Goal: Task Accomplishment & Management: Complete application form

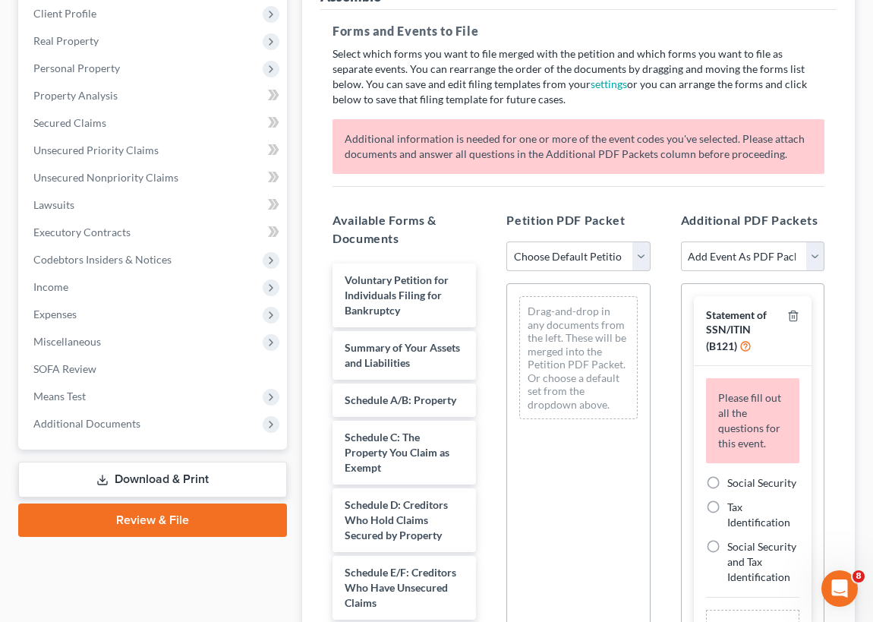
scroll to position [207, 0]
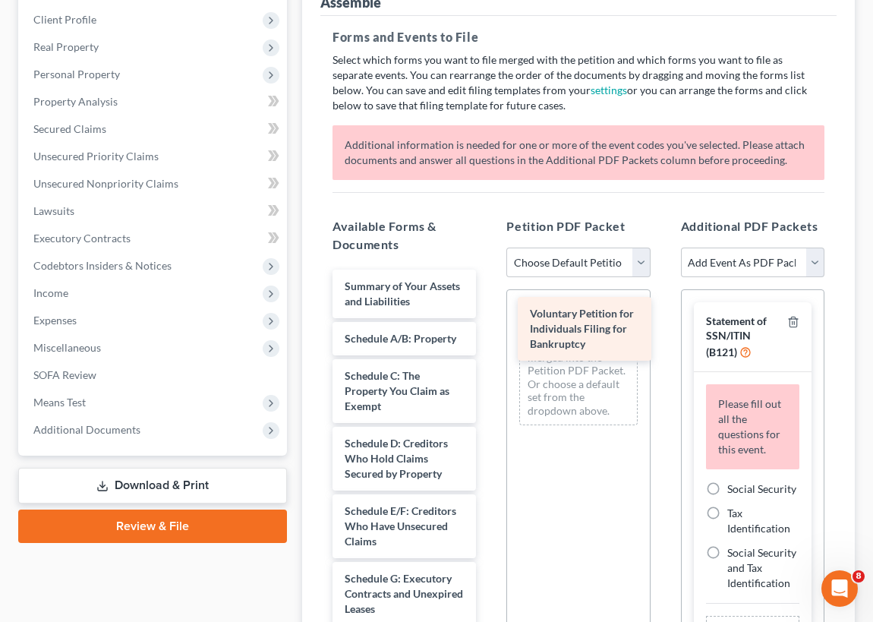
drag, startPoint x: 367, startPoint y: 289, endPoint x: 552, endPoint y: 319, distance: 187.6
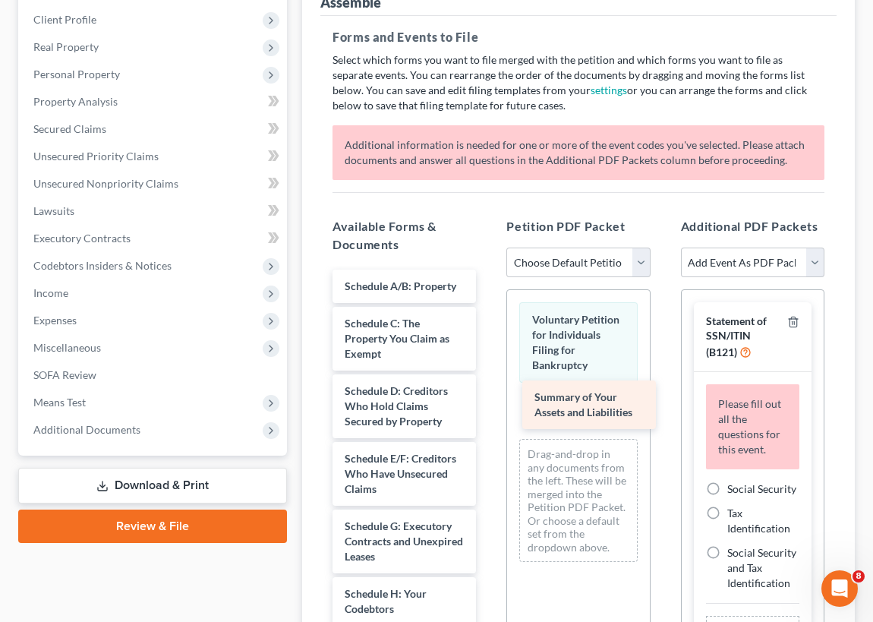
drag, startPoint x: 375, startPoint y: 285, endPoint x: 565, endPoint y: 398, distance: 221.0
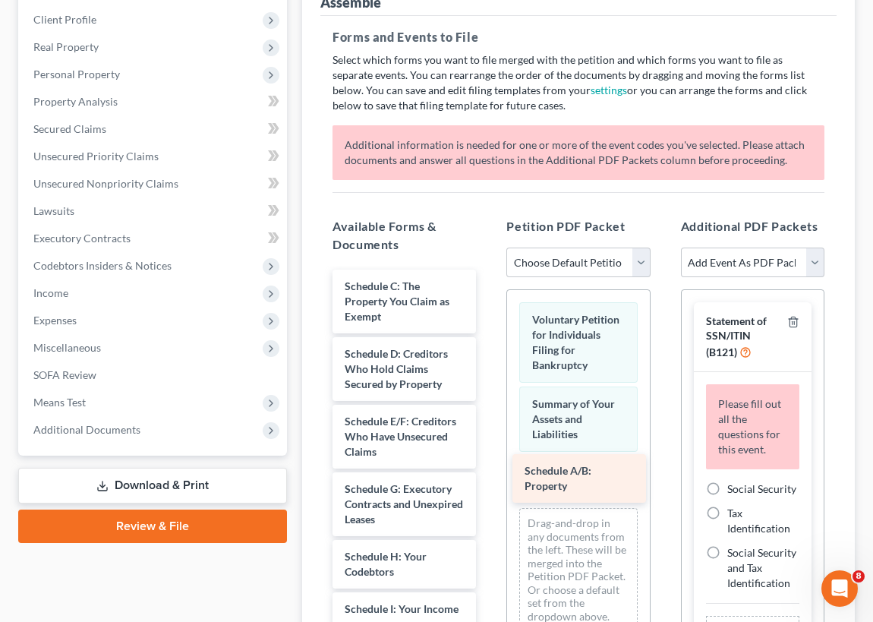
drag, startPoint x: 389, startPoint y: 291, endPoint x: 572, endPoint y: 471, distance: 257.2
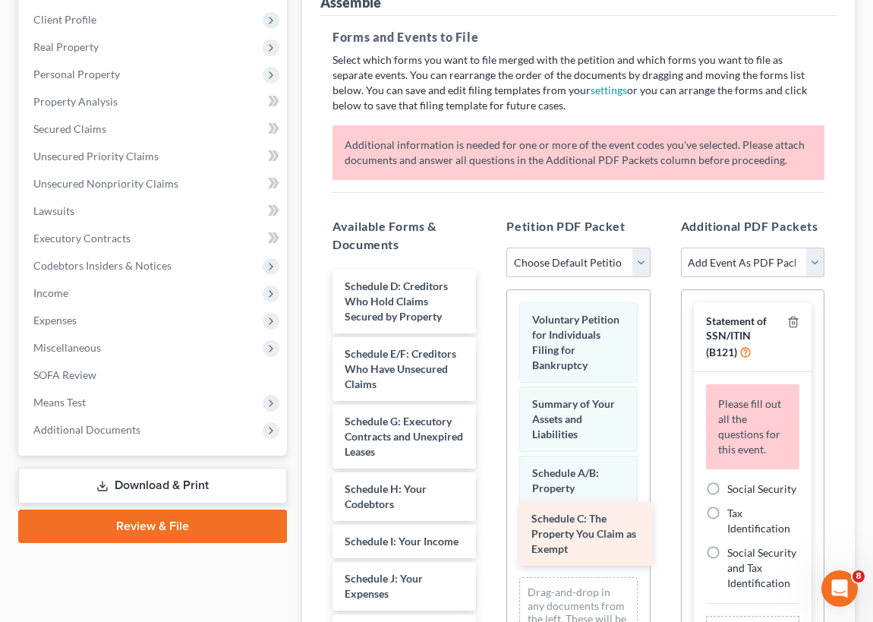
drag, startPoint x: 386, startPoint y: 292, endPoint x: 569, endPoint y: 524, distance: 295.3
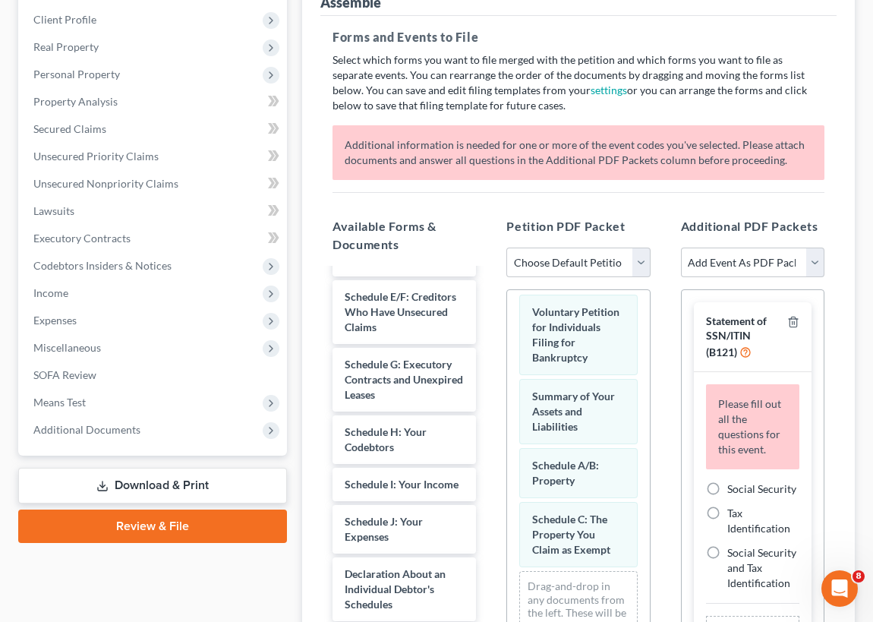
scroll to position [73, 0]
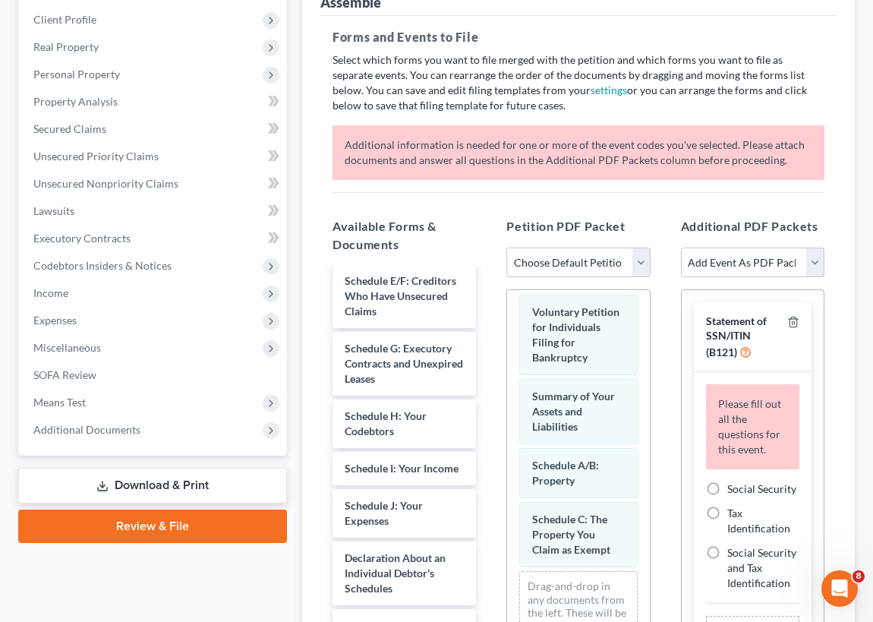
drag, startPoint x: 477, startPoint y: 342, endPoint x: 476, endPoint y: 333, distance: 8.4
click at [476, 334] on div "Schedule D: Creditors Who Hold Claims Secured by Property Schedule E/F: Credito…" at bounding box center [404, 630] width 168 height 866
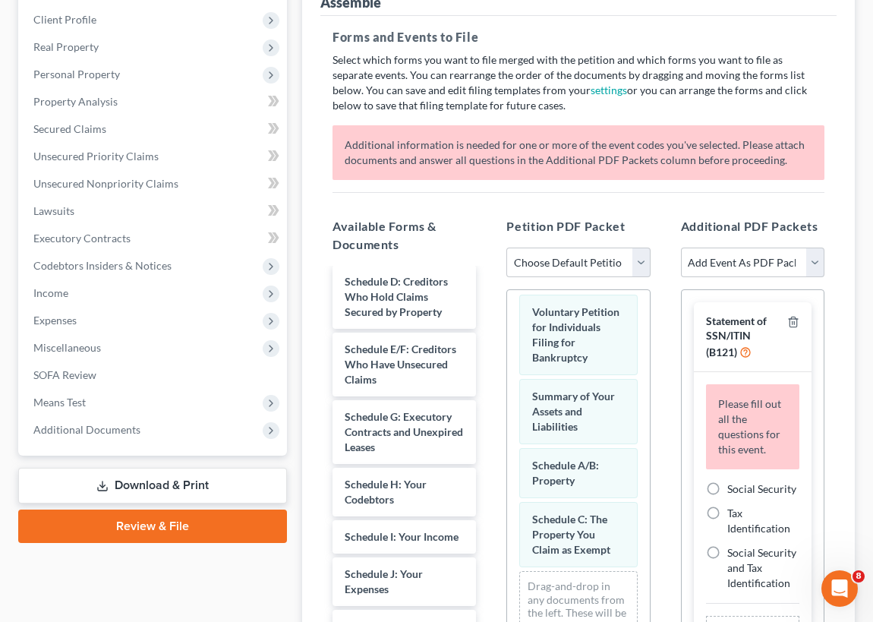
scroll to position [0, 0]
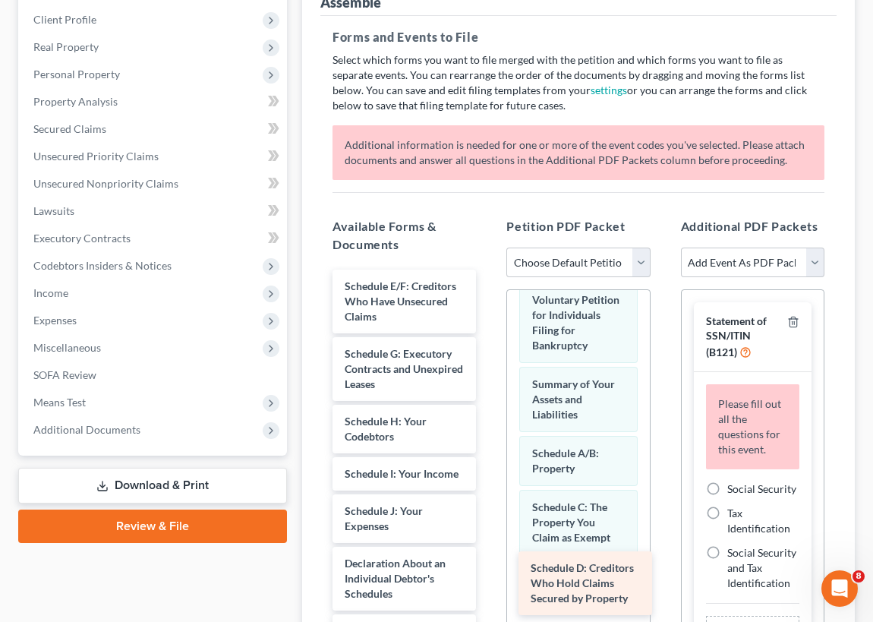
drag, startPoint x: 379, startPoint y: 295, endPoint x: 565, endPoint y: 577, distance: 338.2
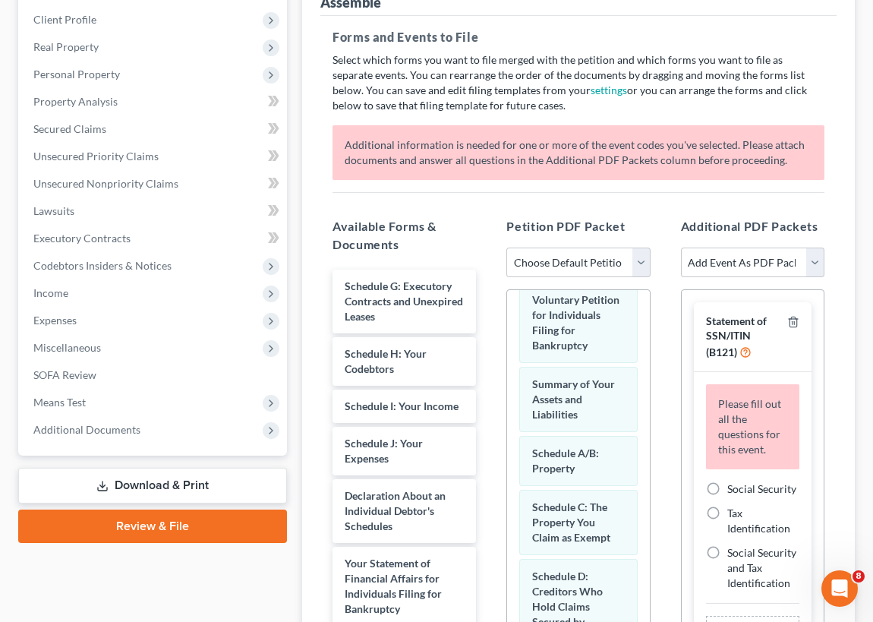
drag, startPoint x: 374, startPoint y: 296, endPoint x: 547, endPoint y: 653, distance: 396.3
click at [547, 621] on html "Home New Case Client Portal Law Office of Robert A Chambers mrshmllgn@aol.com M…" at bounding box center [436, 322] width 873 height 1058
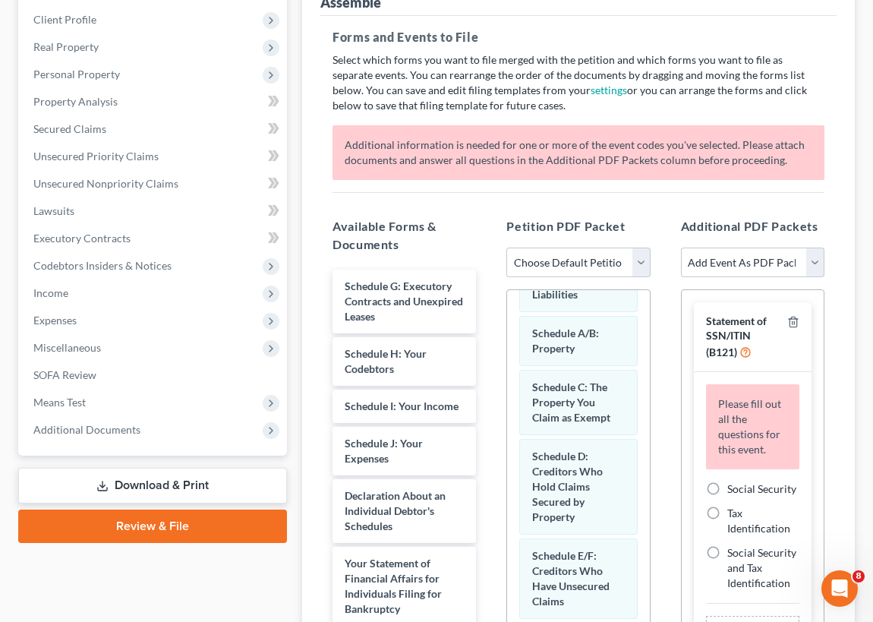
scroll to position [159, 0]
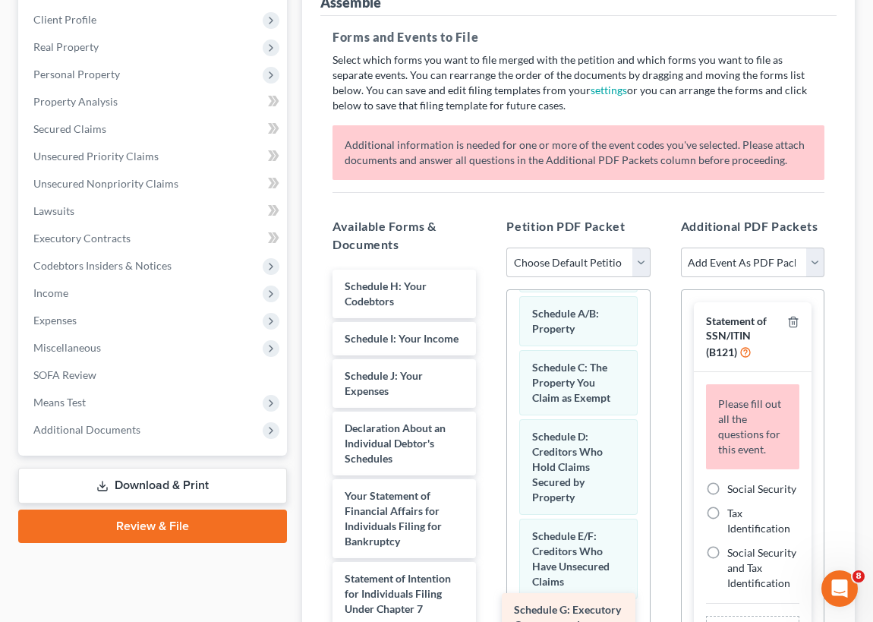
drag, startPoint x: 372, startPoint y: 296, endPoint x: 546, endPoint y: 610, distance: 358.5
click at [488, 620] on div "Schedule G: Executory Contracts and Unexpired Leases Schedule G: Executory Cont…" at bounding box center [404, 602] width 168 height 664
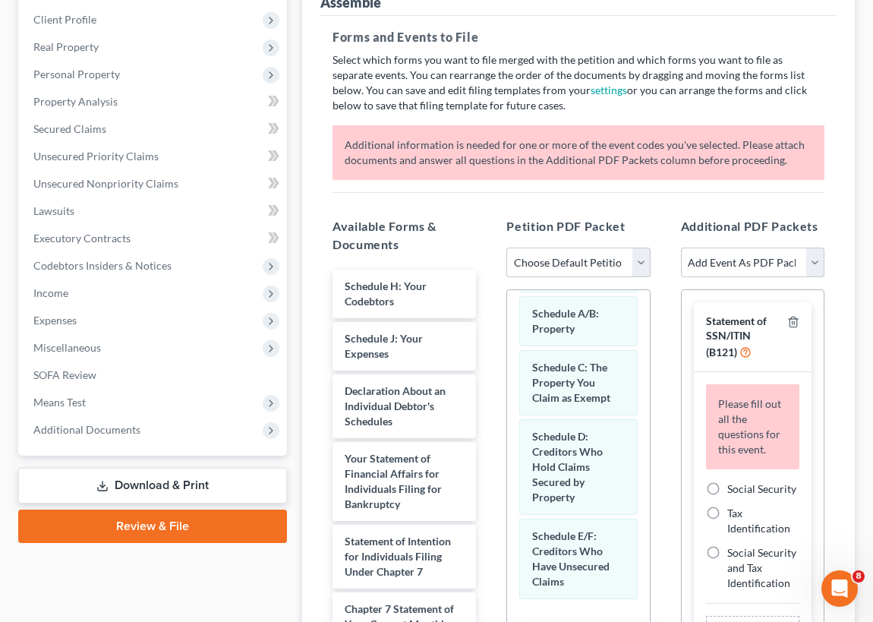
drag, startPoint x: 379, startPoint y: 341, endPoint x: 569, endPoint y: 647, distance: 360.1
click at [569, 621] on html "Home New Case Client Portal Law Office of Robert A Chambers mrshmllgn@aol.com M…" at bounding box center [436, 322] width 873 height 1058
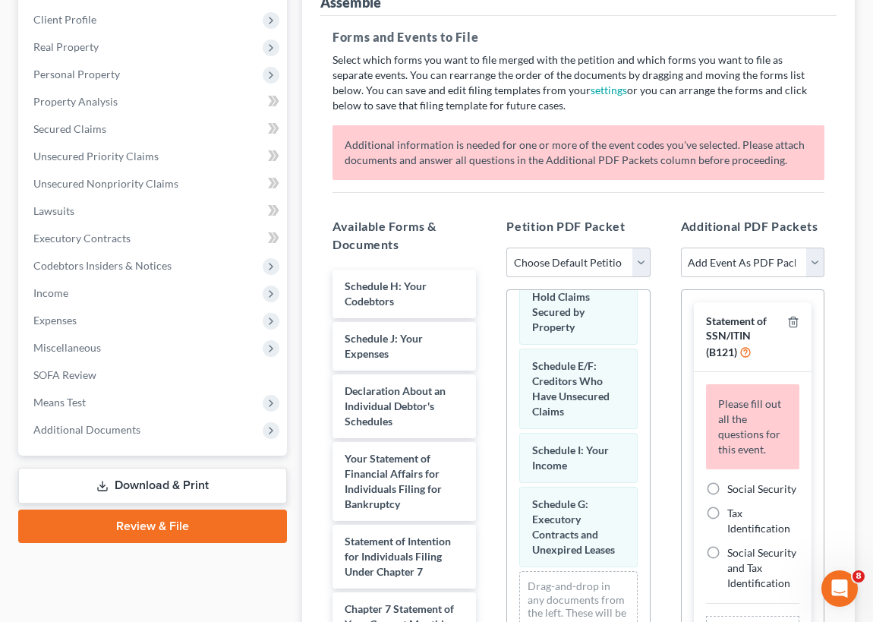
scroll to position [356, 0]
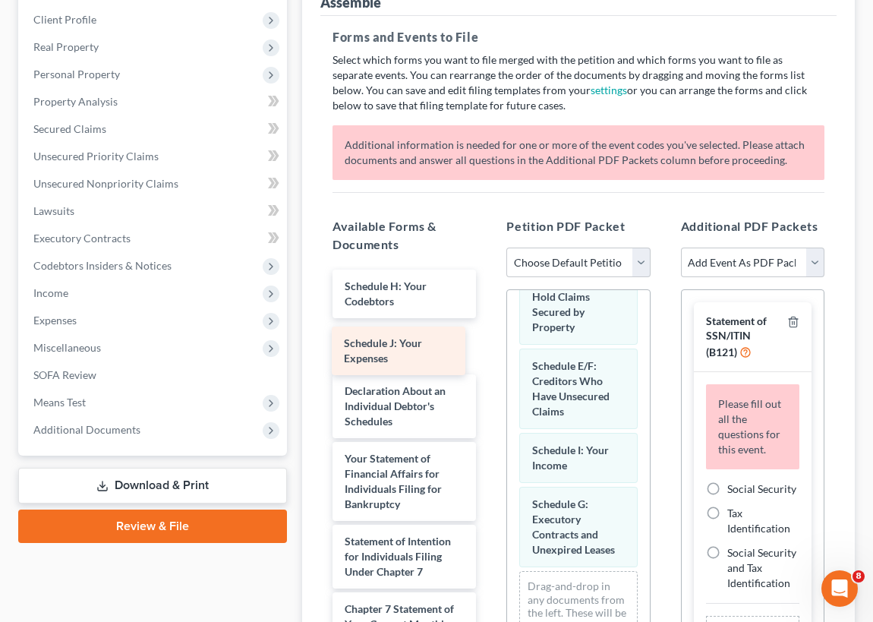
click at [372, 341] on div "Schedule J: Your Expenses Schedule H: Your Codebtors Schedule J: Your Expenses …" at bounding box center [404, 583] width 168 height 626
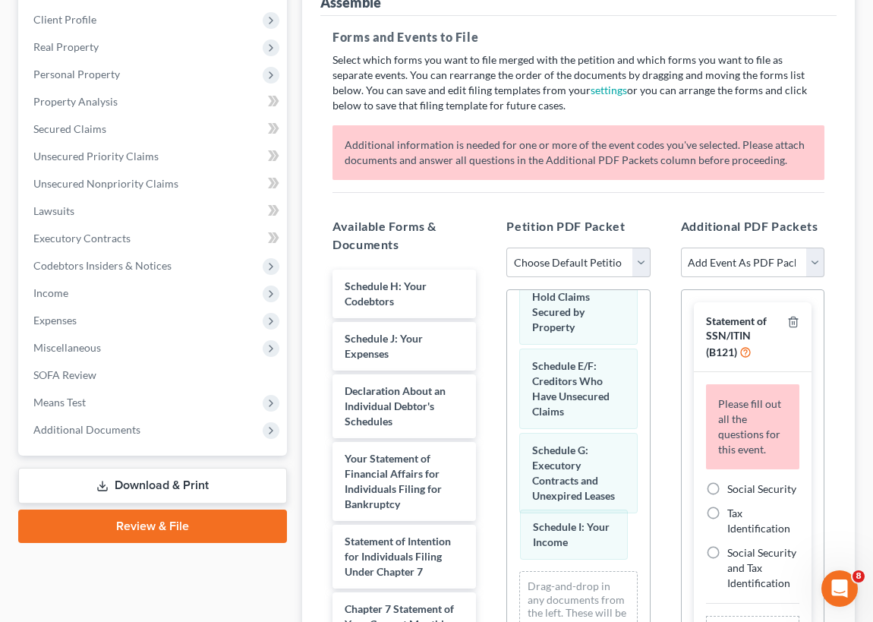
drag, startPoint x: 565, startPoint y: 421, endPoint x: 559, endPoint y: 511, distance: 90.6
click at [566, 520] on div "Schedule I: Your Income Voluntary Petition for Individuals Filing for Bankruptc…" at bounding box center [578, 334] width 142 height 746
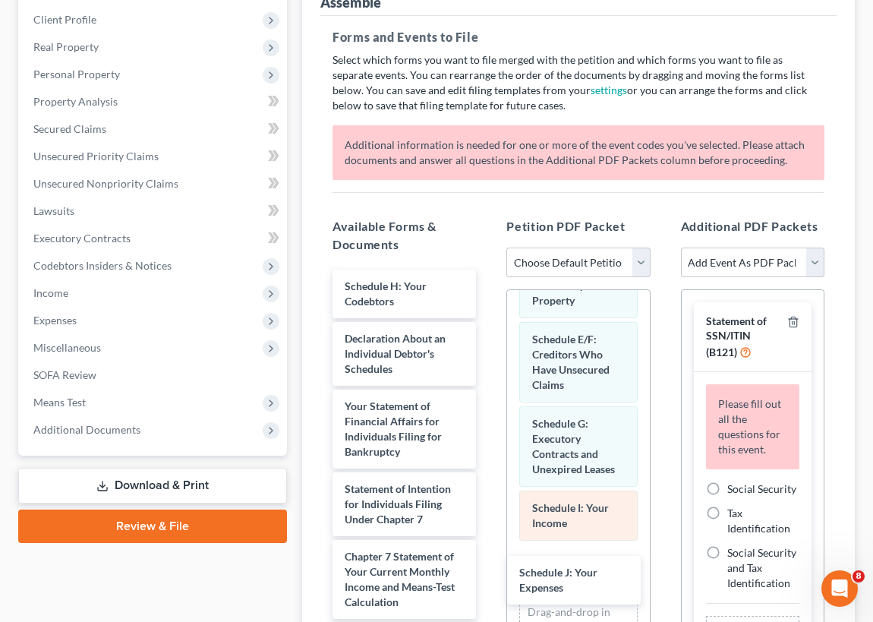
drag, startPoint x: 408, startPoint y: 334, endPoint x: 539, endPoint y: 519, distance: 226.0
click at [488, 564] on div "Schedule J: Your Expenses Schedule H: Your Codebtors Schedule J: Your Expenses …" at bounding box center [404, 557] width 168 height 574
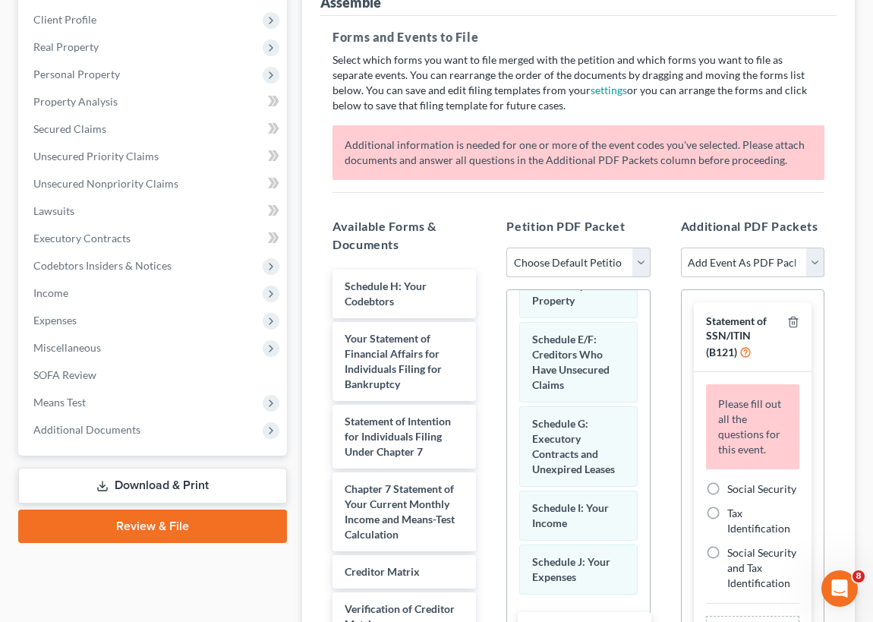
drag, startPoint x: 377, startPoint y: 345, endPoint x: 562, endPoint y: 636, distance: 344.8
click at [562, 621] on html "Home New Case Client Portal Law Office of Robert A Chambers mrshmllgn@aol.com M…" at bounding box center [436, 322] width 873 height 1058
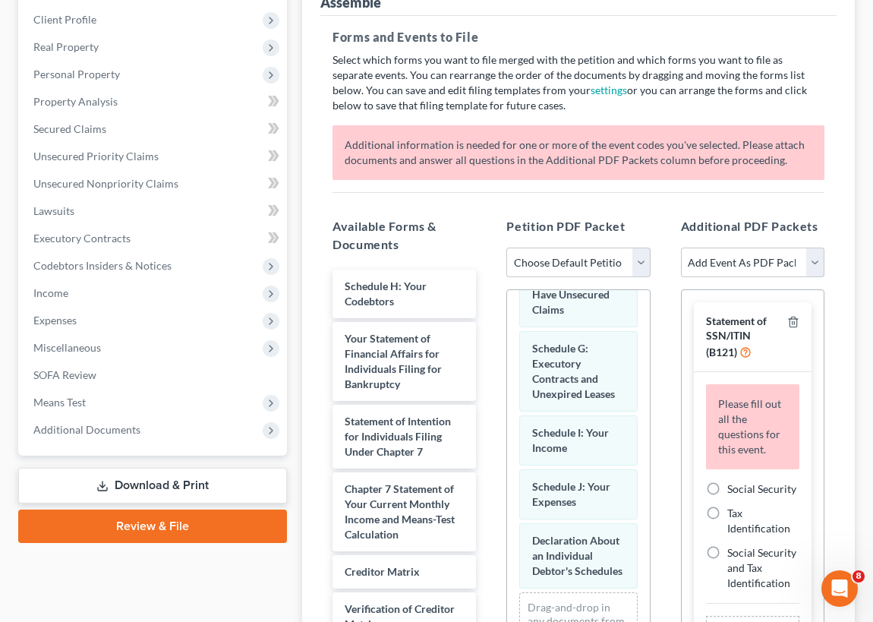
scroll to position [440, 0]
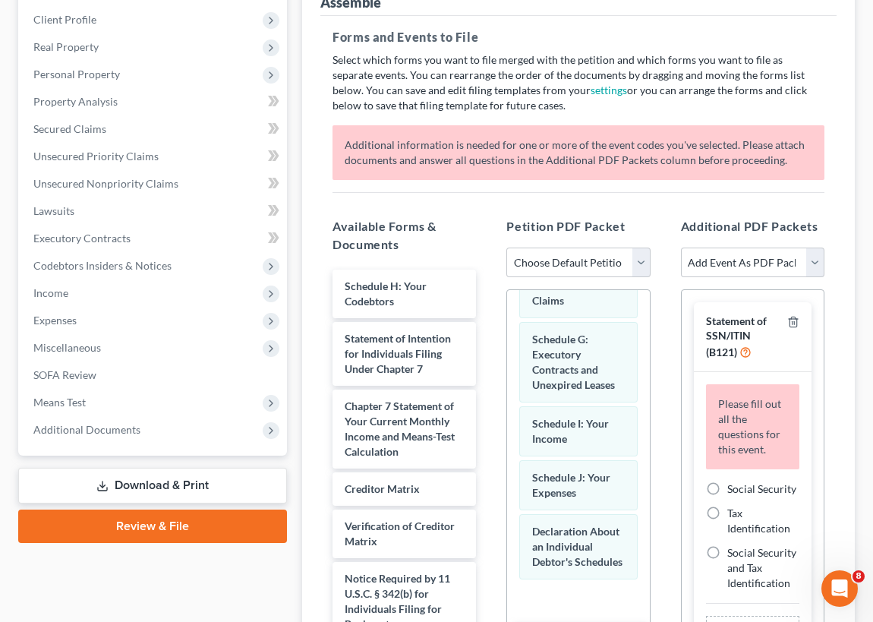
drag, startPoint x: 369, startPoint y: 351, endPoint x: 550, endPoint y: 654, distance: 353.1
click at [550, 621] on html "Home New Case Client Portal Law Office of Robert A Chambers mrshmllgn@aol.com M…" at bounding box center [436, 322] width 873 height 1058
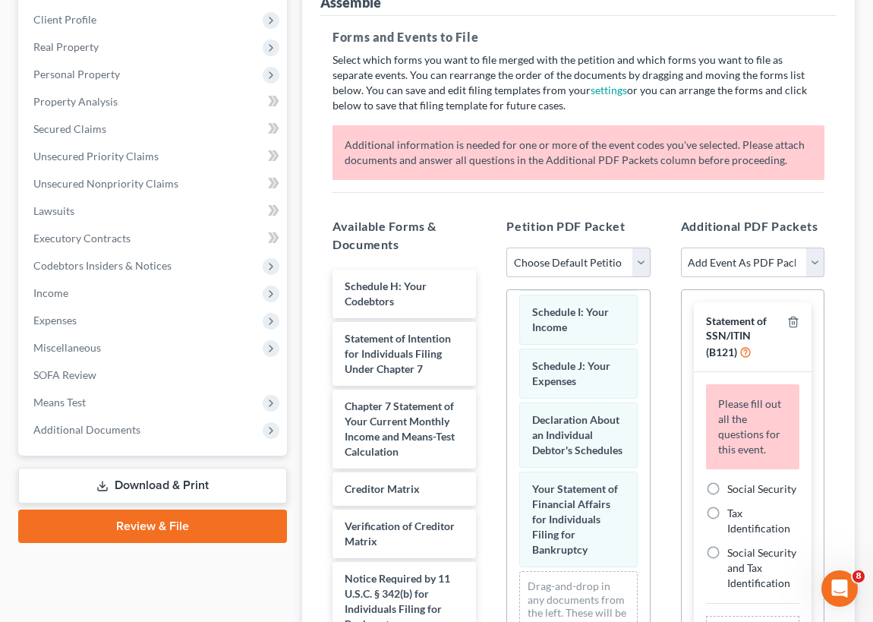
scroll to position [608, 0]
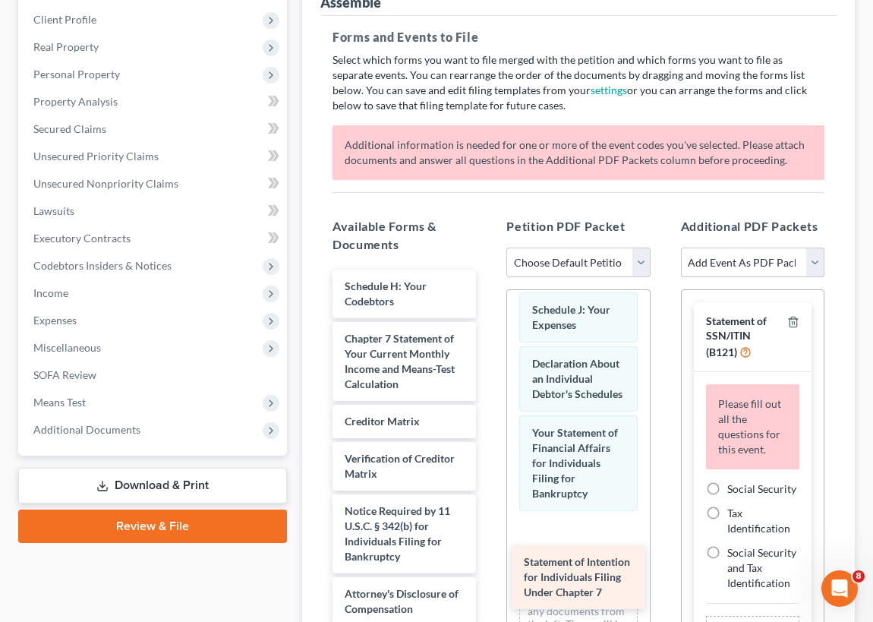
drag, startPoint x: 373, startPoint y: 348, endPoint x: 552, endPoint y: 574, distance: 288.0
click at [488, 574] on div "Statement of Intention for Individuals Filing Under Chapter 7 Schedule H: Your …" at bounding box center [404, 448] width 168 height 356
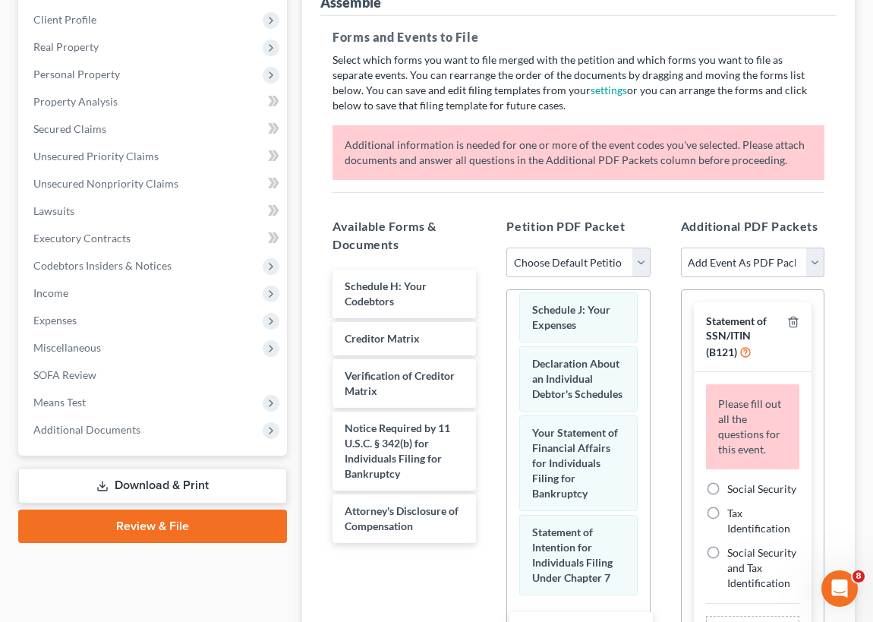
drag, startPoint x: 375, startPoint y: 361, endPoint x: 553, endPoint y: 654, distance: 342.1
click at [553, 621] on html "Home New Case Client Portal Law Office of Robert A Chambers mrshmllgn@aol.com M…" at bounding box center [436, 322] width 873 height 1058
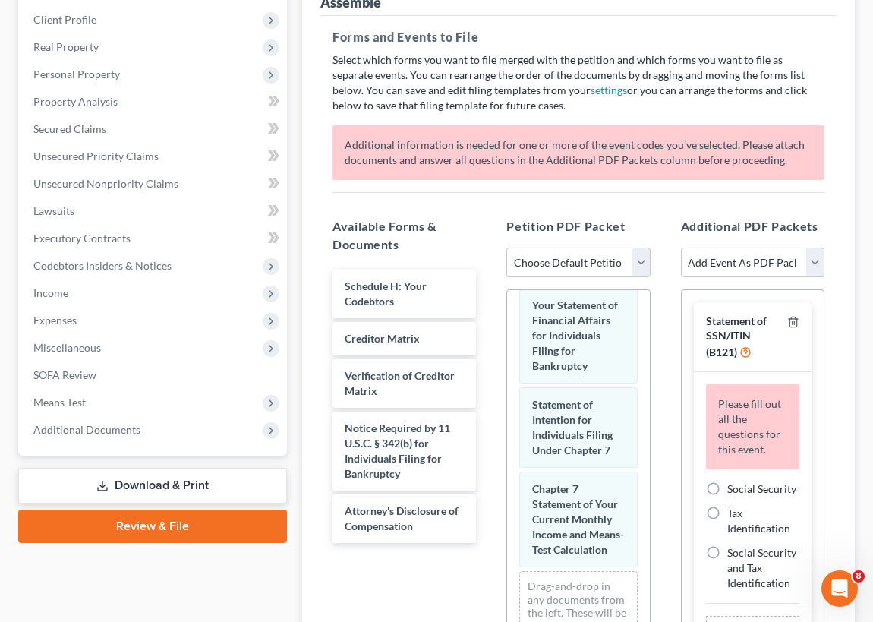
scroll to position [806, 0]
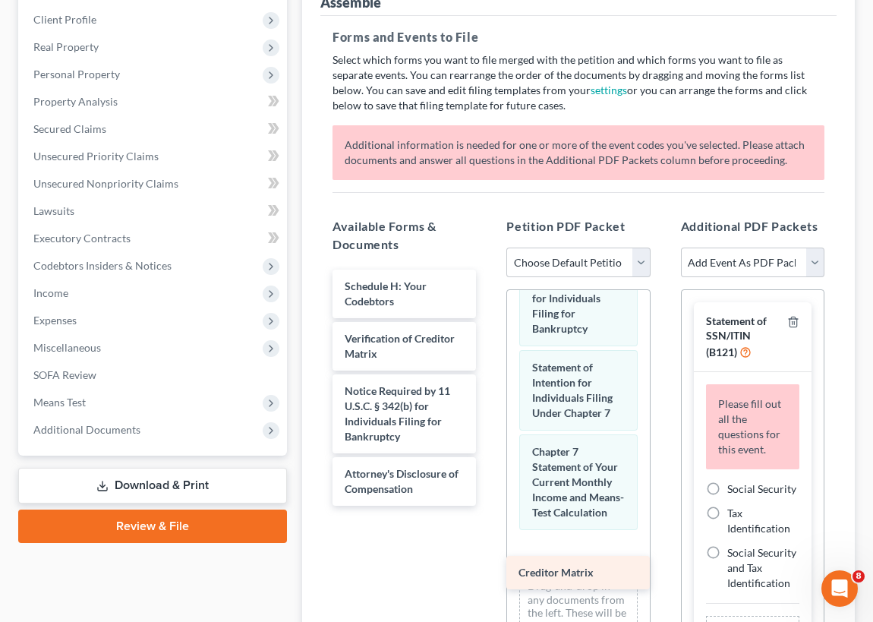
drag, startPoint x: 375, startPoint y: 333, endPoint x: 547, endPoint y: 561, distance: 285.6
click at [488, 506] on div "Creditor Matrix Schedule H: Your Codebtors Creditor Matrix Verification of Cred…" at bounding box center [404, 388] width 168 height 236
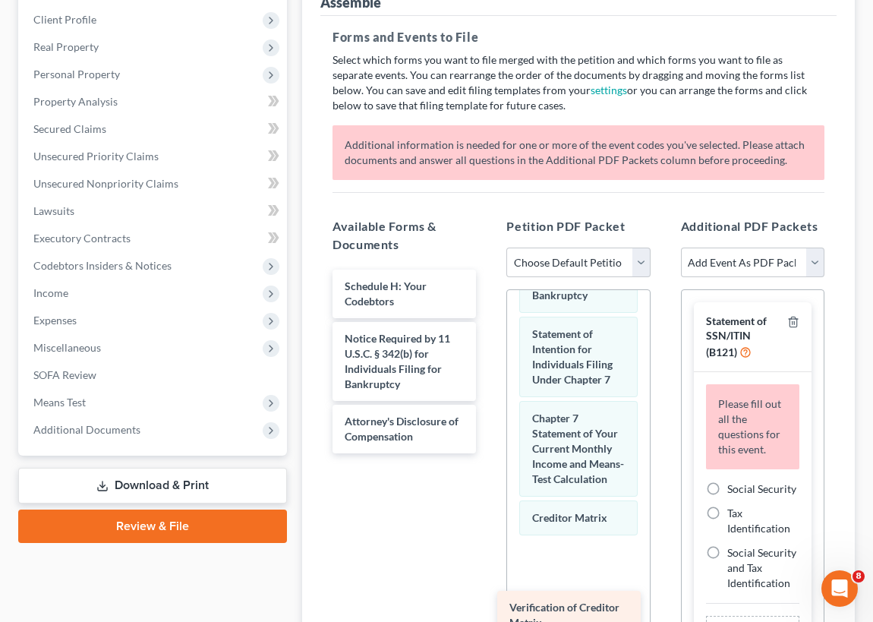
drag, startPoint x: 395, startPoint y: 339, endPoint x: 563, endPoint y: 601, distance: 310.8
click at [488, 453] on div "Verification of Creditor Matrix Schedule H: Your Codebtors Verification of Cred…" at bounding box center [404, 362] width 168 height 184
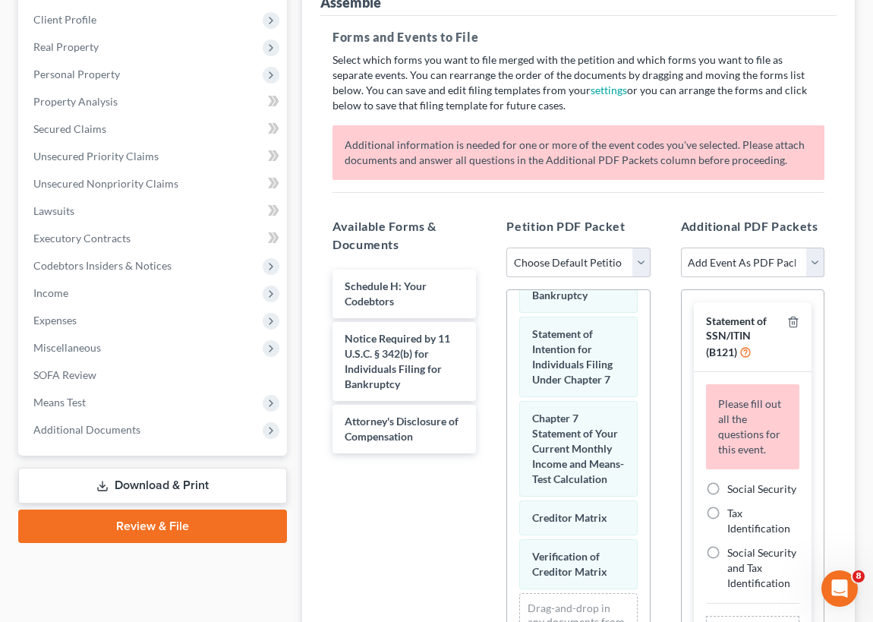
scroll to position [899, 0]
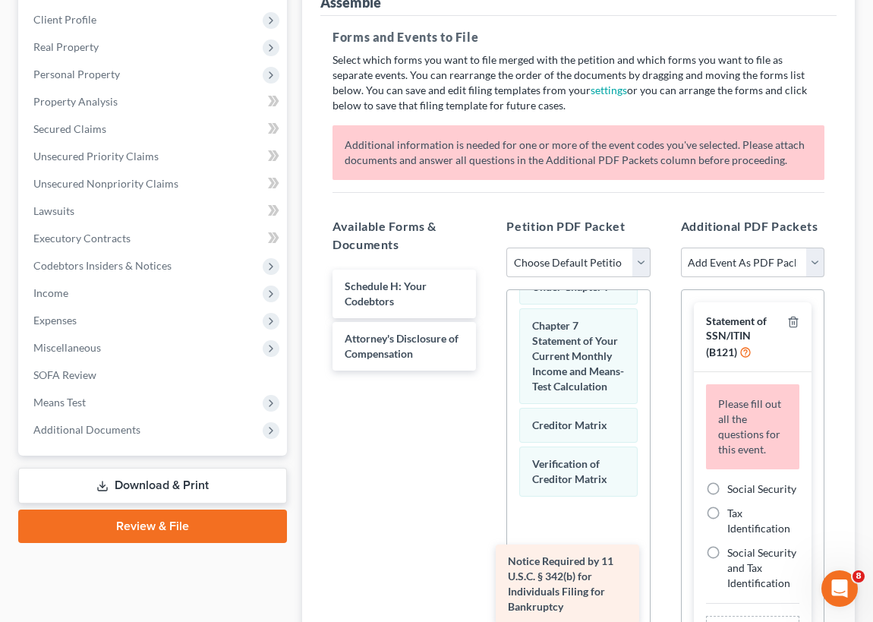
drag, startPoint x: 367, startPoint y: 355, endPoint x: 529, endPoint y: 560, distance: 260.5
click at [488, 371] on div "Notice Required by 11 U.S.C. § 342(b) for Individuals Filing for Bankruptcy Sch…" at bounding box center [404, 320] width 168 height 101
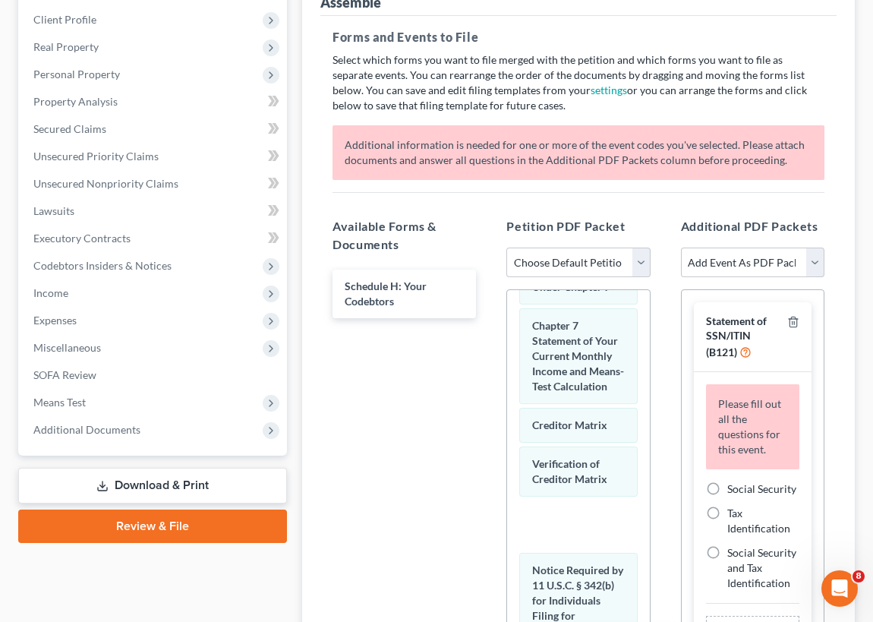
drag, startPoint x: 380, startPoint y: 331, endPoint x: 577, endPoint y: 638, distance: 364.8
click at [577, 621] on html "Home New Case Client Portal Law Office of Robert A Chambers mrshmllgn@aol.com M…" at bounding box center [436, 322] width 873 height 1058
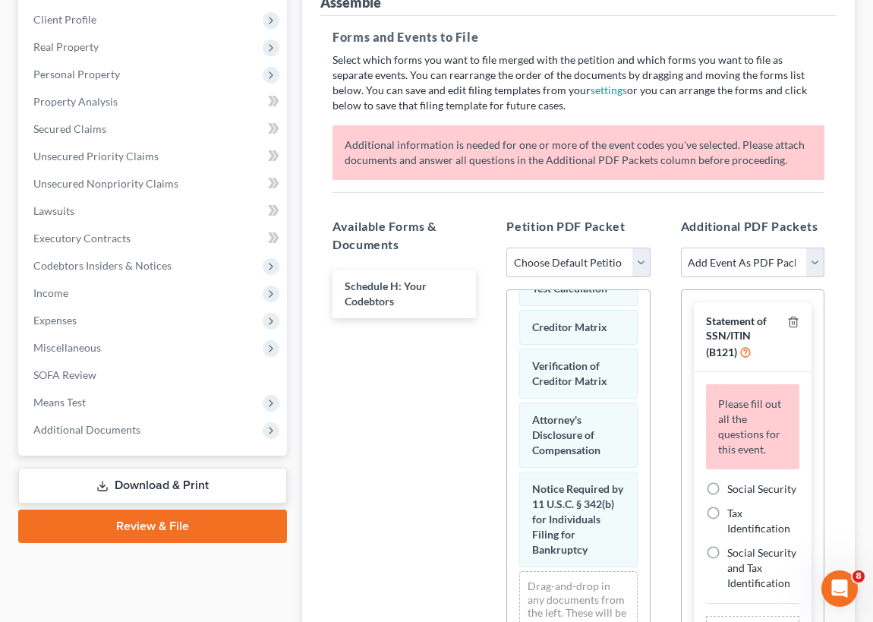
scroll to position [1056, 0]
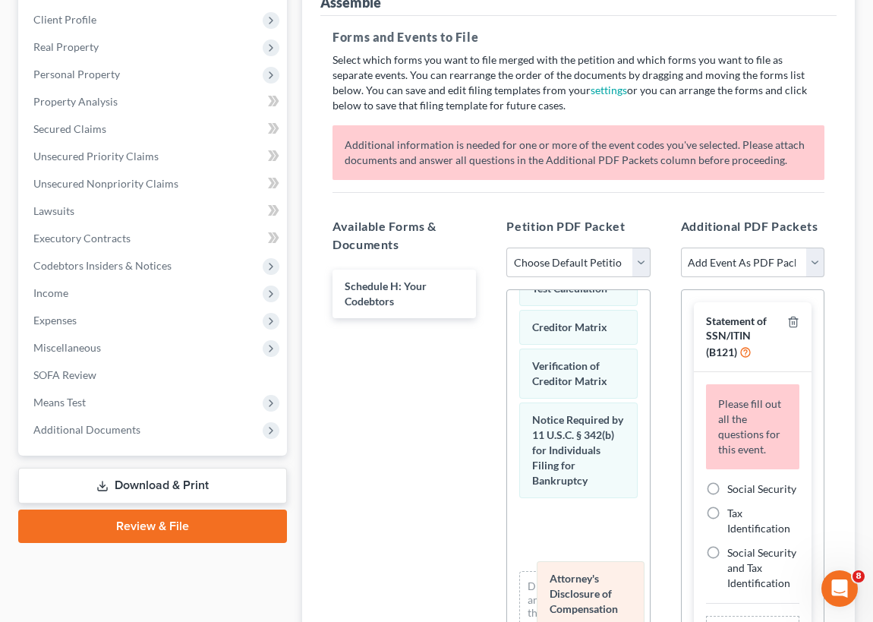
drag, startPoint x: 551, startPoint y: 430, endPoint x: 567, endPoint y: 591, distance: 161.0
click at [568, 591] on div "Attorney's Disclosure of Compensation Voluntary Petition for Individuals Filing…" at bounding box center [578, -1] width 142 height 1413
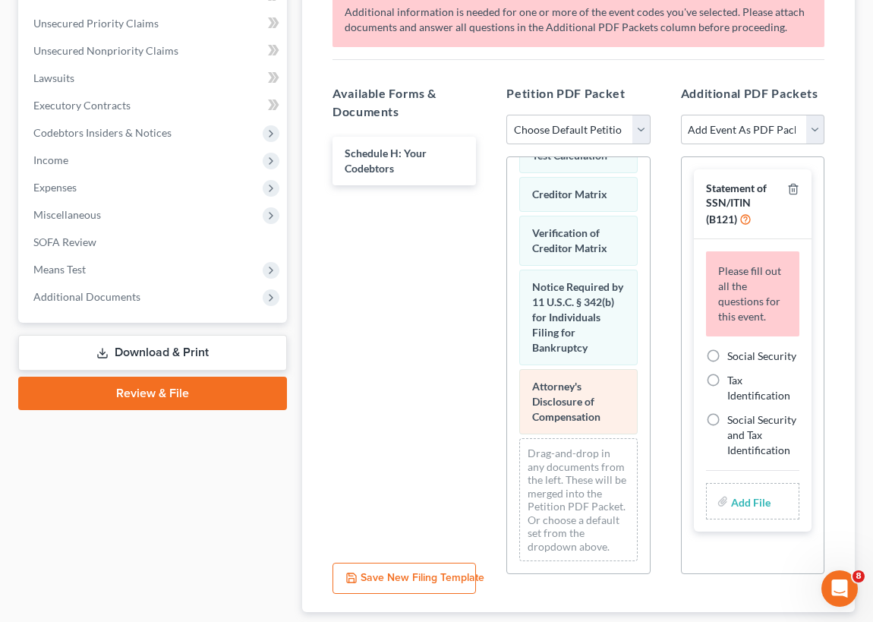
scroll to position [345, 0]
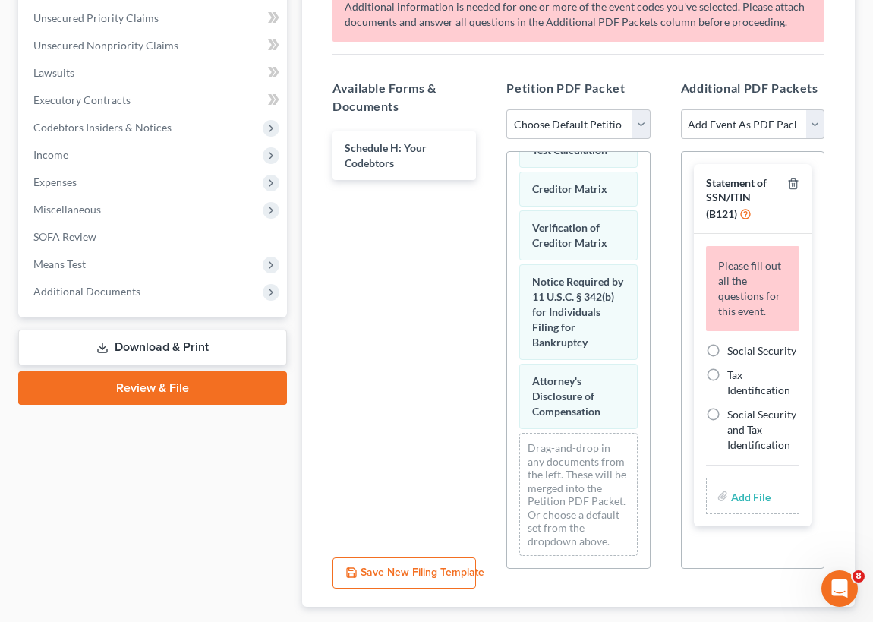
click at [152, 386] on link "Review & File" at bounding box center [152, 387] width 269 height 33
click at [641, 118] on select "Choose Default Petition PDF Packet Complete Bankruptcy Petition (all forms and …" at bounding box center [577, 124] width 143 height 30
select select "0"
click at [506, 109] on select "Choose Default Petition PDF Packet Complete Bankruptcy Petition (all forms and …" at bounding box center [577, 124] width 143 height 30
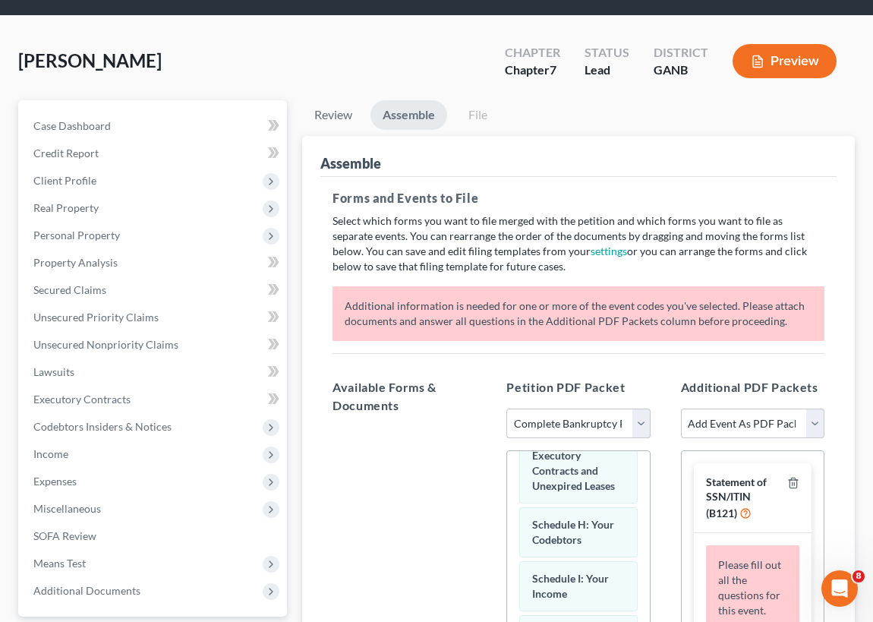
scroll to position [0, 0]
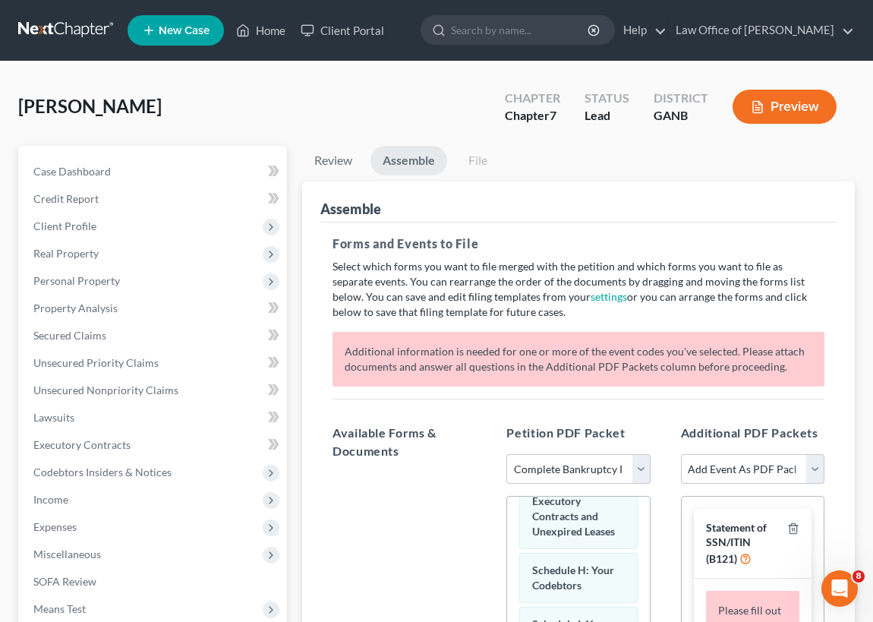
click at [478, 159] on link "File" at bounding box center [477, 161] width 49 height 30
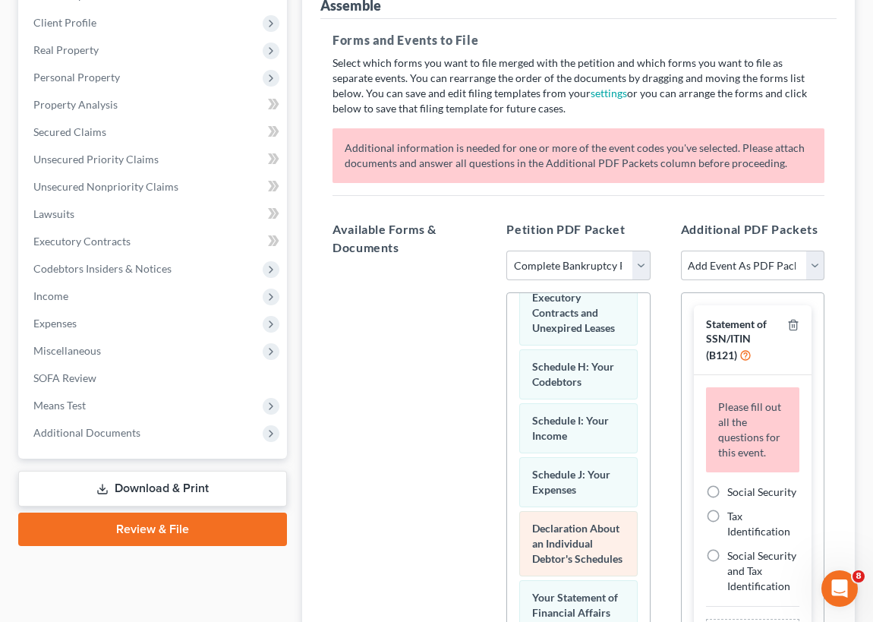
scroll to position [207, 0]
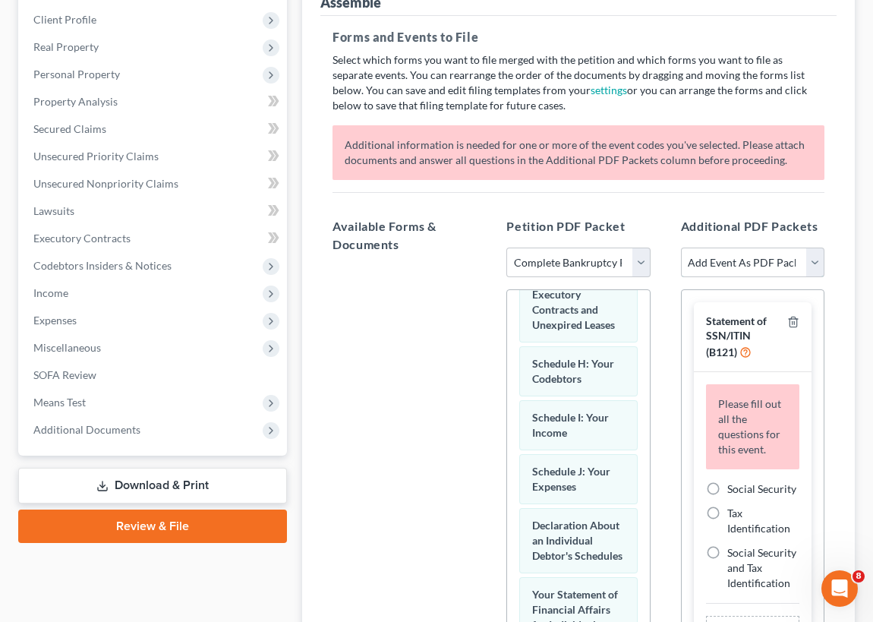
click at [813, 259] on select "Add Event As PDF Packet 02-Application to Pay Filing Fee in Installments Amende…" at bounding box center [752, 263] width 143 height 30
click at [468, 219] on h5 "Available Forms & Documents" at bounding box center [404, 235] width 143 height 36
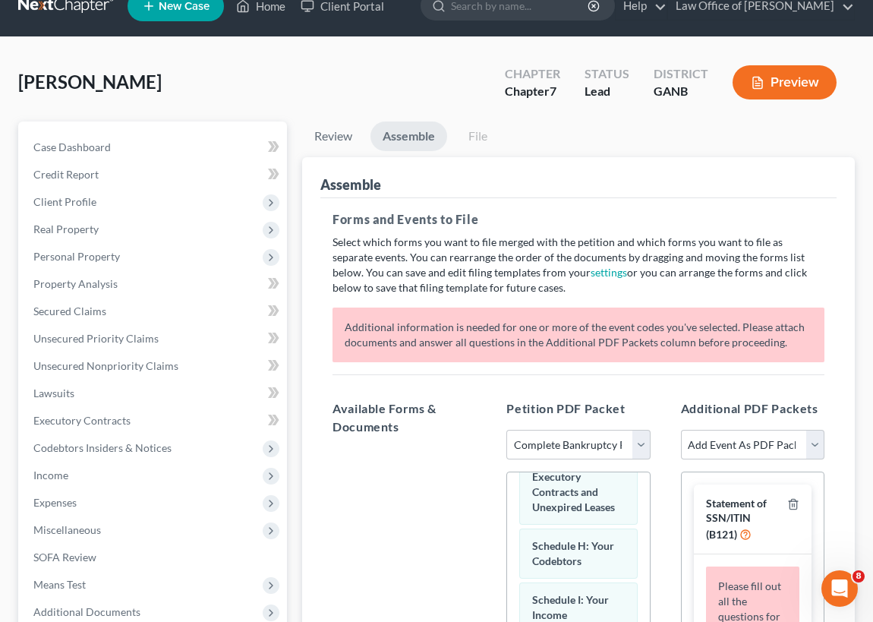
scroll to position [0, 0]
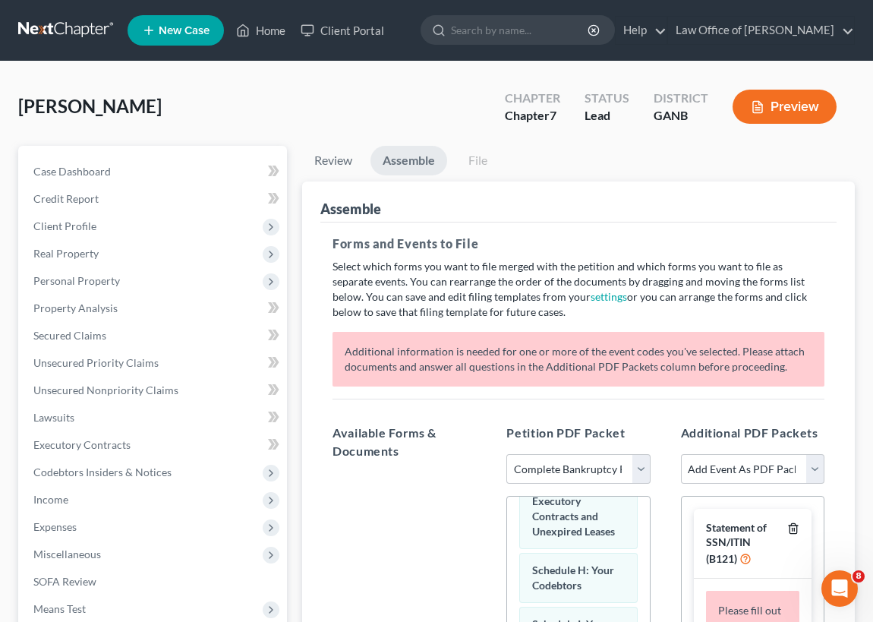
click at [790, 526] on icon "button" at bounding box center [793, 528] width 12 height 12
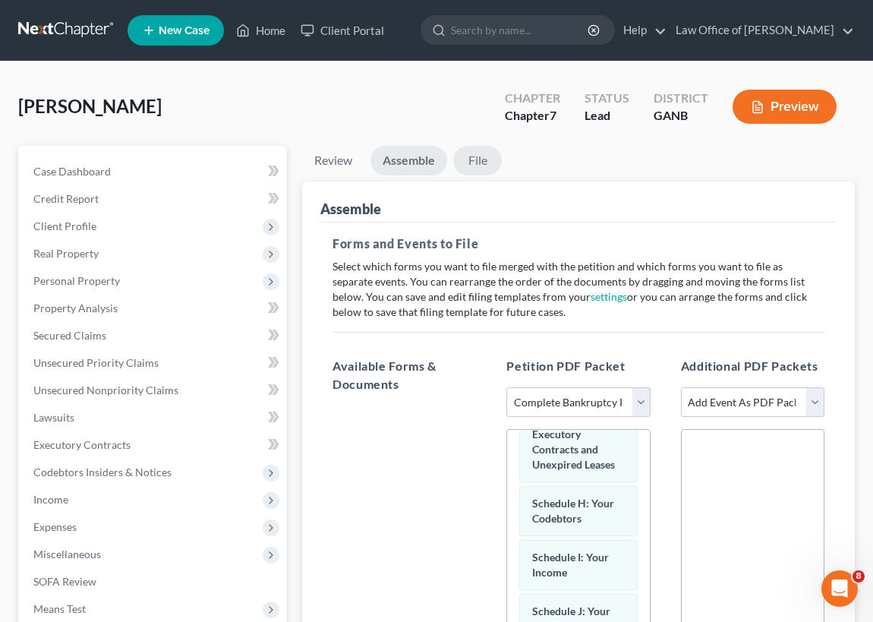
click at [478, 159] on link "File" at bounding box center [477, 161] width 49 height 30
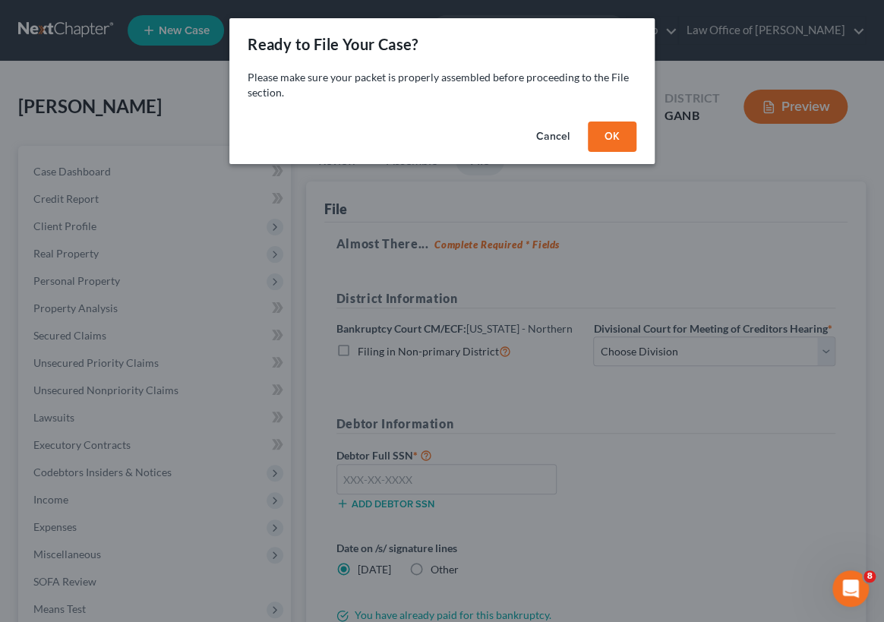
click at [609, 136] on button "OK" at bounding box center [612, 136] width 49 height 30
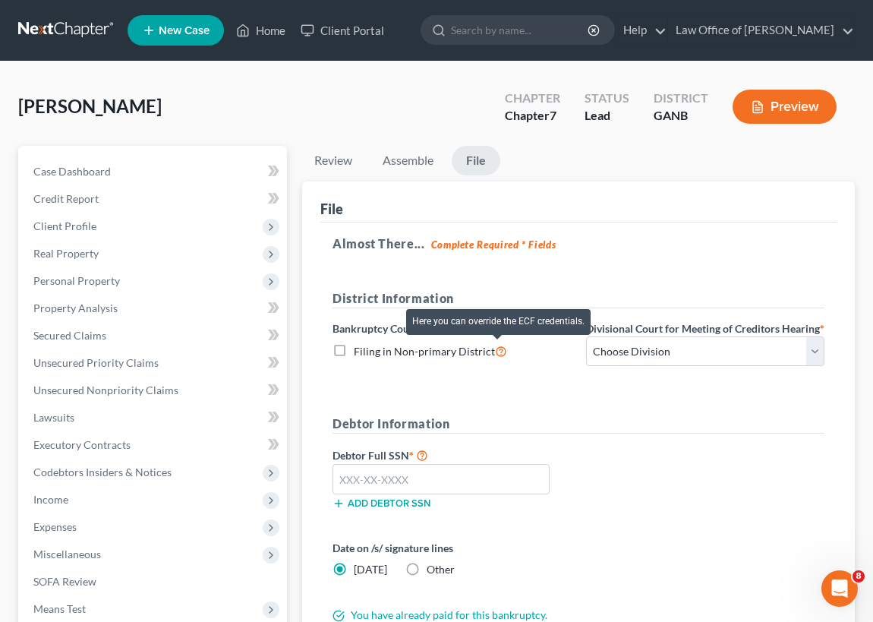
click at [497, 350] on icon at bounding box center [501, 350] width 12 height 14
click at [370, 350] on input "Filing in Non-primary District" at bounding box center [365, 347] width 10 height 10
checkbox input "true"
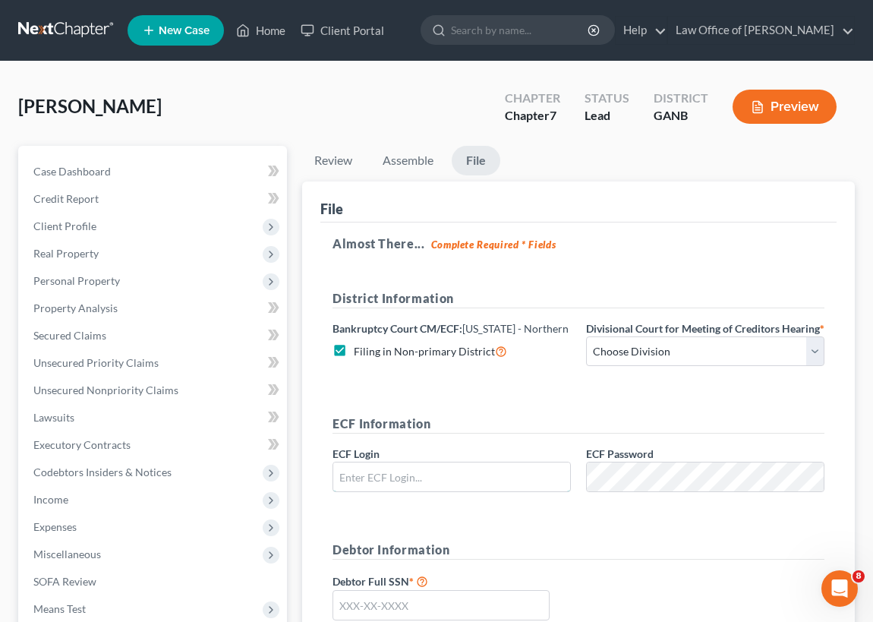
type input "[EMAIL_ADDRESS][DOMAIN_NAME]"
click at [817, 364] on select "Choose Division [GEOGRAPHIC_DATA] [GEOGRAPHIC_DATA] [GEOGRAPHIC_DATA] [GEOGRAPH…" at bounding box center [705, 351] width 238 height 30
select select "0"
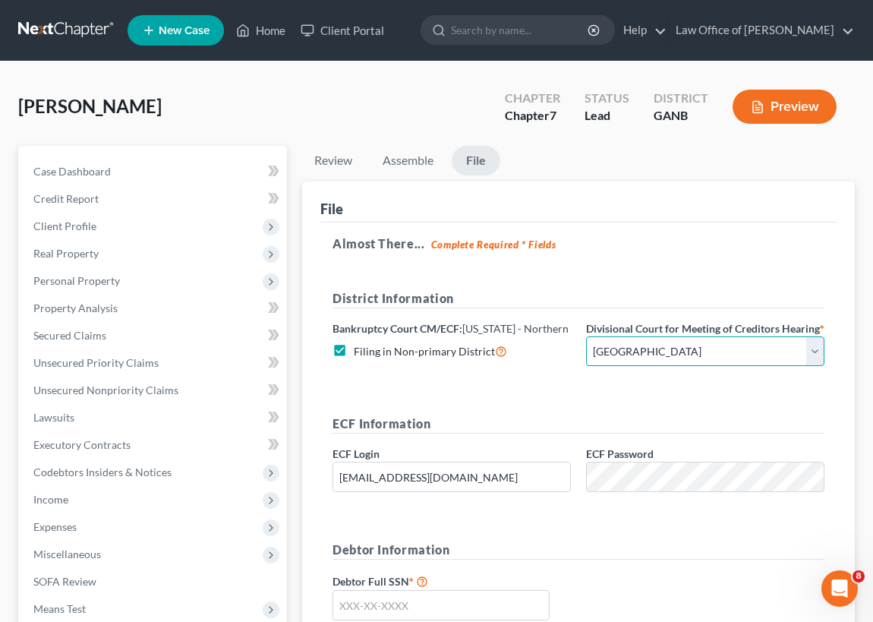
click at [586, 350] on select "Choose Division [GEOGRAPHIC_DATA] [GEOGRAPHIC_DATA] [GEOGRAPHIC_DATA] [GEOGRAPH…" at bounding box center [705, 351] width 238 height 30
click at [354, 348] on label "Filing in Non-primary District" at bounding box center [430, 350] width 153 height 17
click at [360, 348] on input "Filing in Non-primary District" at bounding box center [365, 347] width 10 height 10
checkbox input "false"
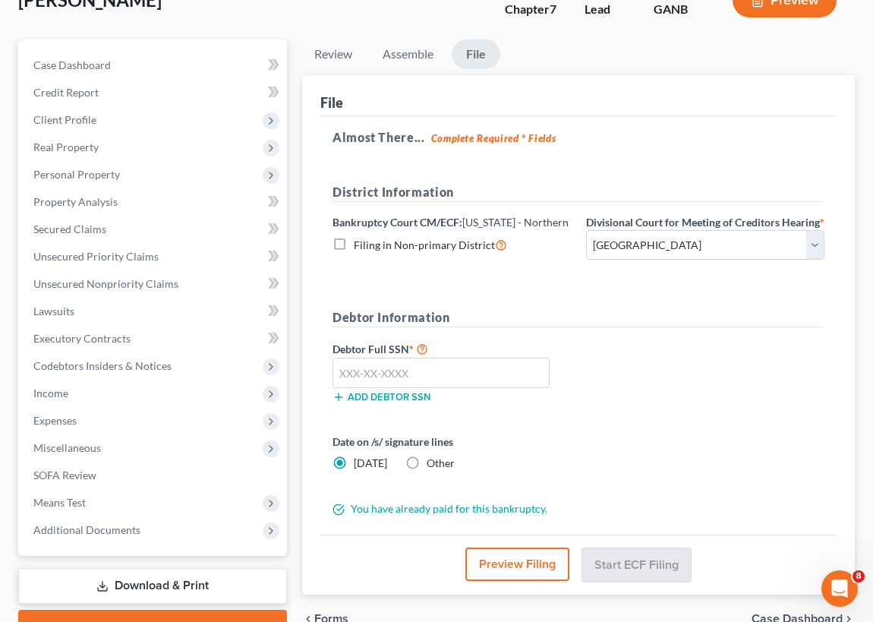
scroll to position [137, 0]
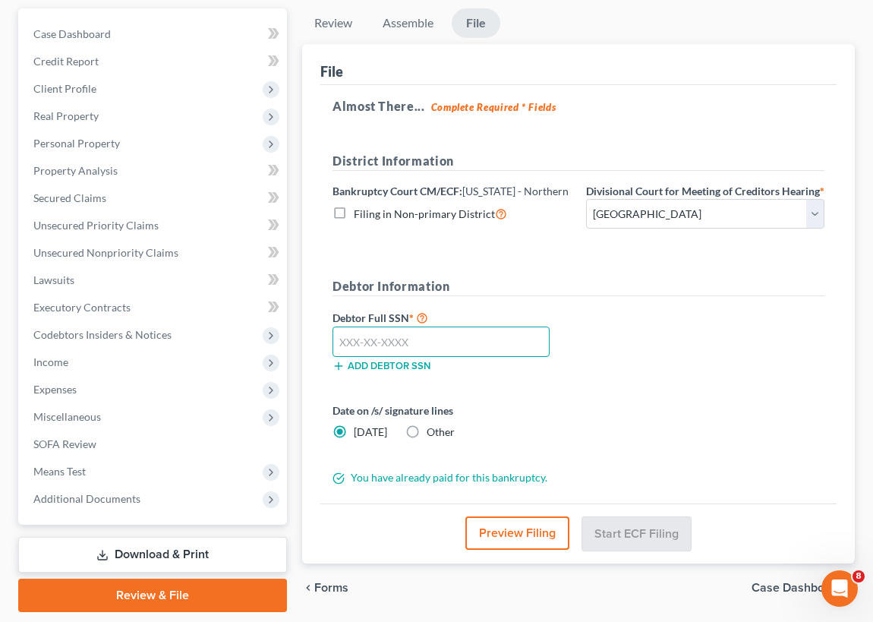
click at [342, 356] on input "text" at bounding box center [441, 341] width 217 height 30
type input "252-37-6892"
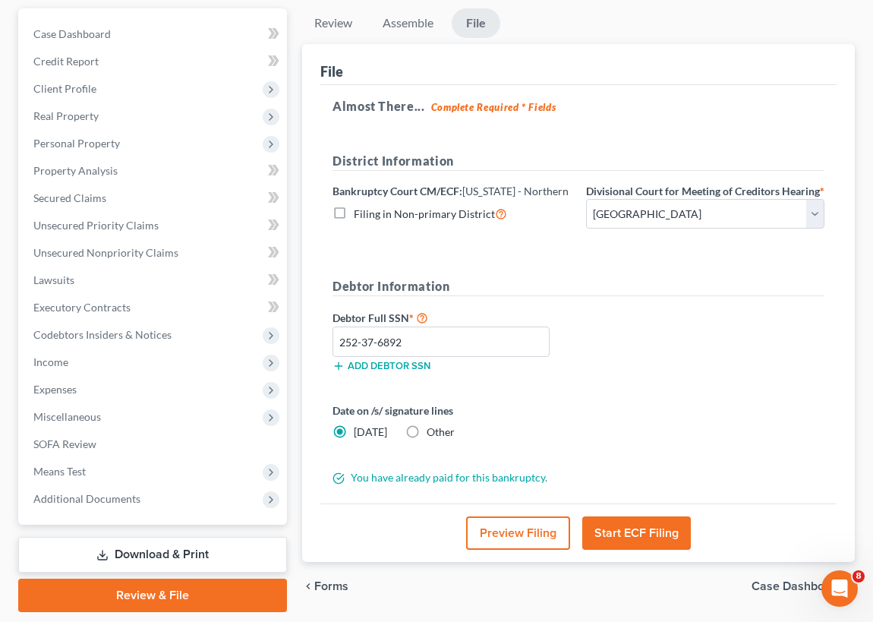
click at [645, 550] on button "Start ECF Filing" at bounding box center [636, 532] width 109 height 33
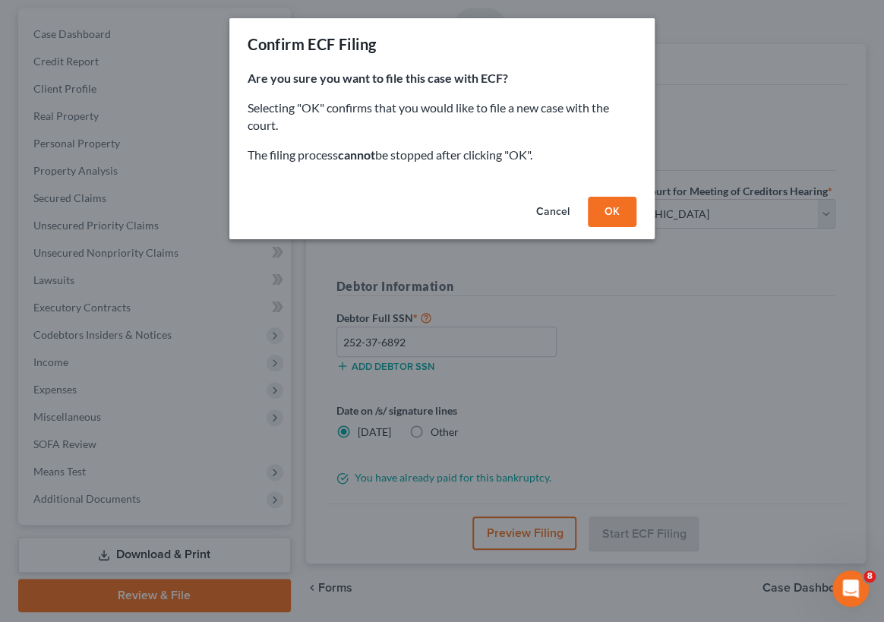
click at [613, 213] on button "OK" at bounding box center [612, 212] width 49 height 30
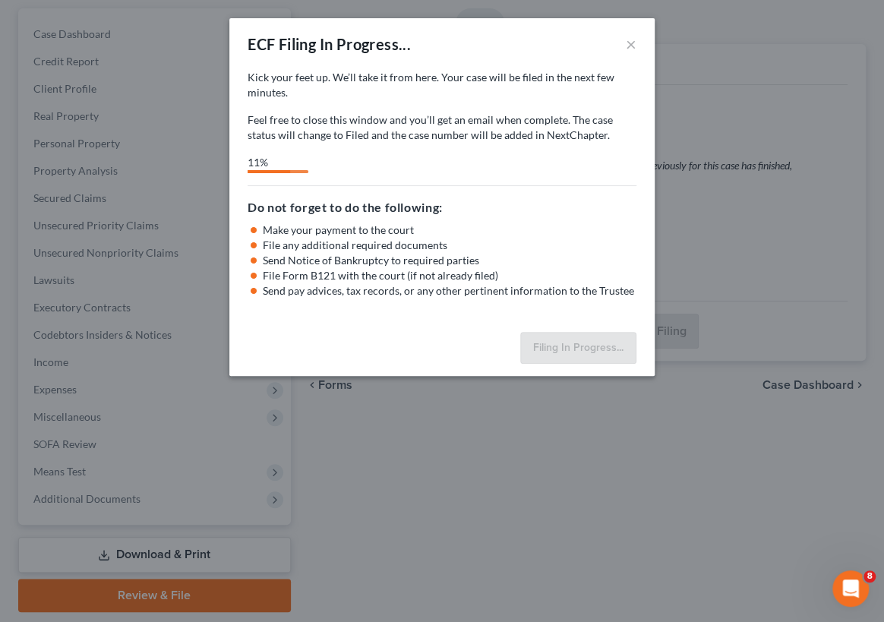
select select "0"
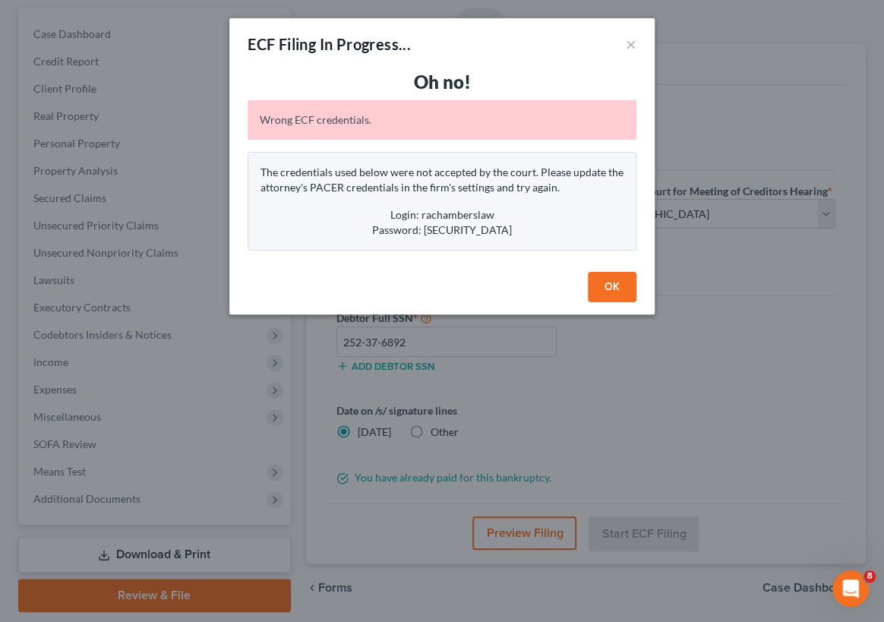
click at [611, 287] on button "OK" at bounding box center [612, 287] width 49 height 30
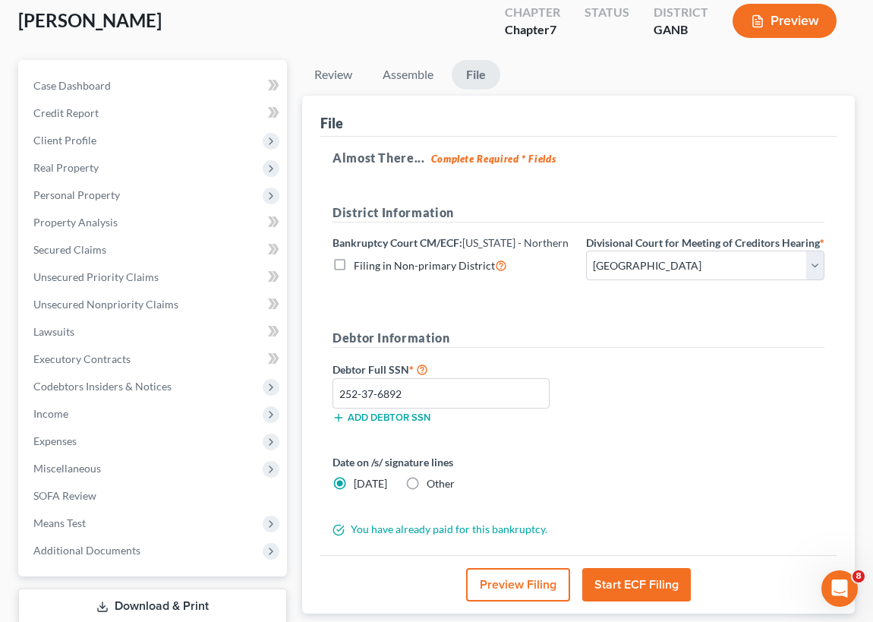
scroll to position [0, 0]
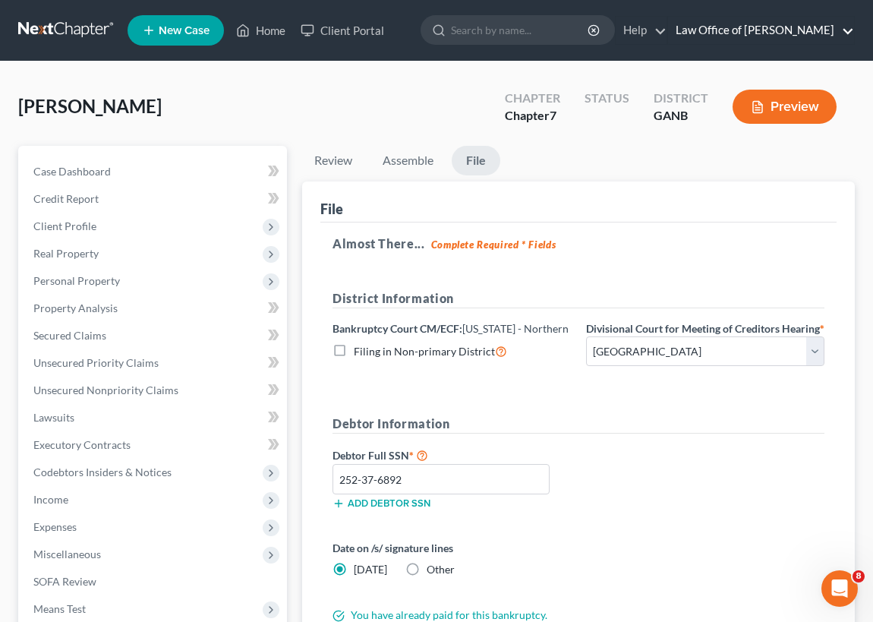
click at [771, 26] on link "Law Office of [PERSON_NAME]" at bounding box center [761, 30] width 186 height 27
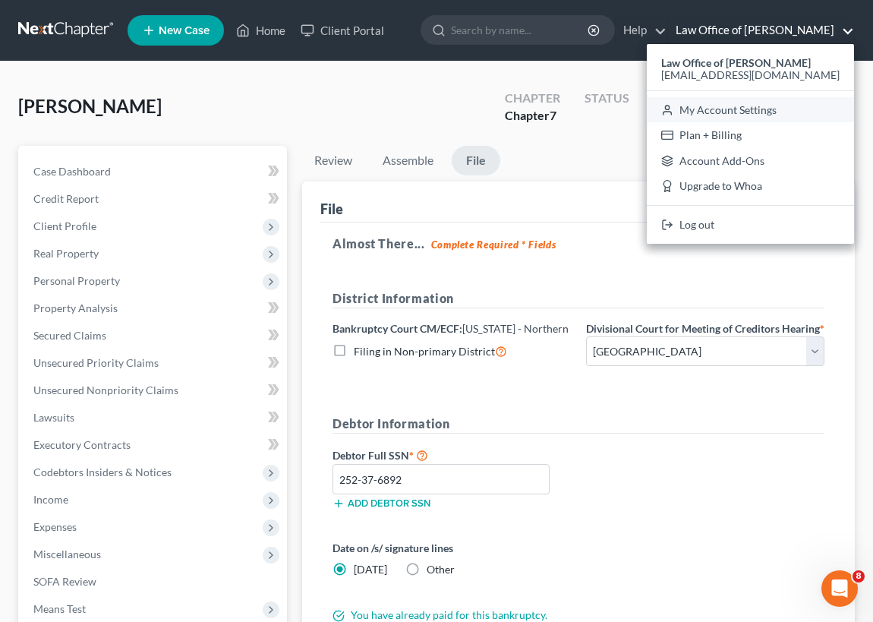
click at [765, 110] on link "My Account Settings" at bounding box center [750, 110] width 207 height 26
select select "24"
select select "10"
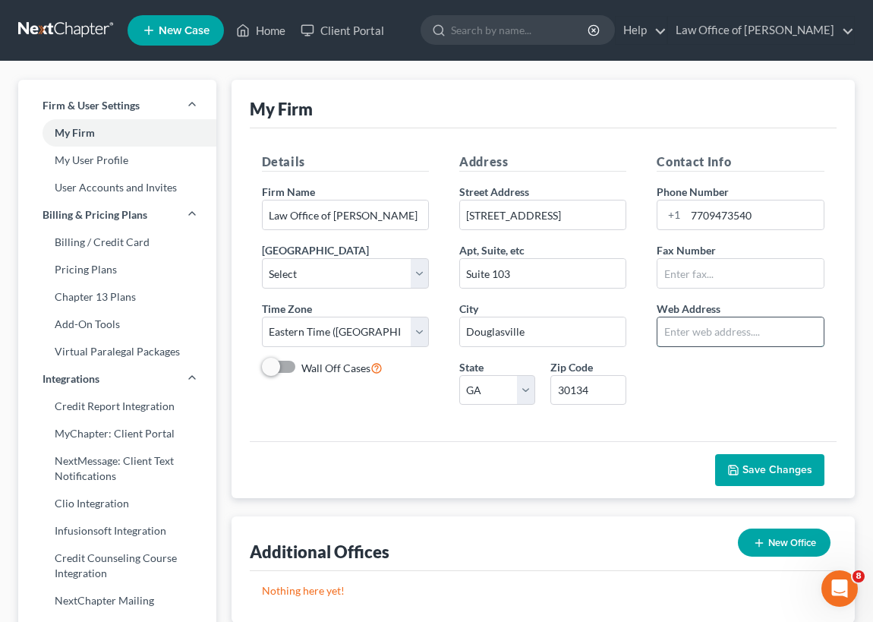
click at [663, 330] on input "text" at bounding box center [741, 331] width 166 height 29
type input "rachamberslaw@aol.com"
click at [770, 468] on span "Save Changes" at bounding box center [778, 469] width 70 height 13
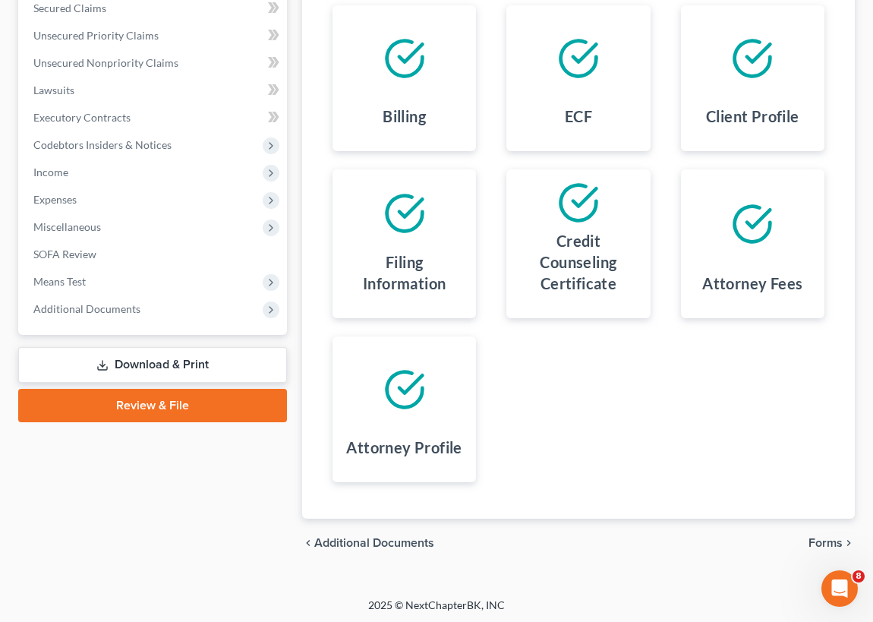
scroll to position [328, 0]
click at [178, 405] on link "Review & File" at bounding box center [152, 404] width 269 height 33
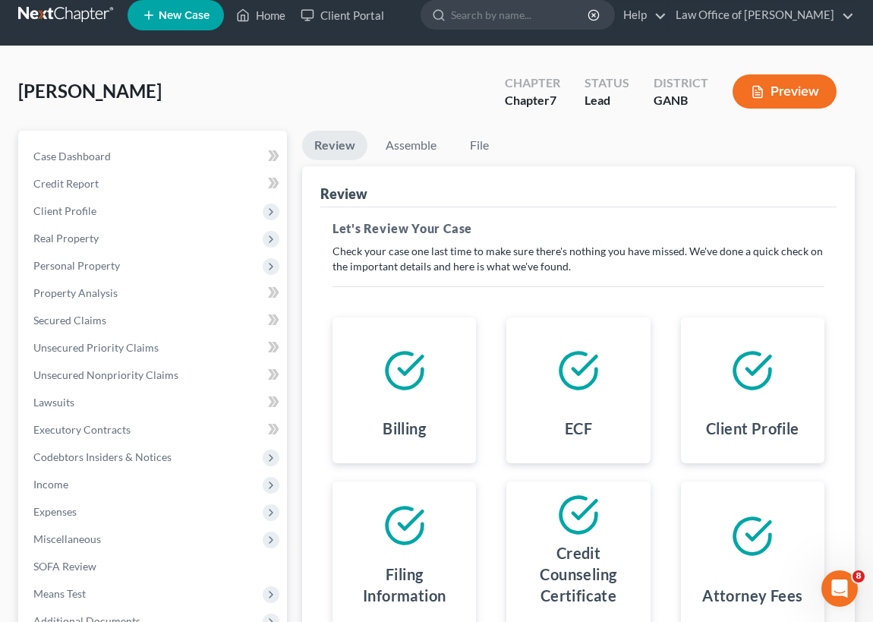
scroll to position [0, 0]
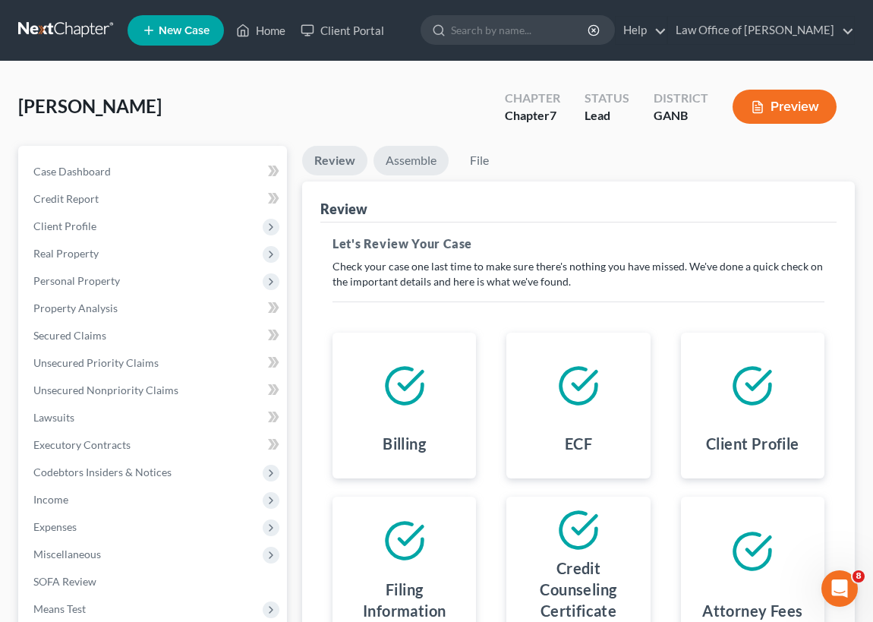
click at [417, 157] on link "Assemble" at bounding box center [411, 161] width 75 height 30
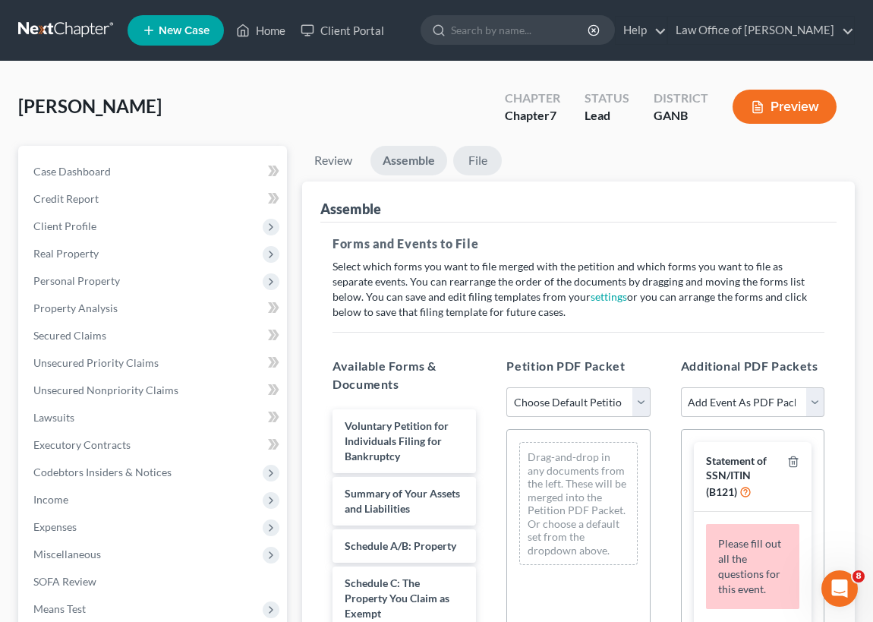
click at [481, 159] on link "File" at bounding box center [477, 161] width 49 height 30
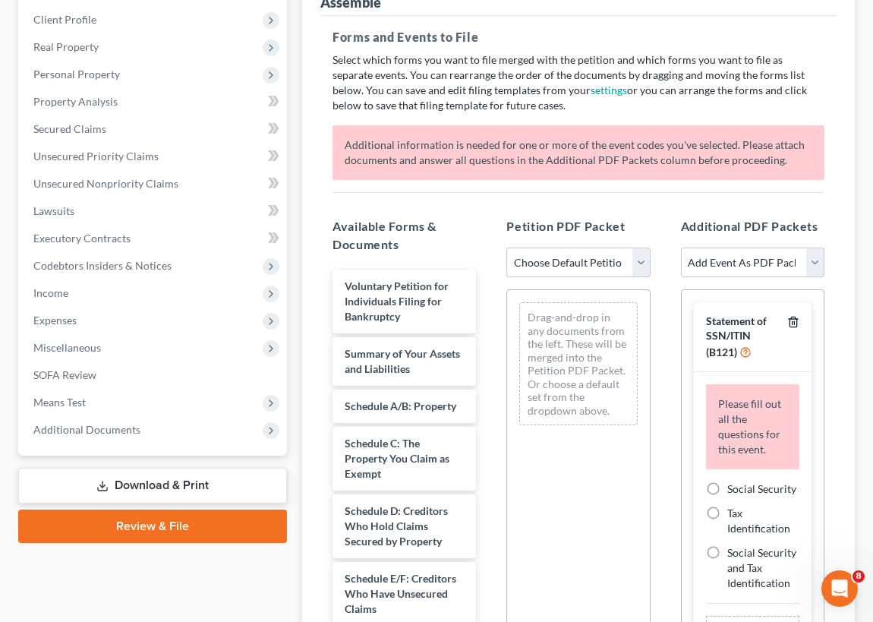
click at [795, 319] on icon "button" at bounding box center [793, 322] width 12 height 12
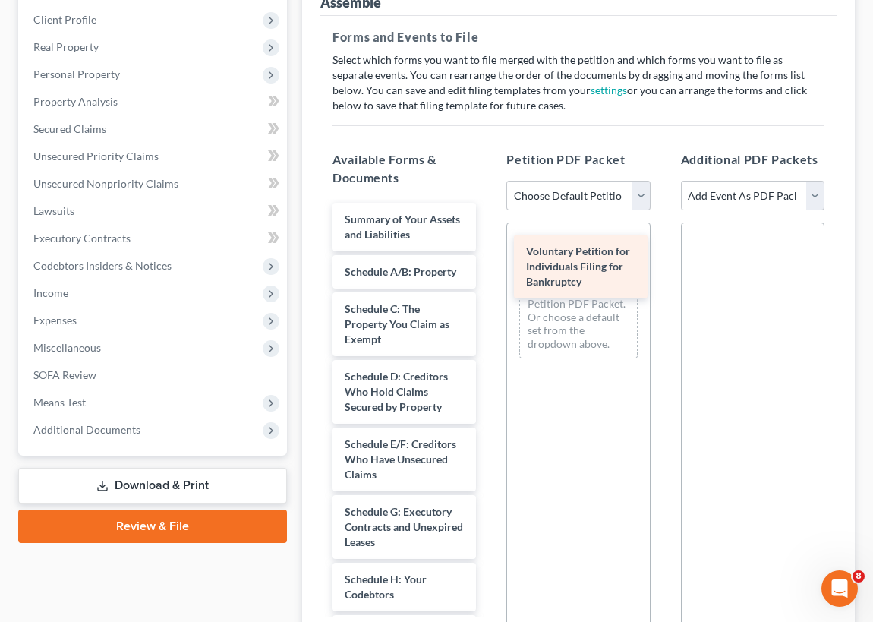
drag, startPoint x: 383, startPoint y: 224, endPoint x: 564, endPoint y: 258, distance: 184.6
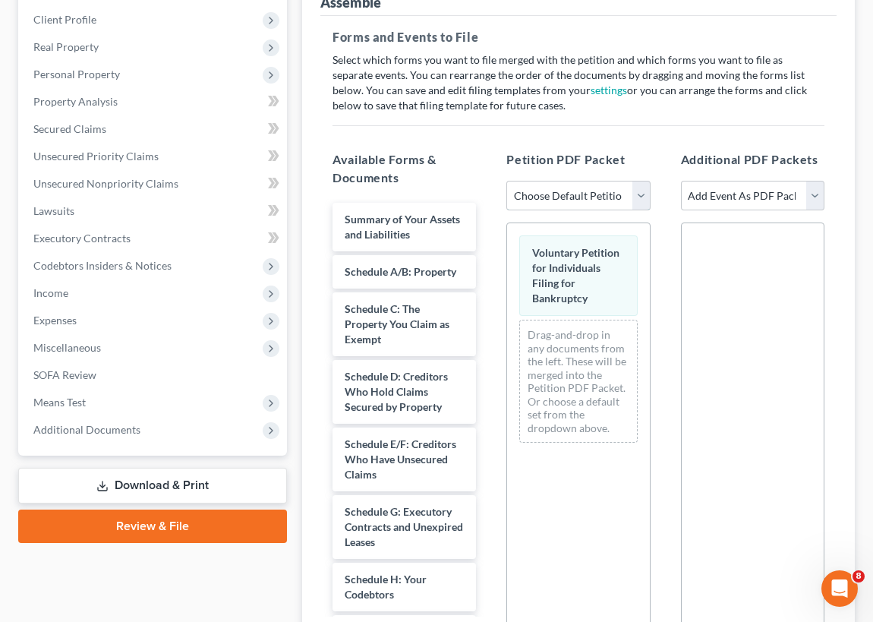
click at [640, 190] on select "Choose Default Petition PDF Packet Complete Bankruptcy Petition (all forms and …" at bounding box center [577, 196] width 143 height 30
select select "0"
click at [506, 181] on select "Choose Default Petition PDF Packet Complete Bankruptcy Petition (all forms and …" at bounding box center [577, 196] width 143 height 30
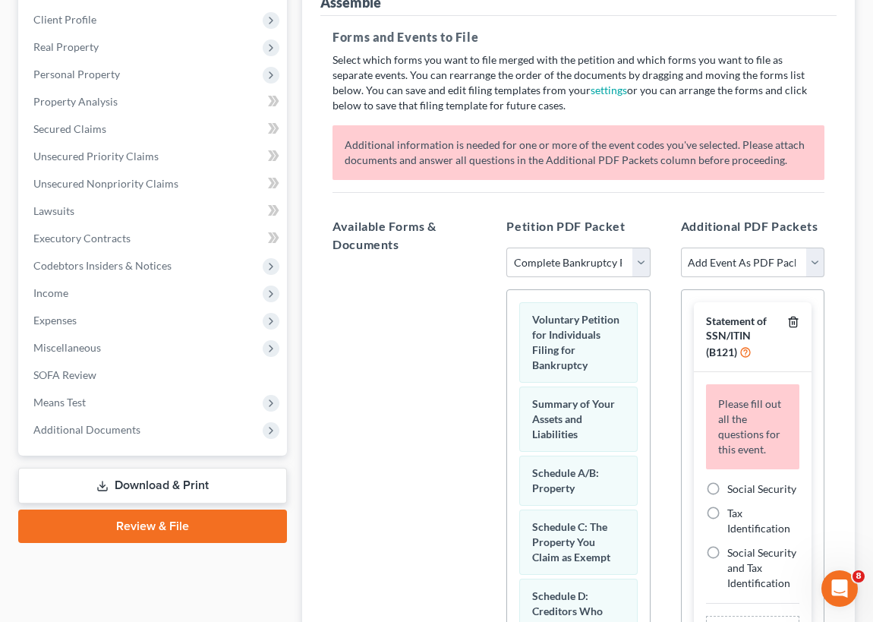
click at [793, 318] on icon "button" at bounding box center [793, 322] width 12 height 12
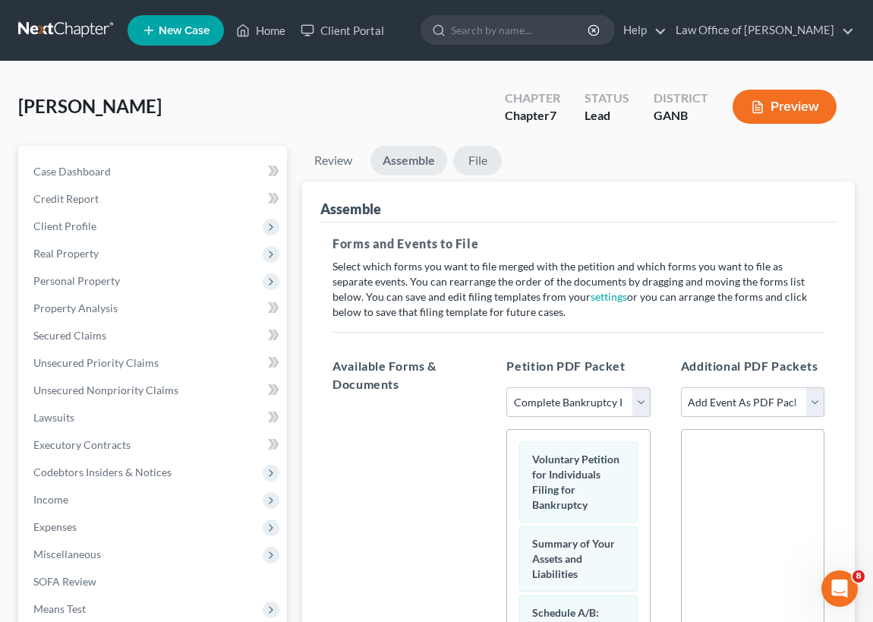
click at [478, 157] on link "File" at bounding box center [477, 161] width 49 height 30
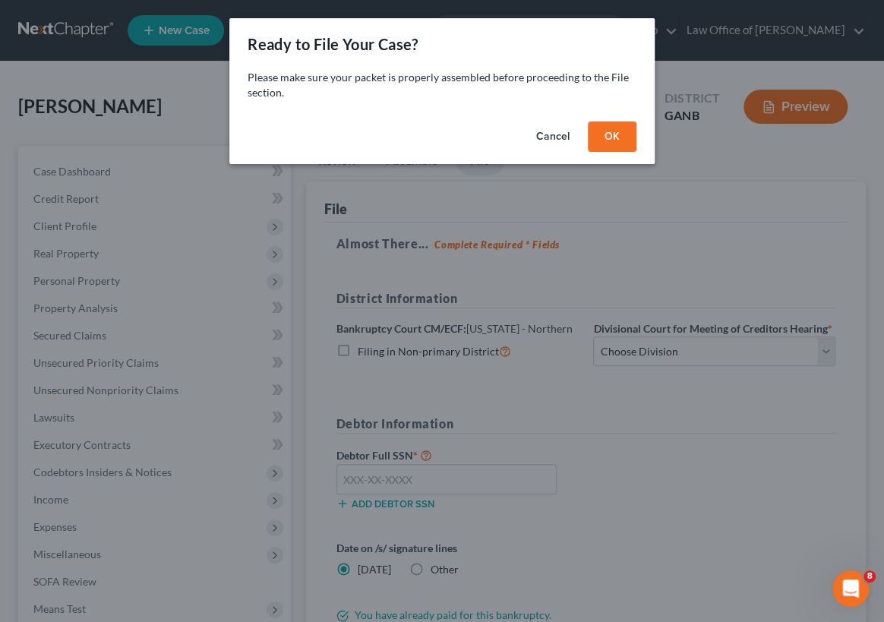
click at [607, 138] on button "OK" at bounding box center [612, 136] width 49 height 30
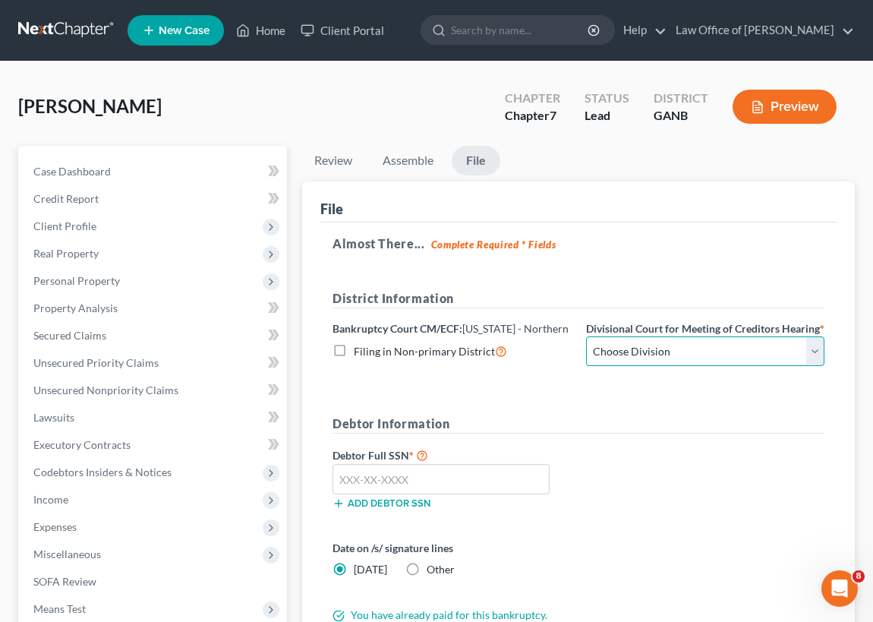
click at [818, 362] on select "Choose Division [GEOGRAPHIC_DATA] [GEOGRAPHIC_DATA] [GEOGRAPHIC_DATA] [GEOGRAPH…" at bounding box center [705, 351] width 238 height 30
select select "0"
click at [586, 350] on select "Choose Division [GEOGRAPHIC_DATA] [GEOGRAPHIC_DATA] [GEOGRAPHIC_DATA] [GEOGRAPH…" at bounding box center [705, 351] width 238 height 30
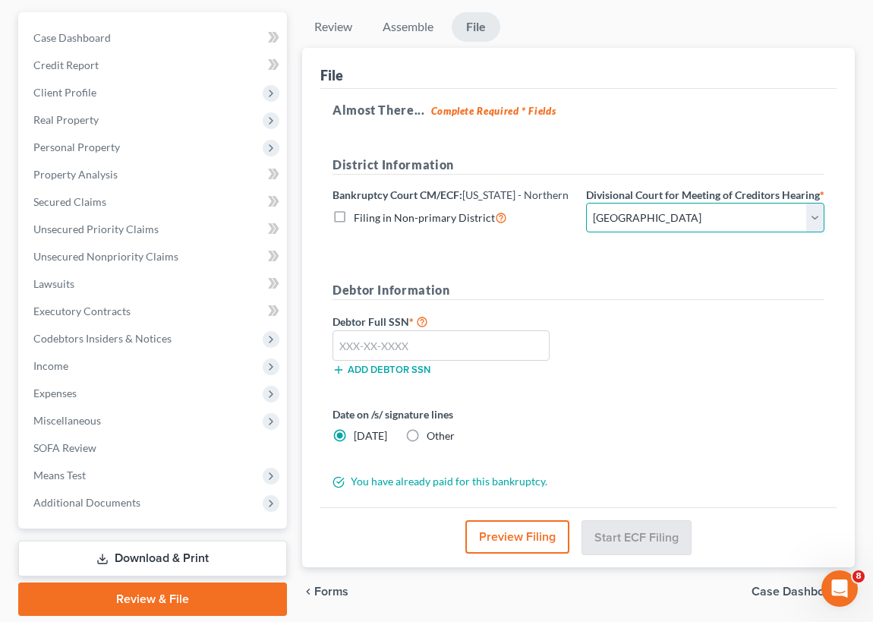
scroll to position [137, 0]
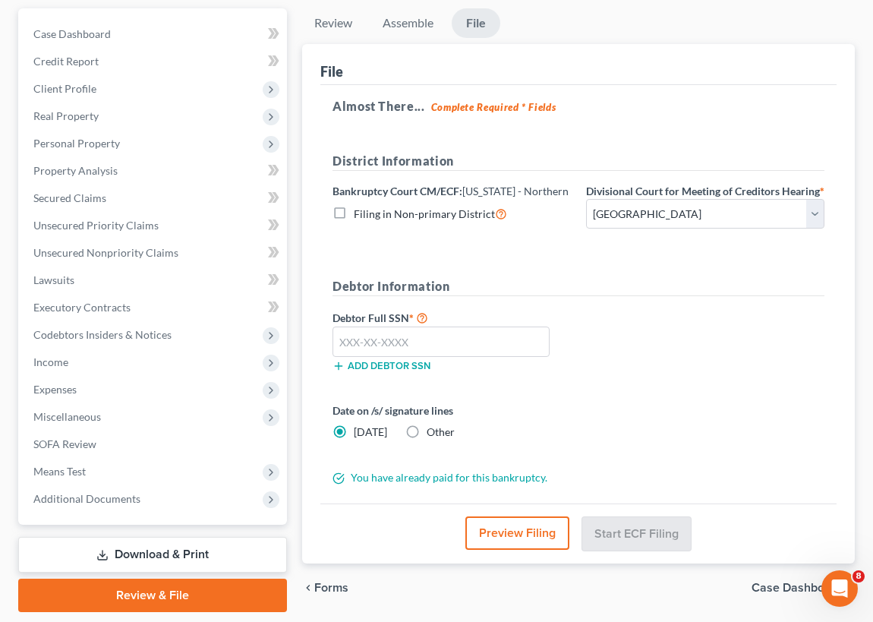
click at [329, 348] on div at bounding box center [441, 341] width 232 height 30
click at [338, 352] on input "text" at bounding box center [441, 341] width 217 height 30
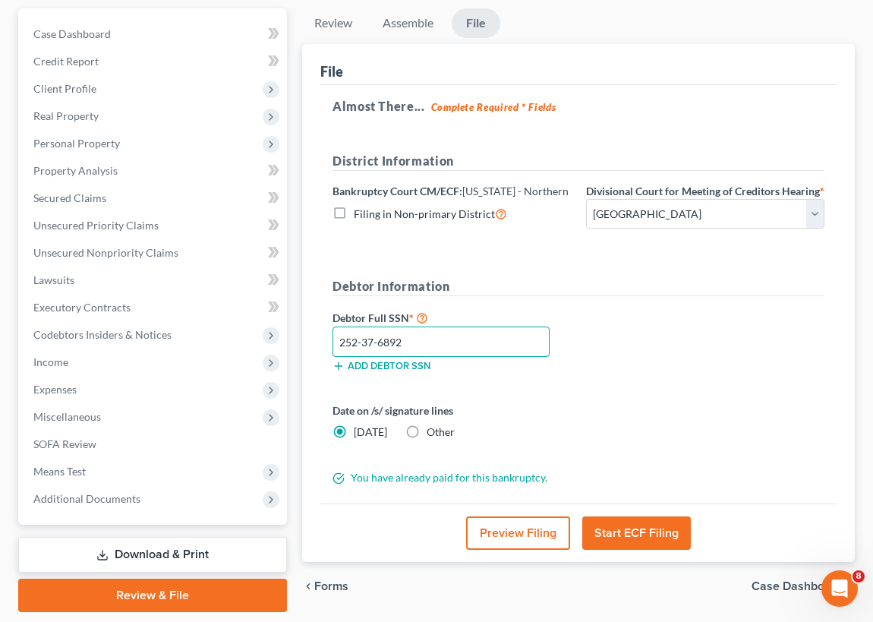
type input "252-37-6892"
click at [635, 547] on button "Start ECF Filing" at bounding box center [636, 532] width 109 height 33
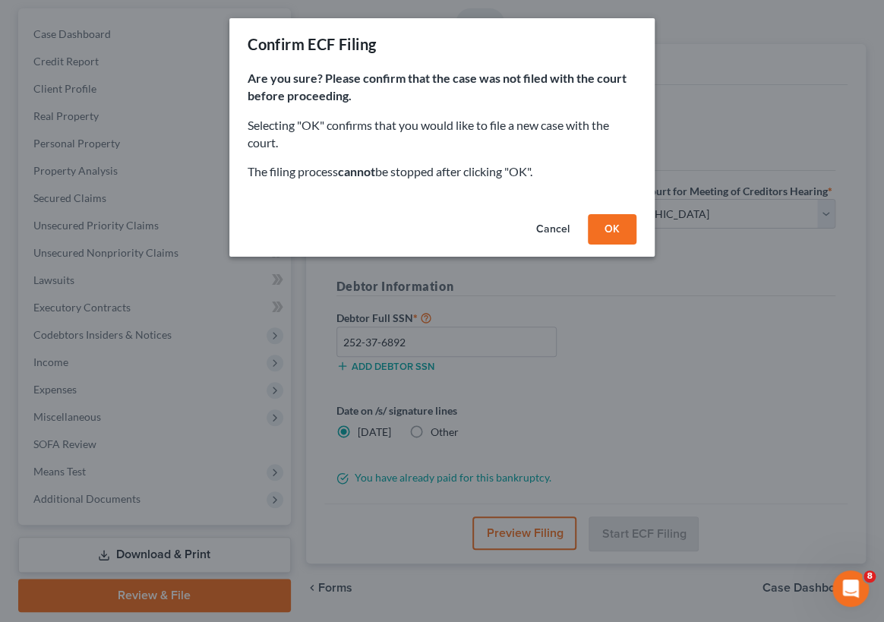
click at [554, 228] on button "Cancel" at bounding box center [553, 229] width 58 height 30
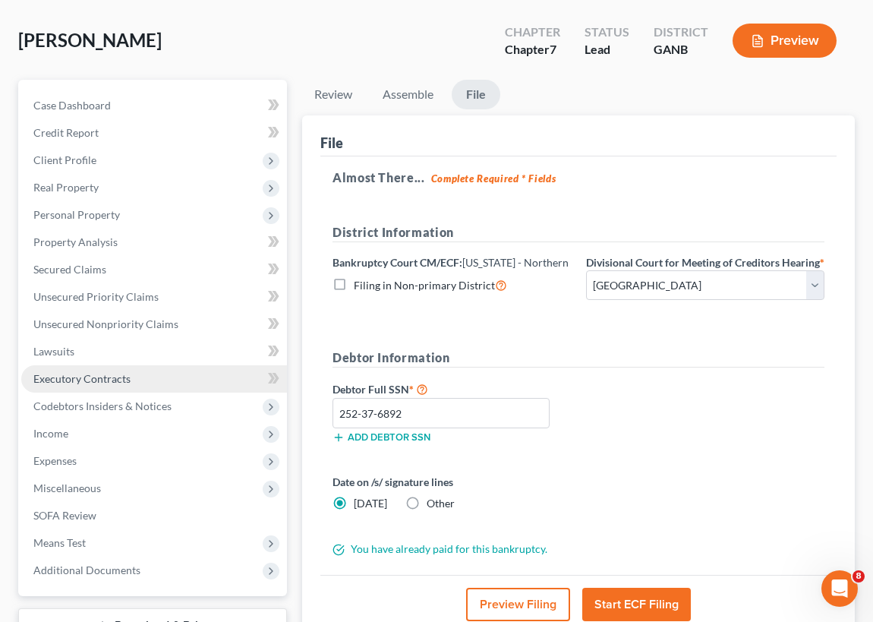
scroll to position [0, 0]
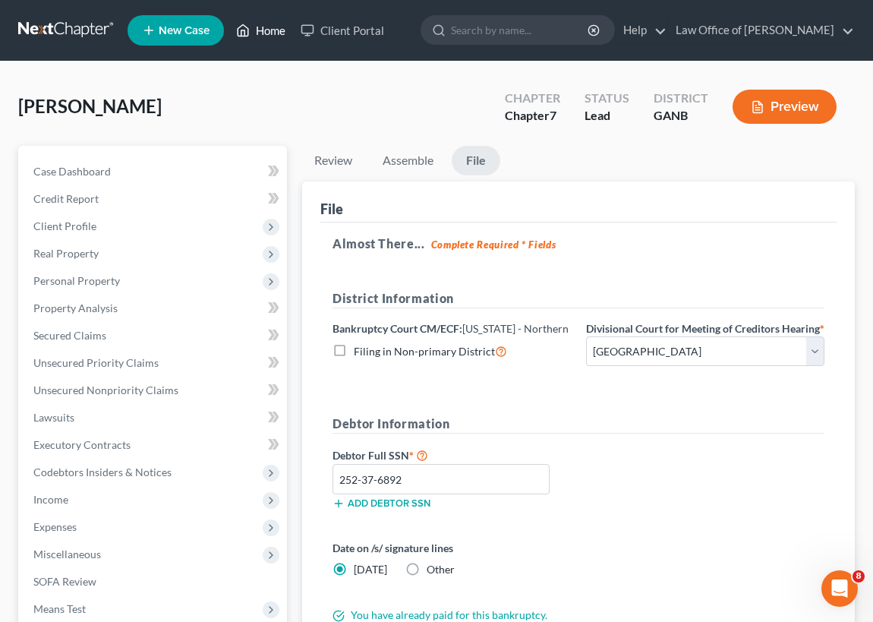
click at [268, 30] on link "Home" at bounding box center [261, 30] width 65 height 27
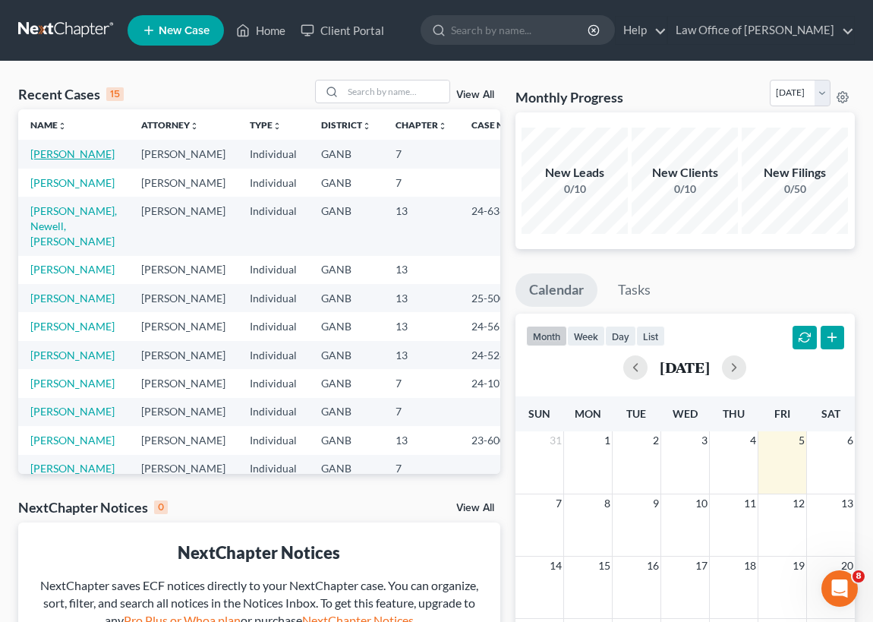
click at [68, 160] on link "[PERSON_NAME]" at bounding box center [72, 153] width 84 height 13
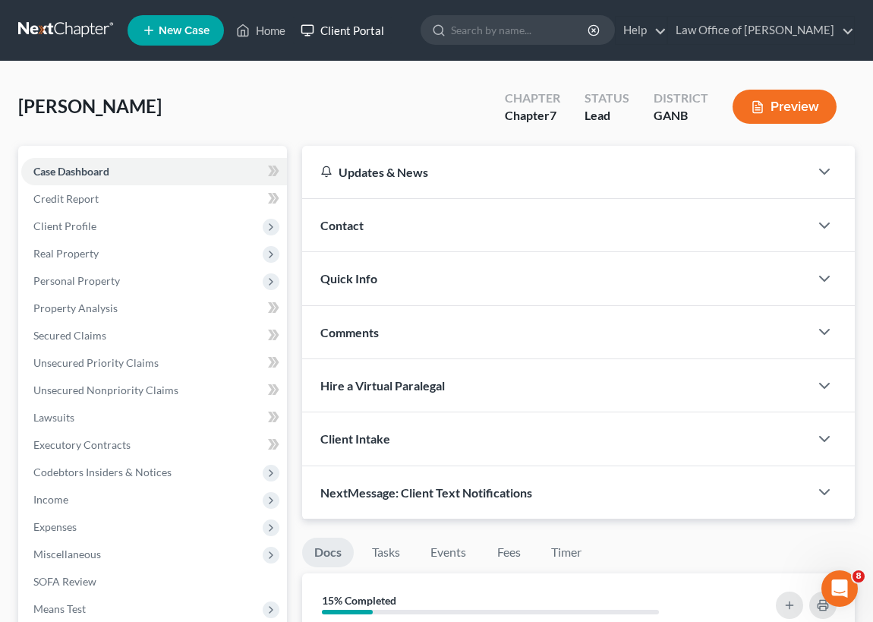
click at [342, 29] on link "Client Portal" at bounding box center [342, 30] width 99 height 27
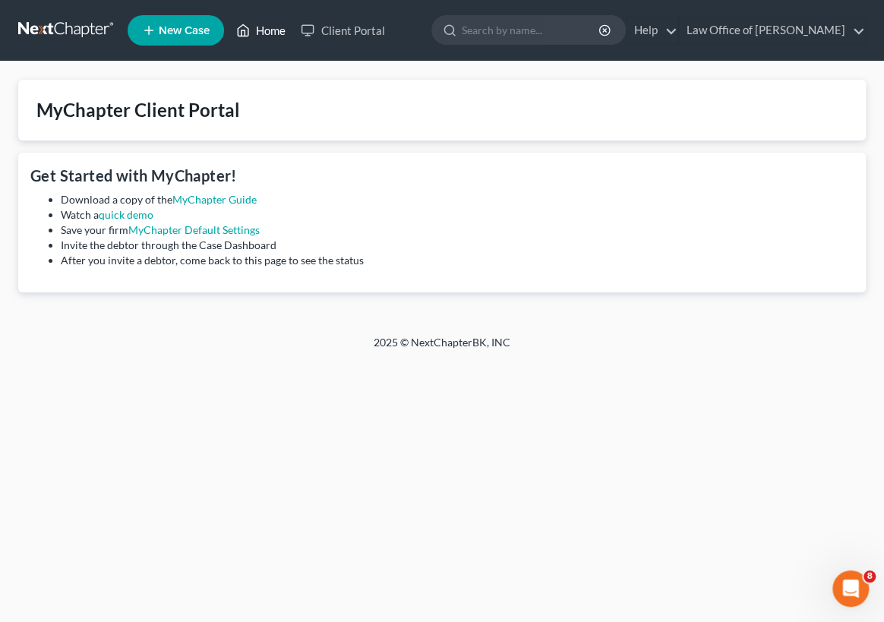
click at [266, 27] on link "Home" at bounding box center [261, 30] width 65 height 27
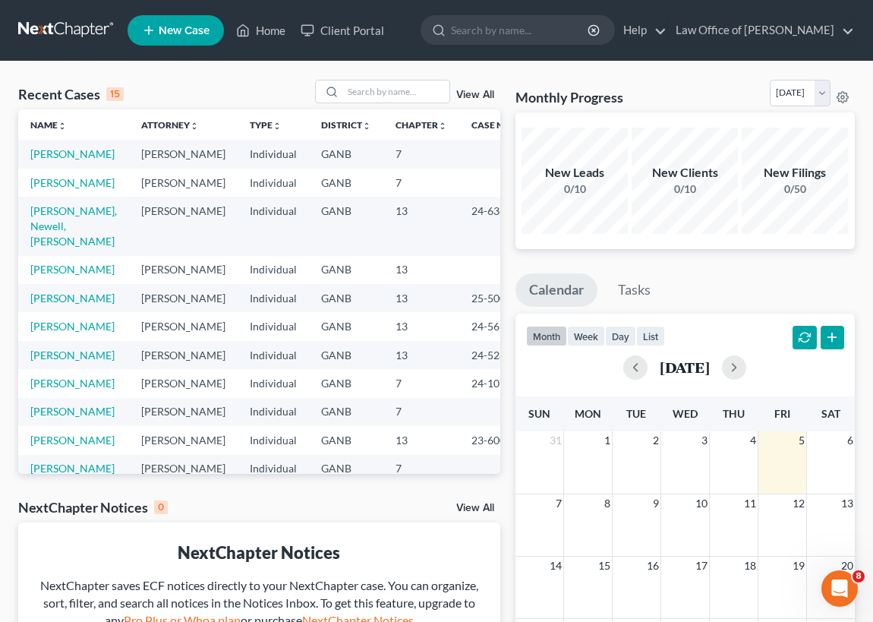
click at [61, 159] on td "[PERSON_NAME]" at bounding box center [73, 154] width 111 height 28
click at [61, 161] on td "[PERSON_NAME]" at bounding box center [73, 154] width 111 height 28
drag, startPoint x: 61, startPoint y: 161, endPoint x: 47, endPoint y: 171, distance: 16.9
click at [45, 160] on link "[PERSON_NAME]" at bounding box center [72, 153] width 84 height 13
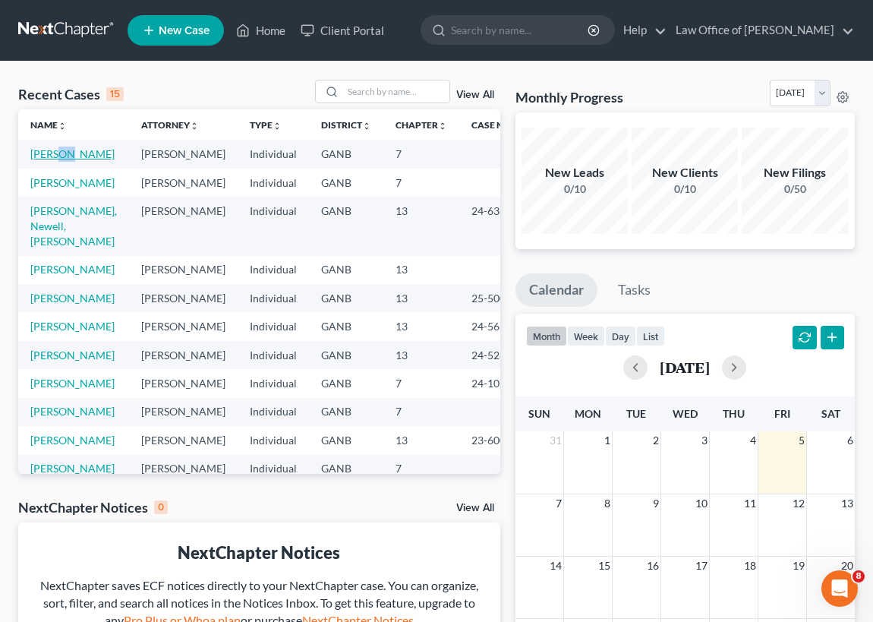
click at [47, 160] on link "[PERSON_NAME]" at bounding box center [72, 153] width 84 height 13
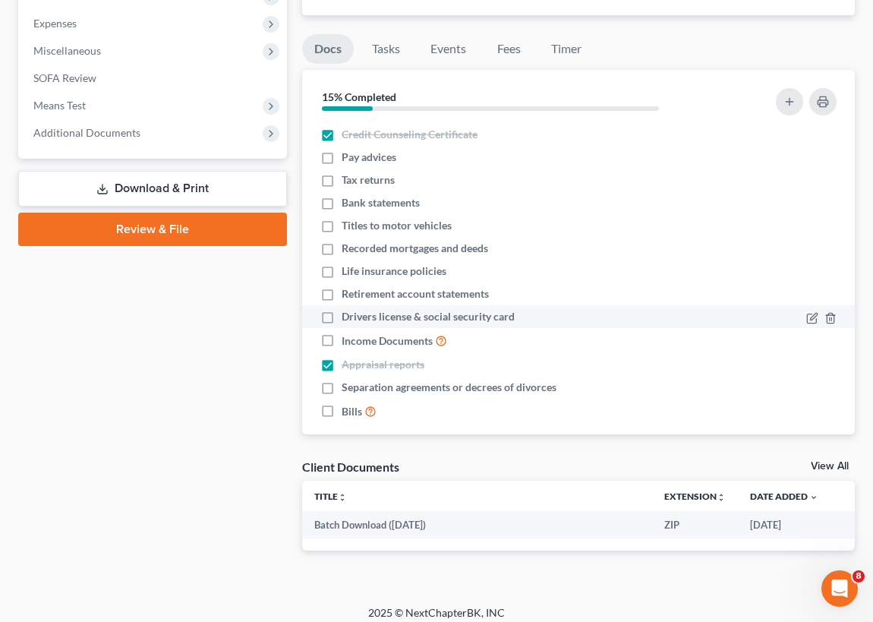
scroll to position [512, 0]
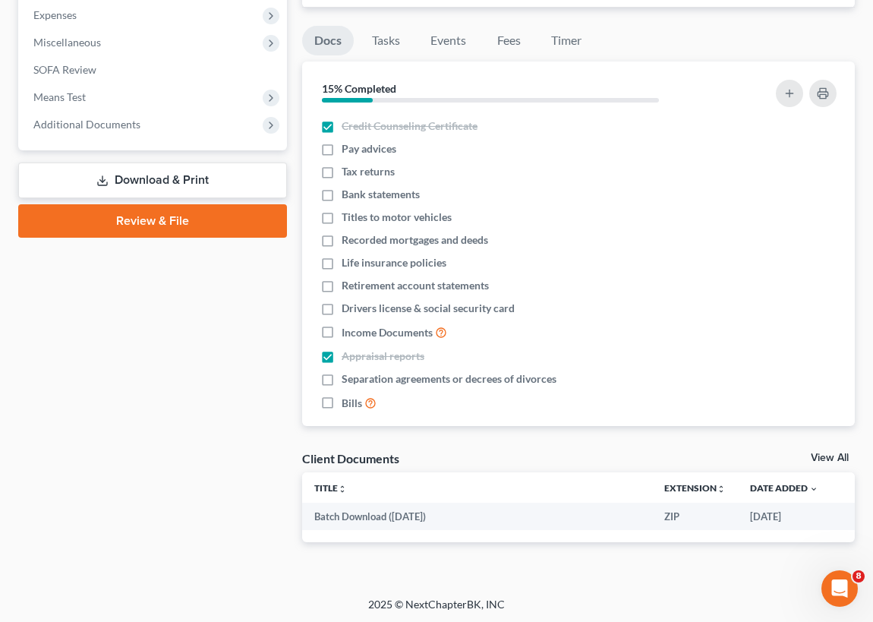
click at [191, 221] on link "Review & File" at bounding box center [152, 220] width 269 height 33
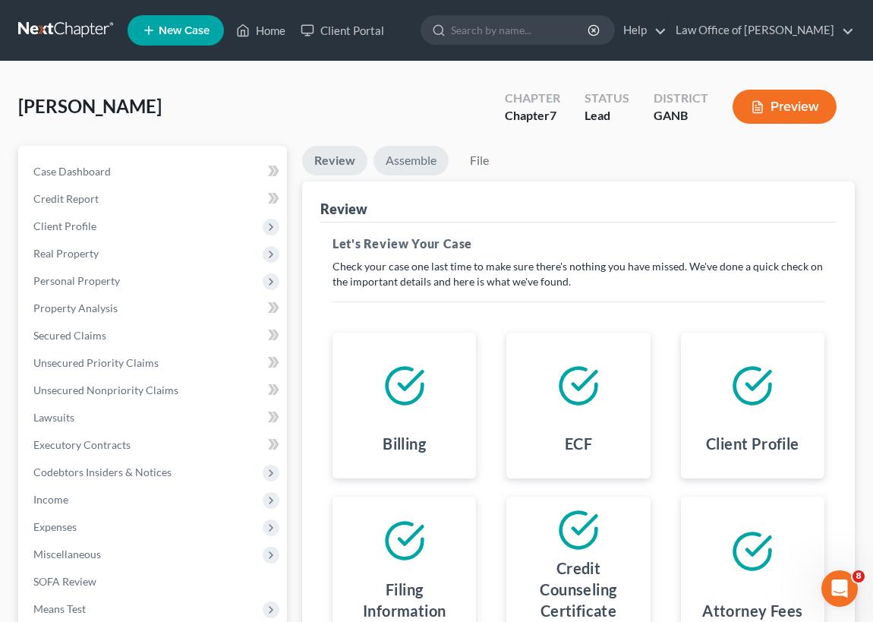
click at [402, 157] on link "Assemble" at bounding box center [411, 161] width 75 height 30
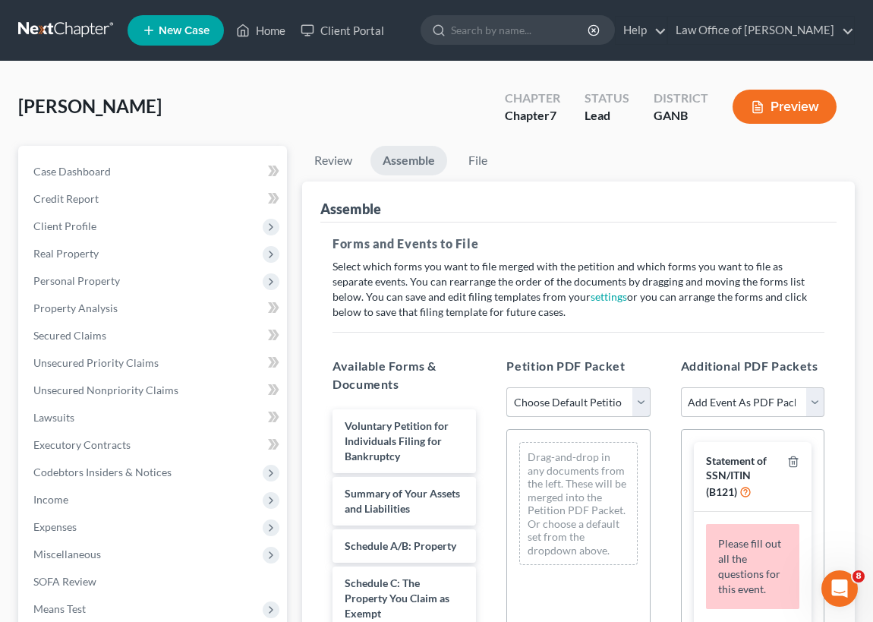
click at [640, 397] on select "Choose Default Petition PDF Packet Complete Bankruptcy Petition (all forms and …" at bounding box center [577, 402] width 143 height 30
select select "0"
click at [506, 387] on select "Choose Default Petition PDF Packet Complete Bankruptcy Petition (all forms and …" at bounding box center [577, 402] width 143 height 30
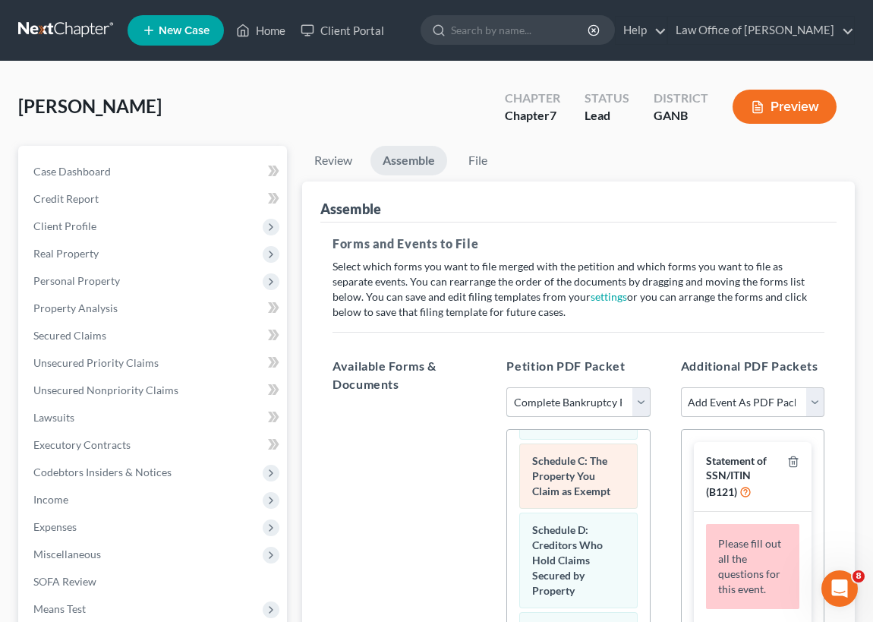
scroll to position [276, 0]
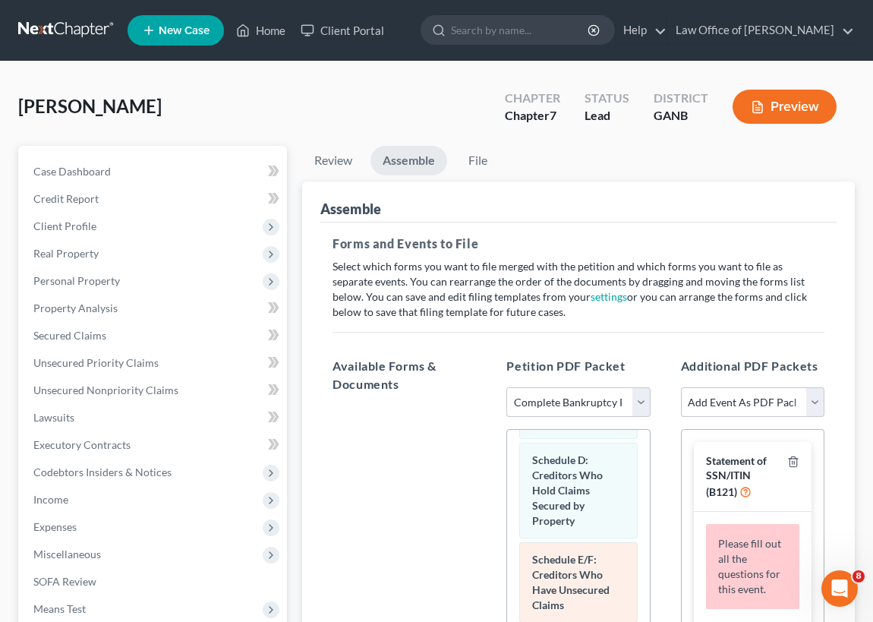
click at [577, 581] on span "Schedule E/F: Creditors Who Have Unsecured Claims" at bounding box center [570, 582] width 77 height 58
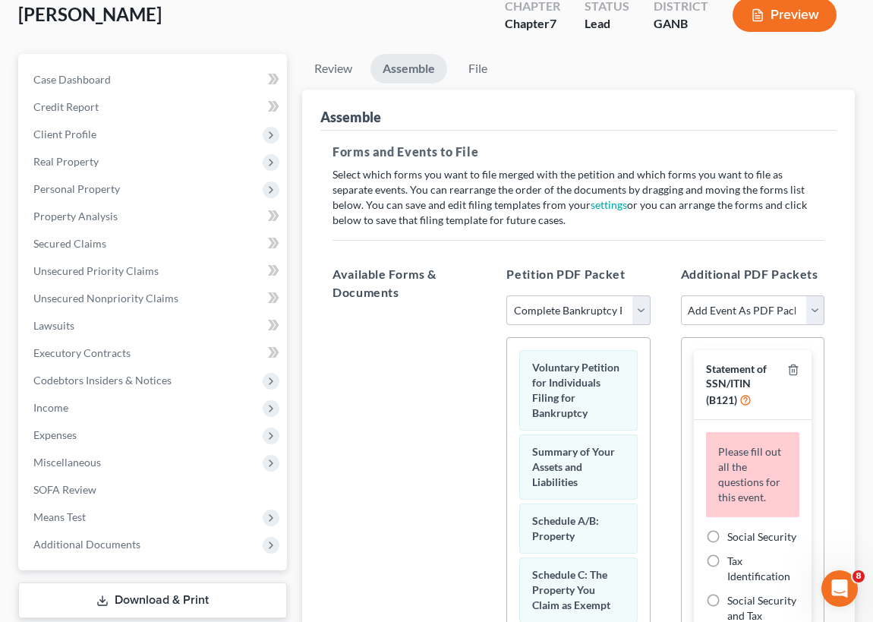
scroll to position [0, 0]
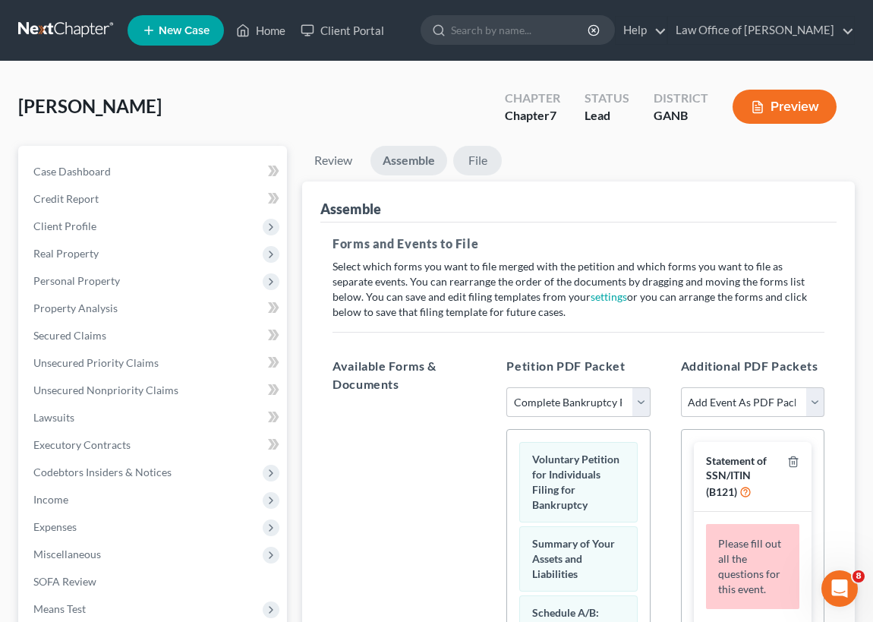
click at [481, 161] on link "File" at bounding box center [477, 161] width 49 height 30
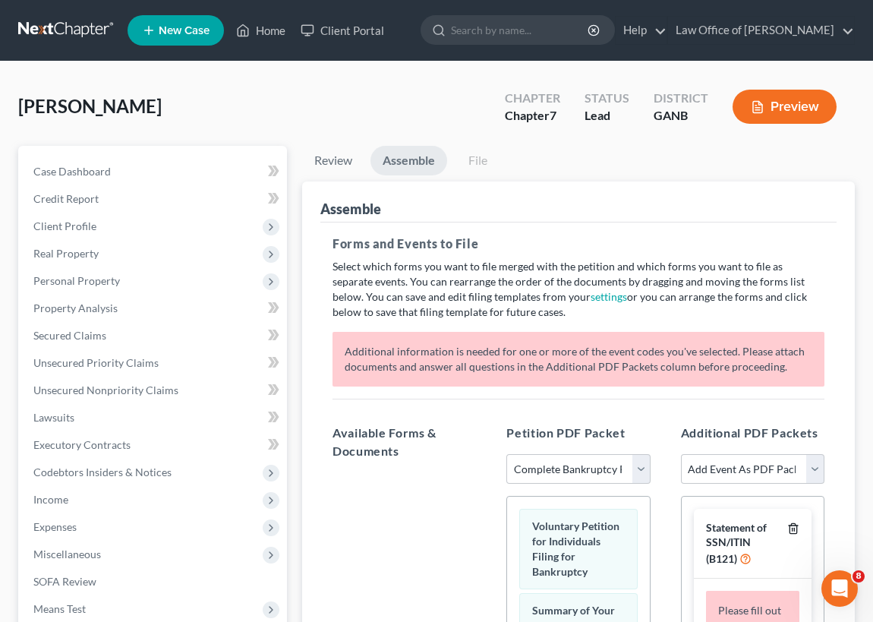
click at [793, 527] on icon "button" at bounding box center [793, 528] width 12 height 12
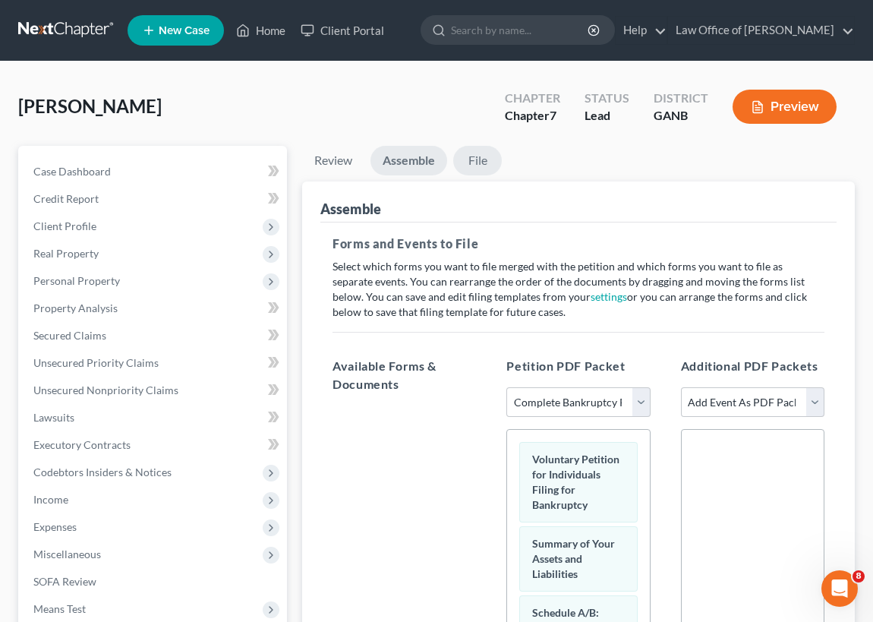
click at [483, 162] on link "File" at bounding box center [477, 161] width 49 height 30
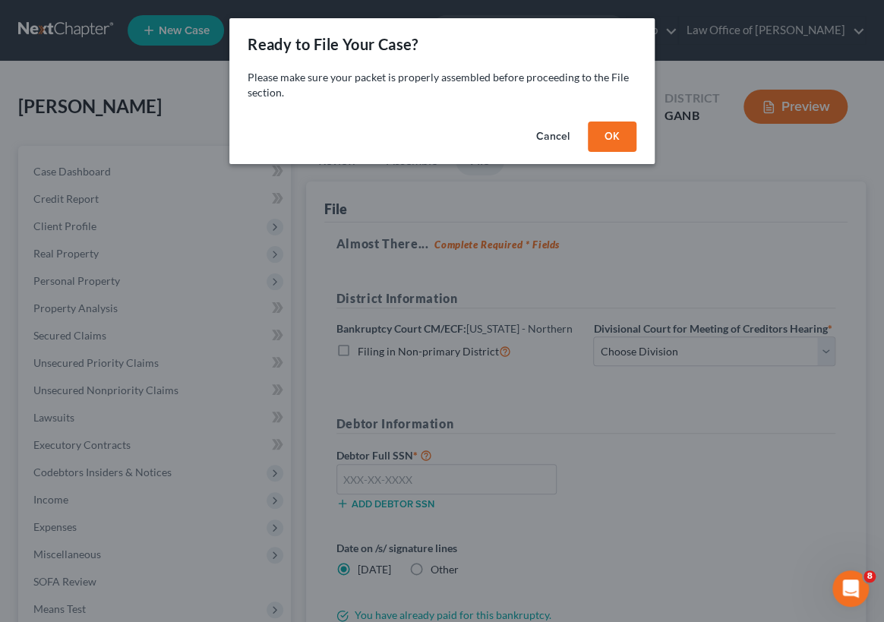
click at [619, 138] on button "OK" at bounding box center [612, 136] width 49 height 30
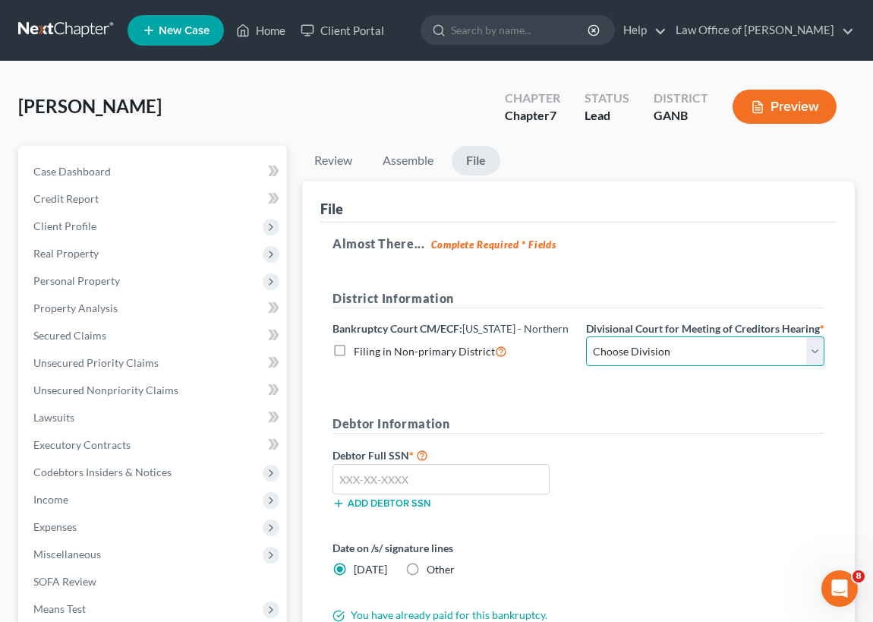
click at [815, 364] on select "Choose Division [GEOGRAPHIC_DATA] [GEOGRAPHIC_DATA] [GEOGRAPHIC_DATA] [GEOGRAPH…" at bounding box center [705, 351] width 238 height 30
select select "0"
click at [586, 350] on select "Choose Division [GEOGRAPHIC_DATA] [GEOGRAPHIC_DATA] [GEOGRAPHIC_DATA] [GEOGRAPH…" at bounding box center [705, 351] width 238 height 30
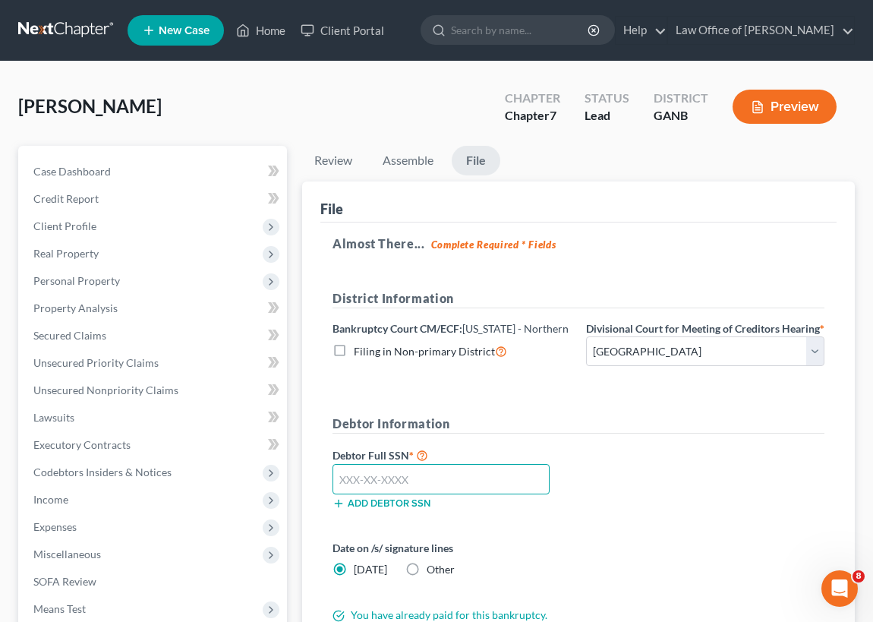
click at [339, 494] on input "text" at bounding box center [441, 479] width 217 height 30
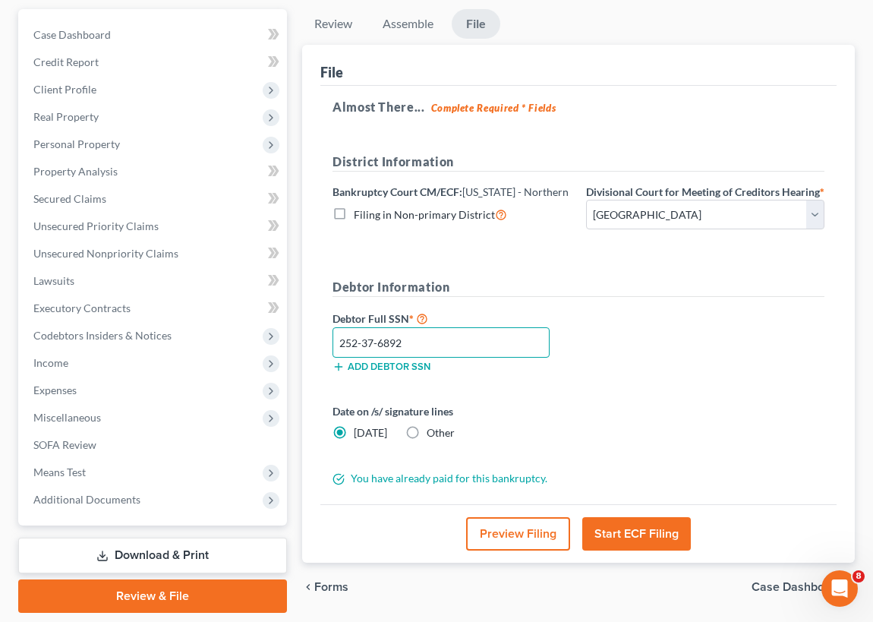
scroll to position [137, 0]
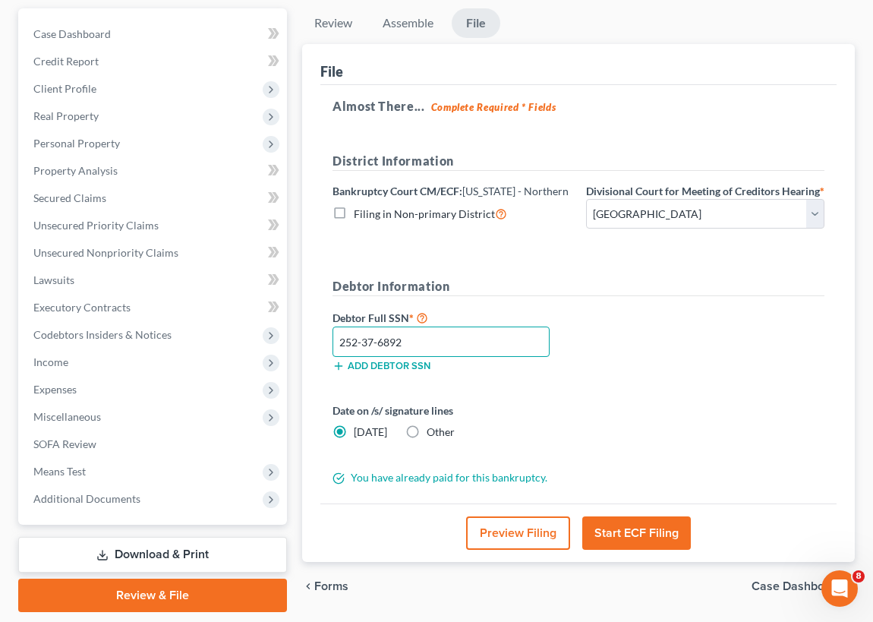
type input "252-37-6892"
click at [637, 547] on button "Start ECF Filing" at bounding box center [636, 532] width 109 height 33
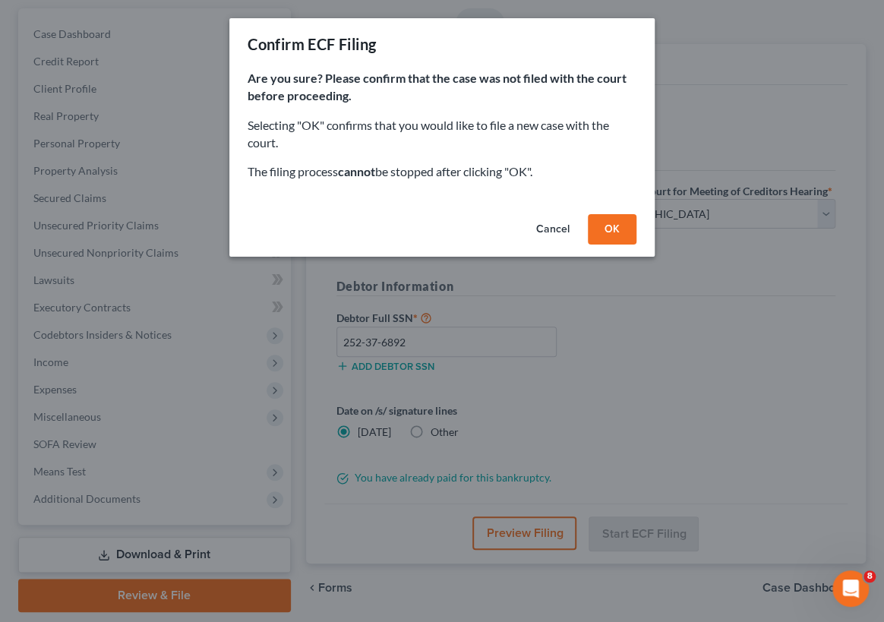
click at [617, 222] on button "OK" at bounding box center [612, 229] width 49 height 30
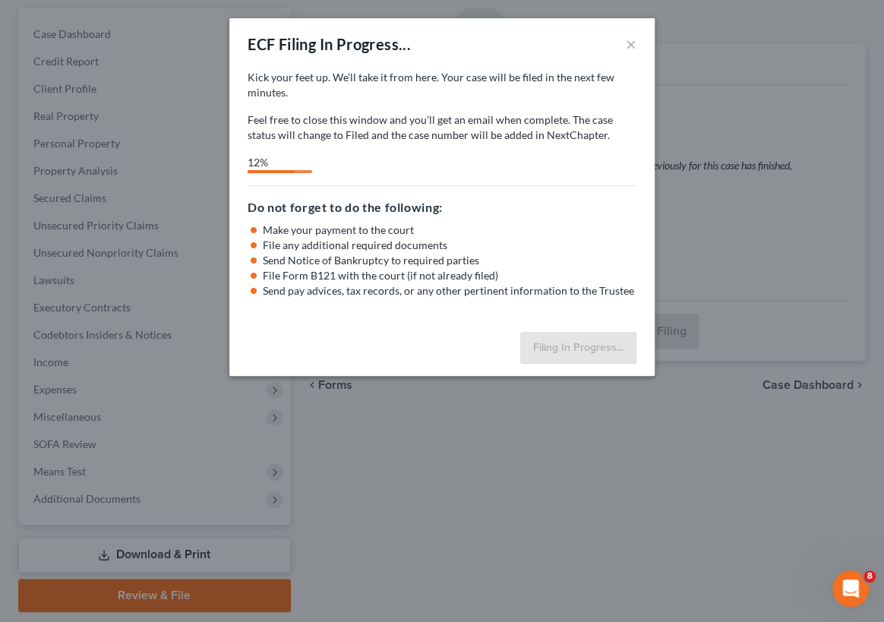
select select "0"
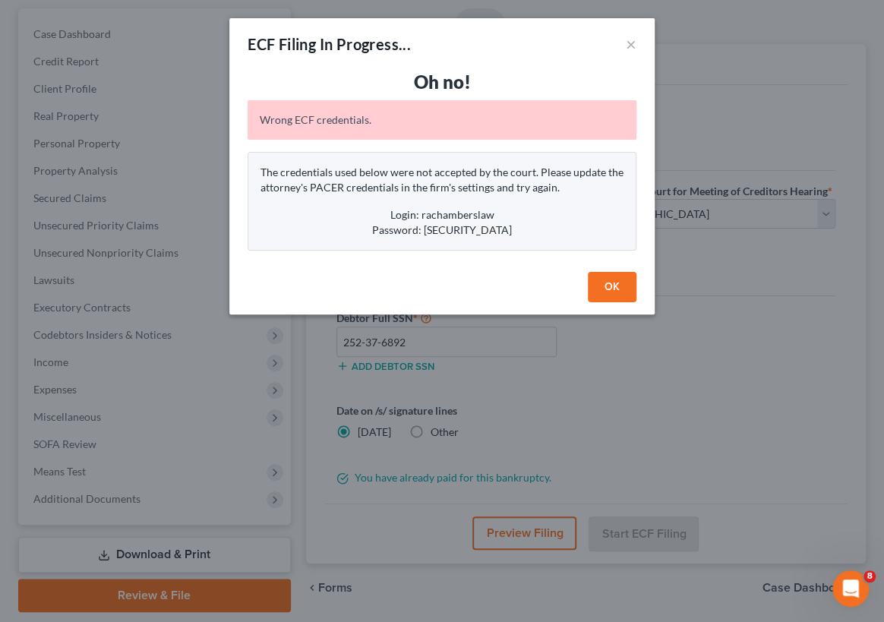
click at [613, 285] on button "OK" at bounding box center [612, 287] width 49 height 30
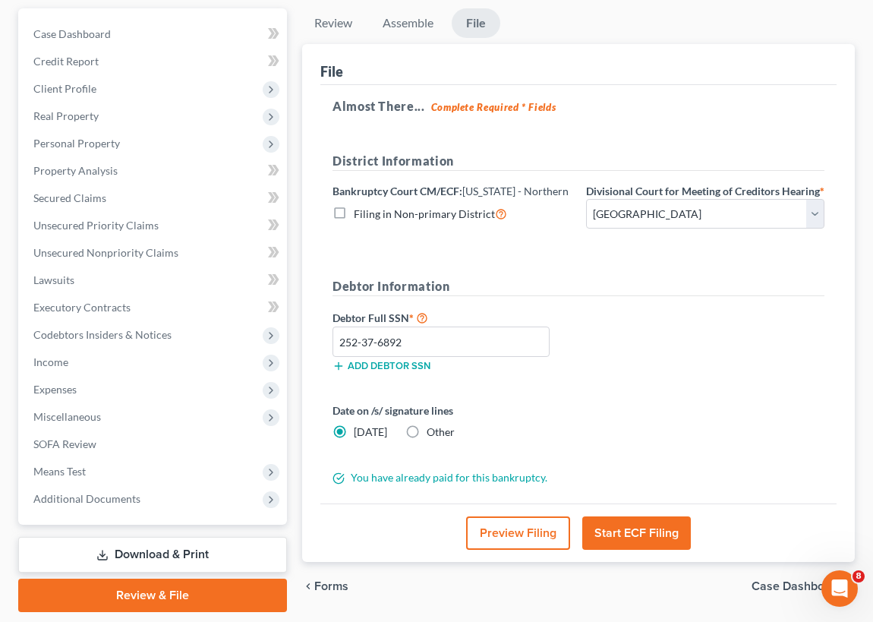
scroll to position [0, 0]
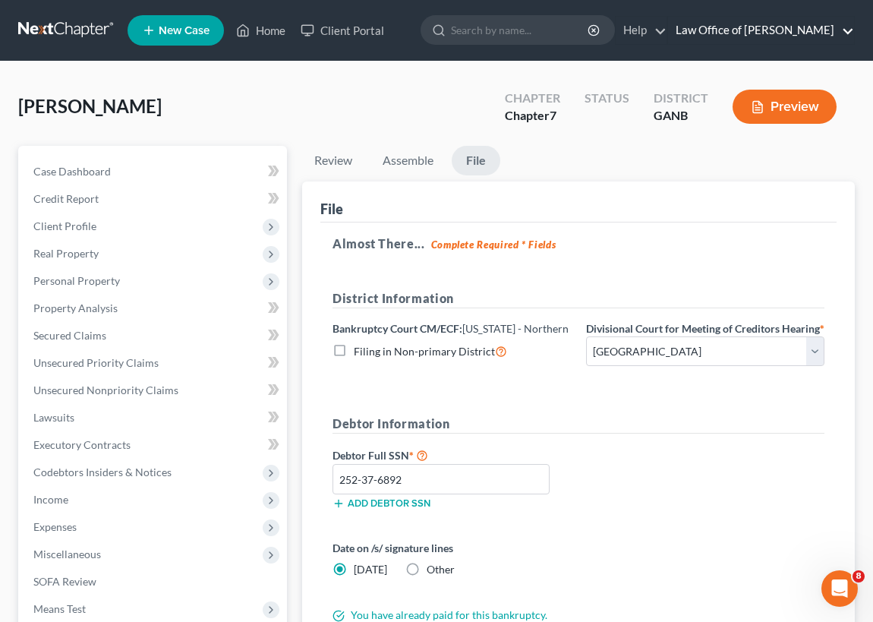
click at [766, 27] on link "Law Office of [PERSON_NAME]" at bounding box center [761, 30] width 186 height 27
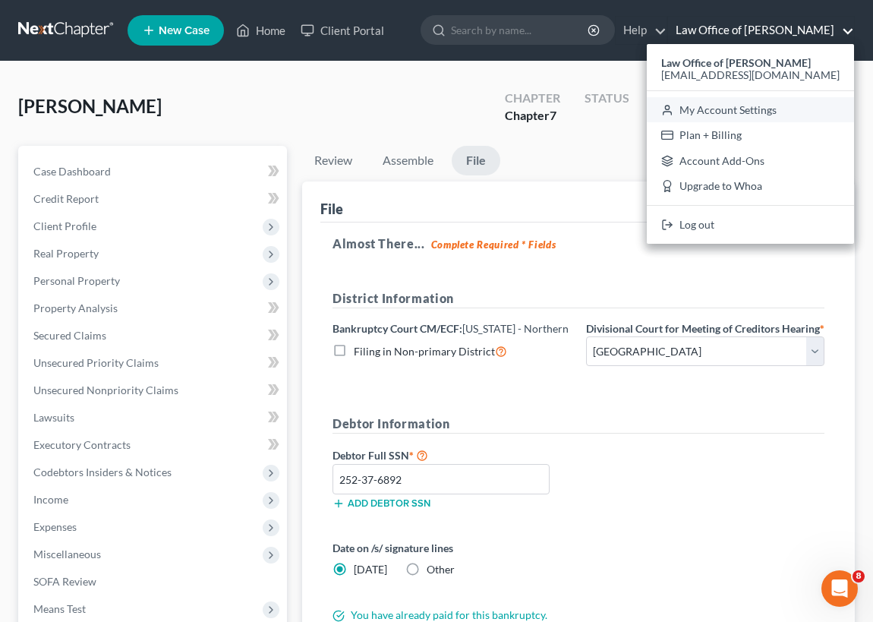
click at [762, 106] on link "My Account Settings" at bounding box center [750, 110] width 207 height 26
select select "19"
select select "24"
select select "10"
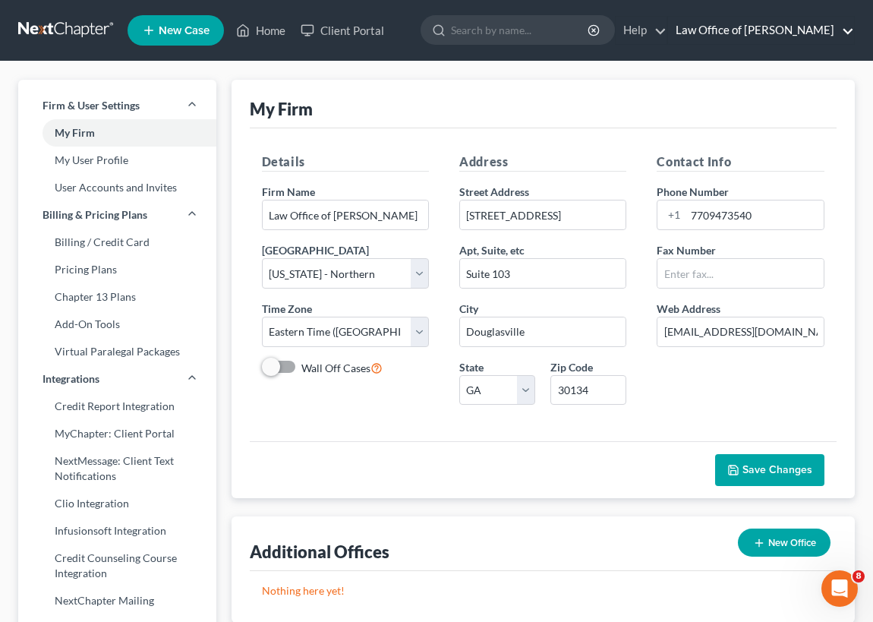
click at [714, 25] on link "Law Office of [PERSON_NAME]" at bounding box center [761, 30] width 186 height 27
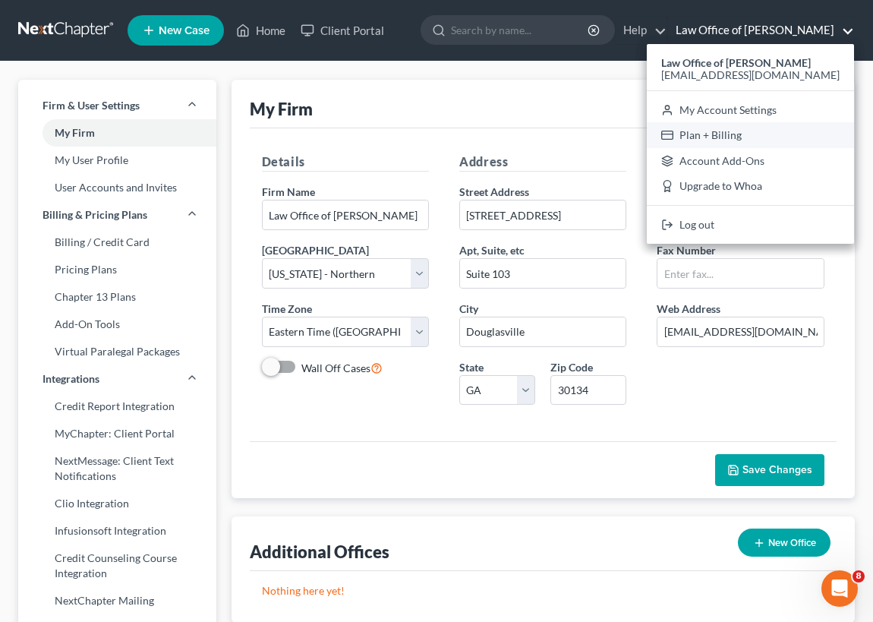
click at [717, 138] on link "Plan + Billing" at bounding box center [750, 135] width 207 height 26
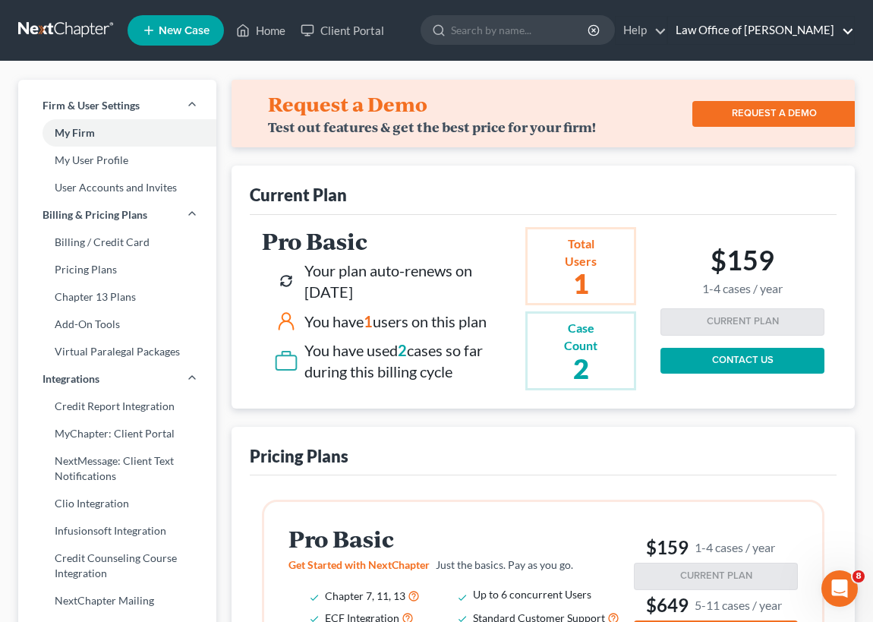
click at [751, 29] on link "Law Office of [PERSON_NAME]" at bounding box center [761, 30] width 186 height 27
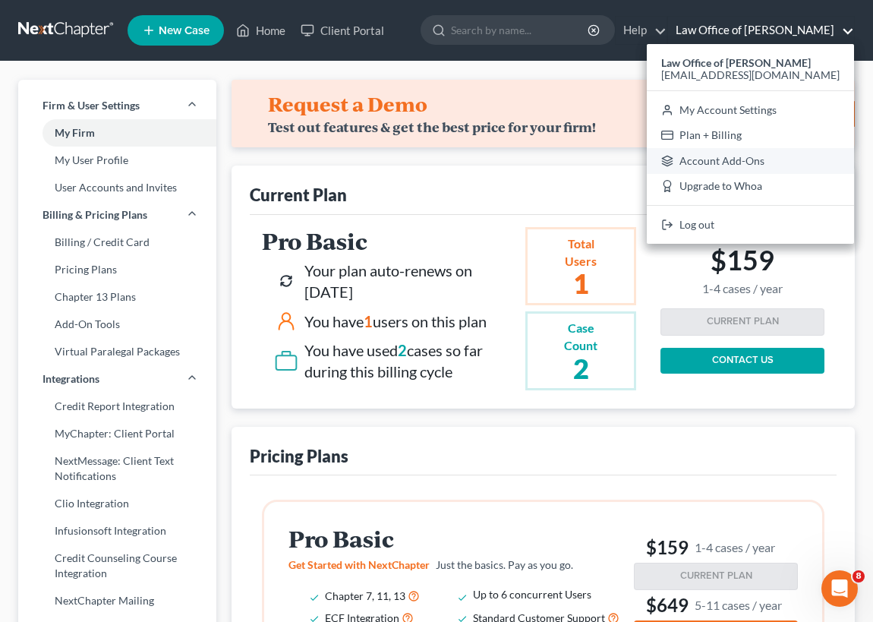
click at [718, 162] on link "Account Add-Ons" at bounding box center [750, 161] width 207 height 26
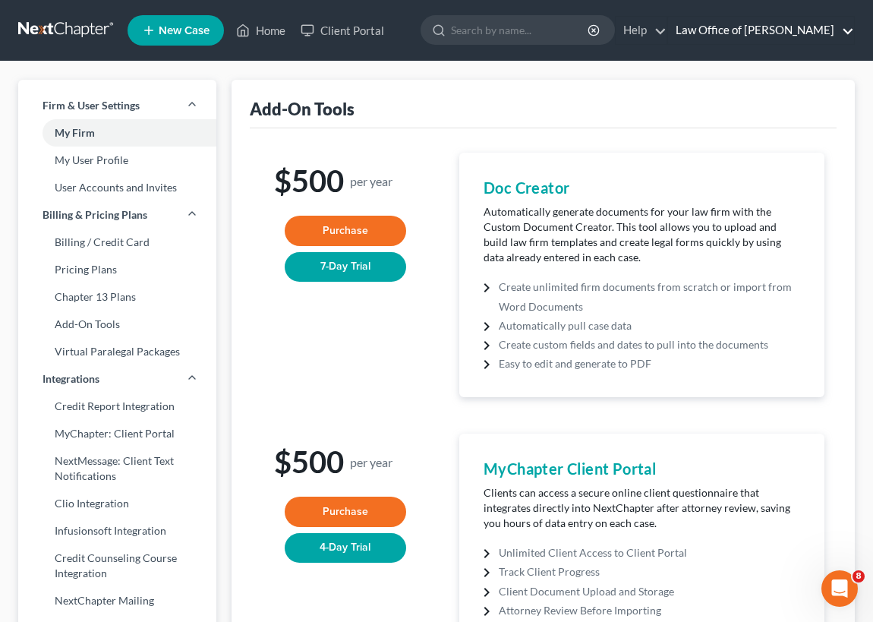
click at [780, 27] on link "Law Office of [PERSON_NAME]" at bounding box center [761, 30] width 186 height 27
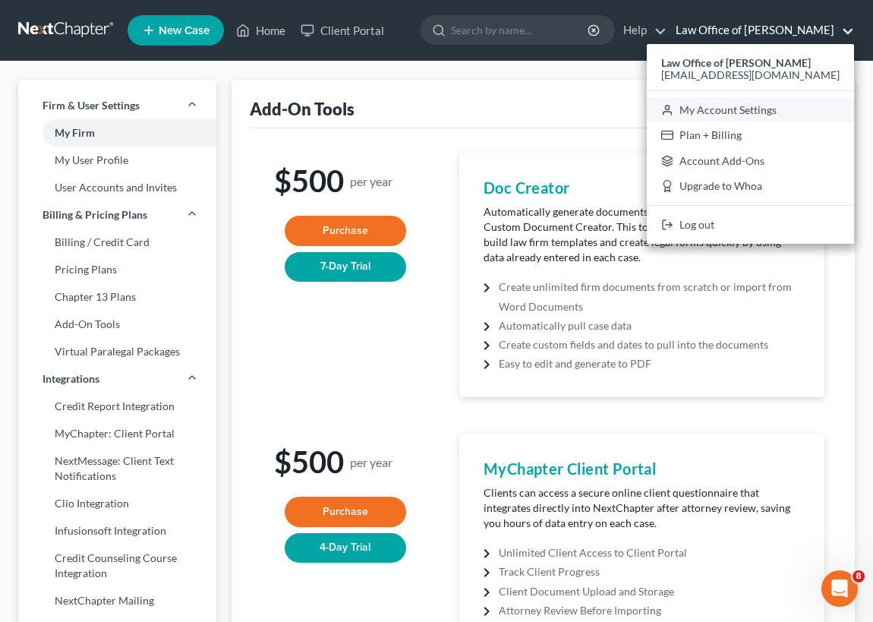
click at [731, 107] on link "My Account Settings" at bounding box center [750, 110] width 207 height 26
select select "19"
select select "24"
select select "10"
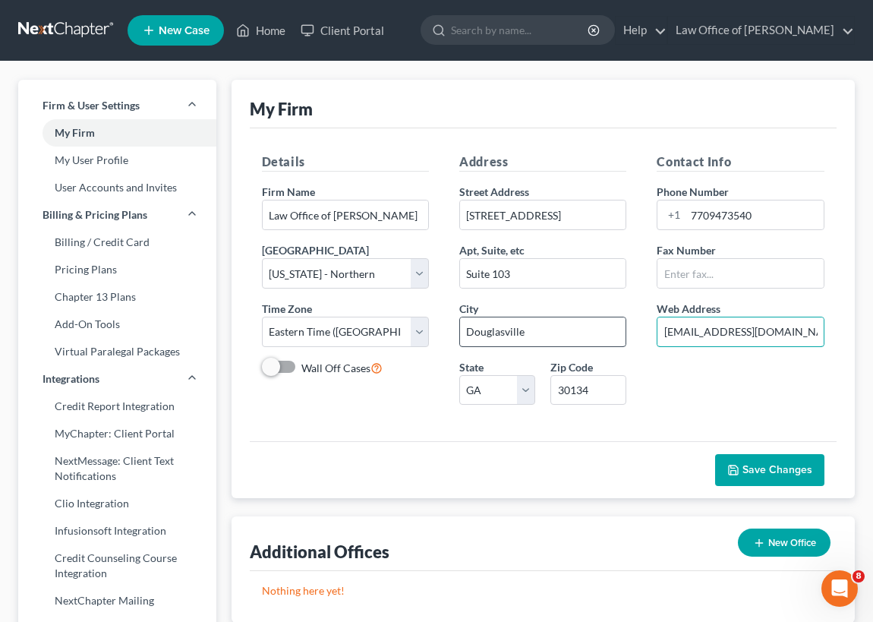
drag, startPoint x: 782, startPoint y: 328, endPoint x: 596, endPoint y: 326, distance: 186.0
click at [601, 327] on div "Details Firm Name * Law Office of Robert A Chambers Primary District Select Ala…" at bounding box center [544, 285] width 594 height 264
type input "m"
type input "rachamberslaw@aol.com"
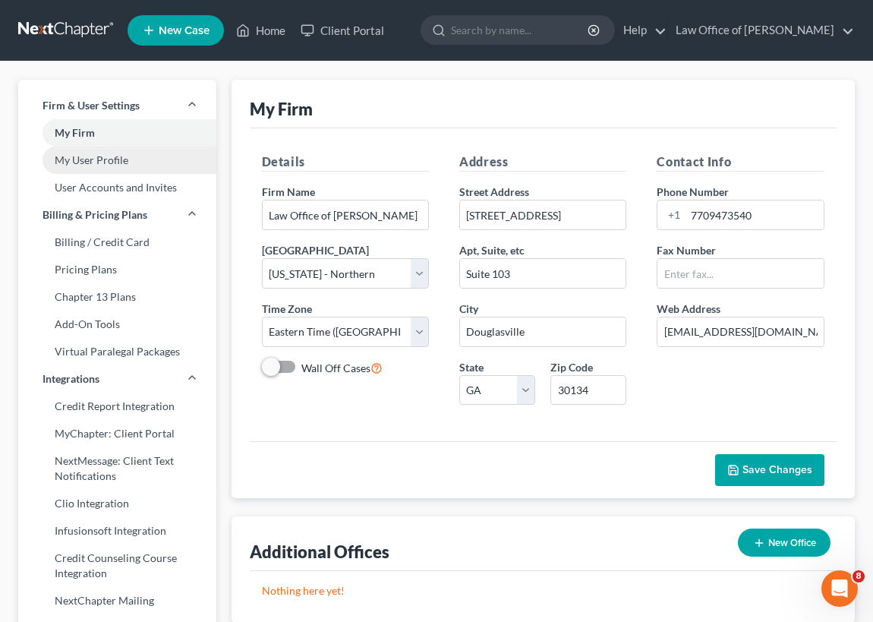
click at [121, 157] on link "My User Profile" at bounding box center [117, 160] width 198 height 27
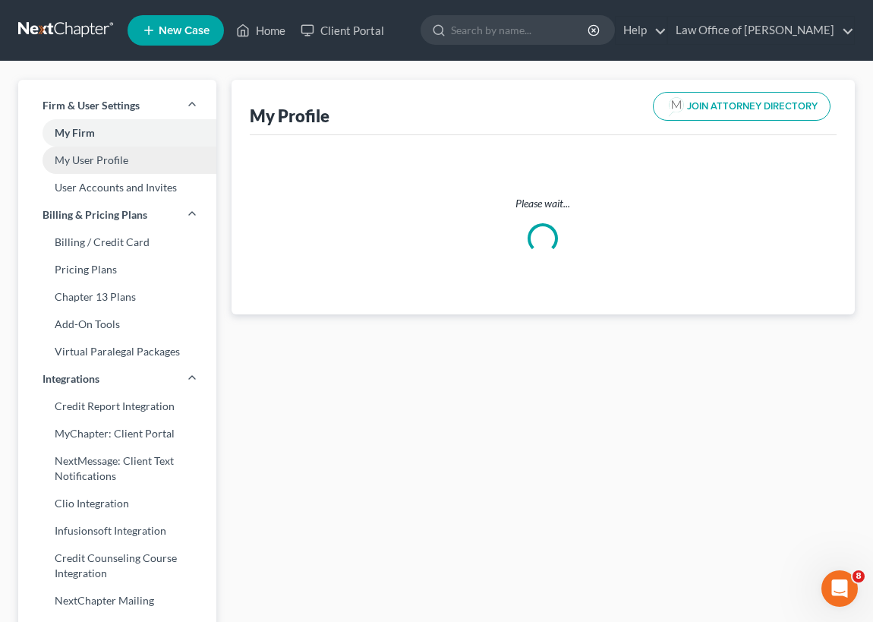
select select "10"
select select "19"
select select "attorney"
select select "0"
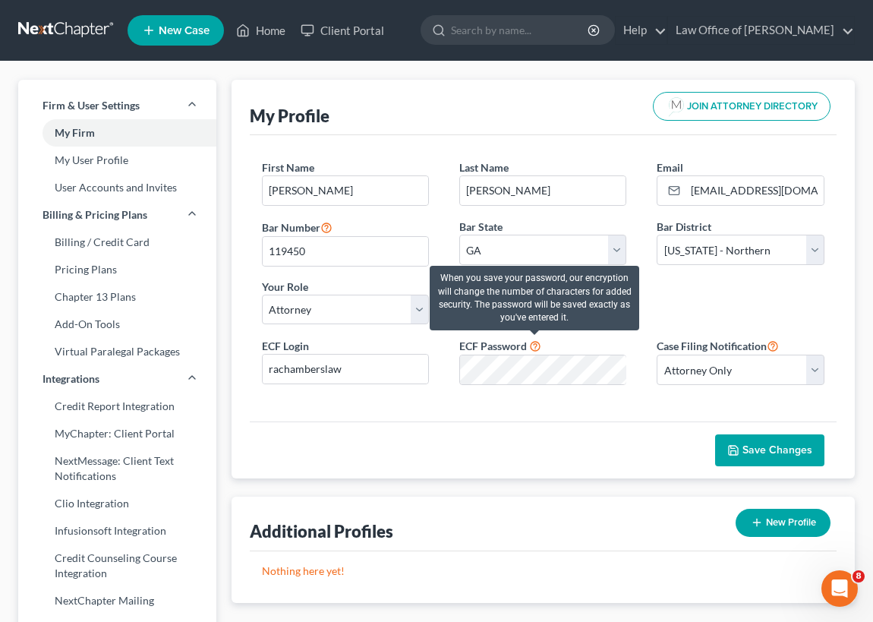
click at [533, 344] on icon at bounding box center [535, 345] width 12 height 14
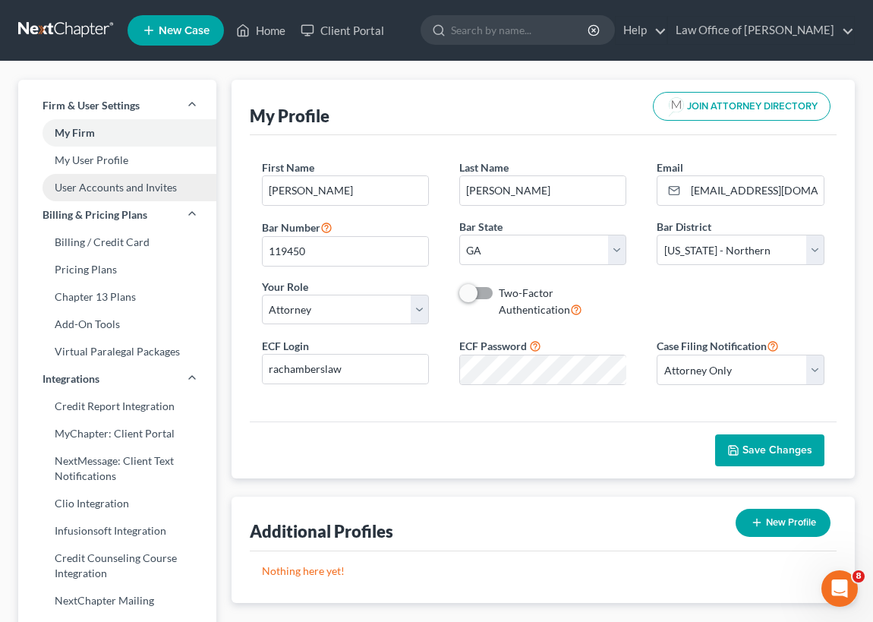
click at [119, 186] on link "User Accounts and Invites" at bounding box center [117, 187] width 198 height 27
select select "0"
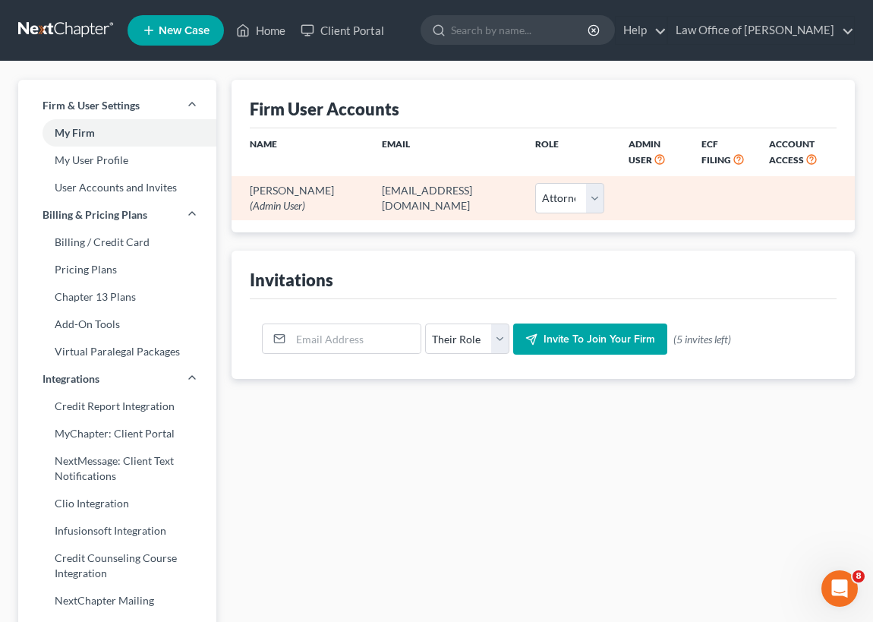
click at [460, 200] on td "[EMAIL_ADDRESS][DOMAIN_NAME]" at bounding box center [446, 197] width 153 height 43
drag, startPoint x: 481, startPoint y: 184, endPoint x: 458, endPoint y: 189, distance: 24.1
click at [462, 189] on td "[EMAIL_ADDRESS][DOMAIN_NAME]" at bounding box center [446, 197] width 153 height 43
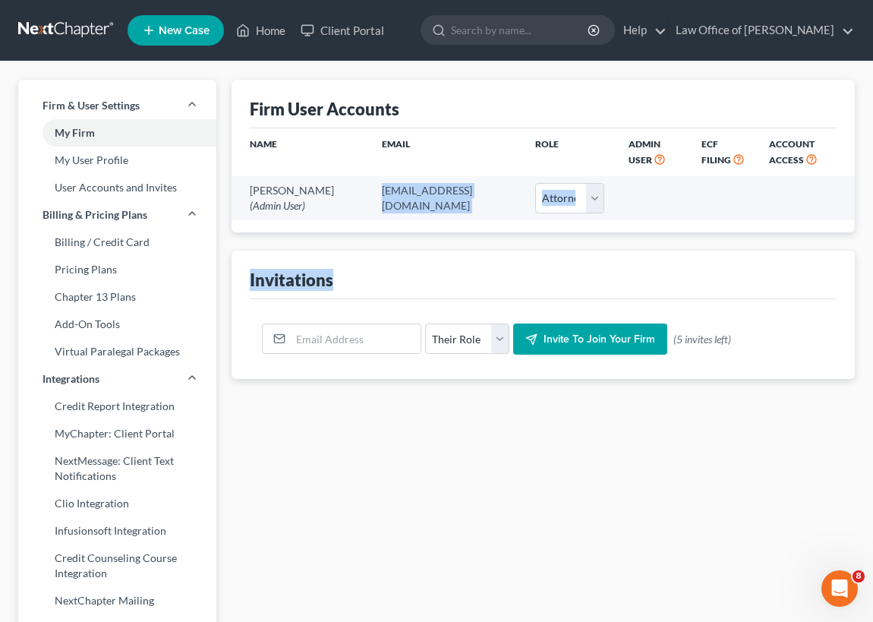
drag, startPoint x: 328, startPoint y: 216, endPoint x: 348, endPoint y: 270, distance: 56.7
click at [342, 260] on ui-view "Firm User Accounts Name Email Role Admin User ECF Filing Account Access Robert …" at bounding box center [544, 229] width 624 height 299
drag, startPoint x: 348, startPoint y: 270, endPoint x: 396, endPoint y: 247, distance: 53.0
click at [396, 246] on ui-view "Firm User Accounts Name Email Role Admin User ECF Filing Account Access Robert …" at bounding box center [544, 229] width 624 height 299
click at [106, 134] on link "My Firm" at bounding box center [117, 132] width 198 height 27
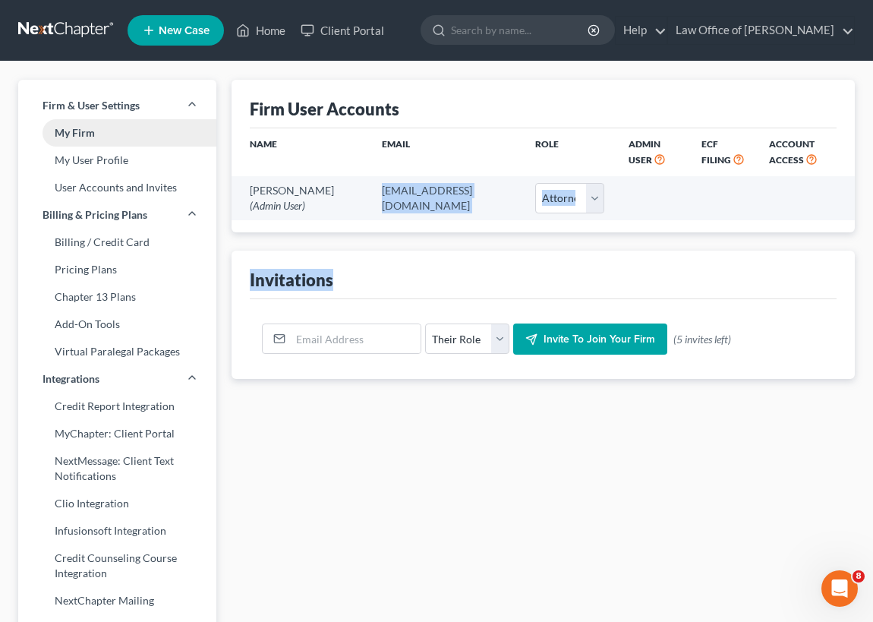
select select "19"
select select "24"
select select "10"
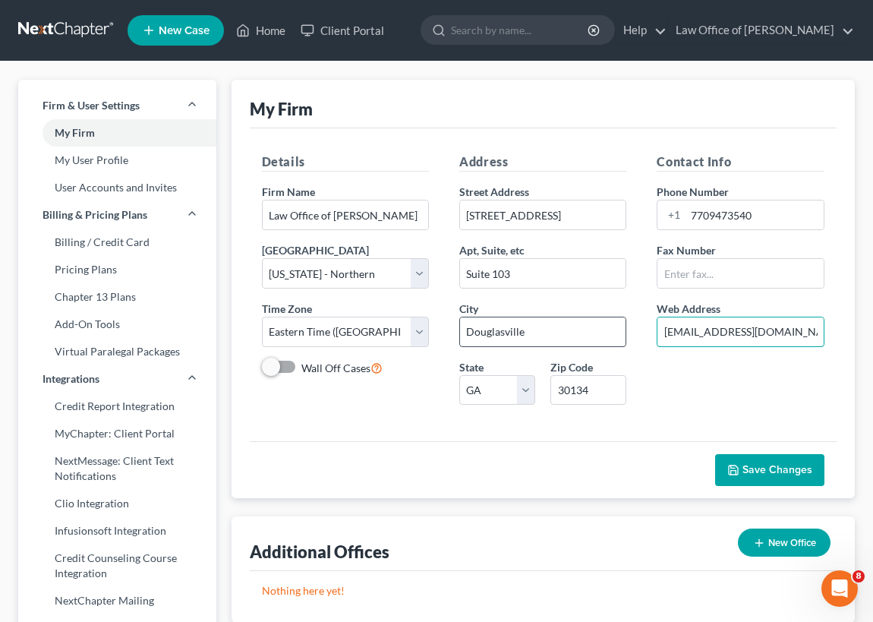
drag, startPoint x: 776, startPoint y: 328, endPoint x: 576, endPoint y: 333, distance: 199.8
click at [580, 333] on div "Details Firm Name * Law Office of Robert A Chambers Primary District Select Ala…" at bounding box center [544, 285] width 594 height 264
type input "mrshmllgn.com"
drag, startPoint x: 751, startPoint y: 327, endPoint x: 592, endPoint y: 316, distance: 159.1
click at [601, 322] on div "Details Firm Name * Law Office of Robert A Chambers Primary District Select Ala…" at bounding box center [544, 285] width 594 height 264
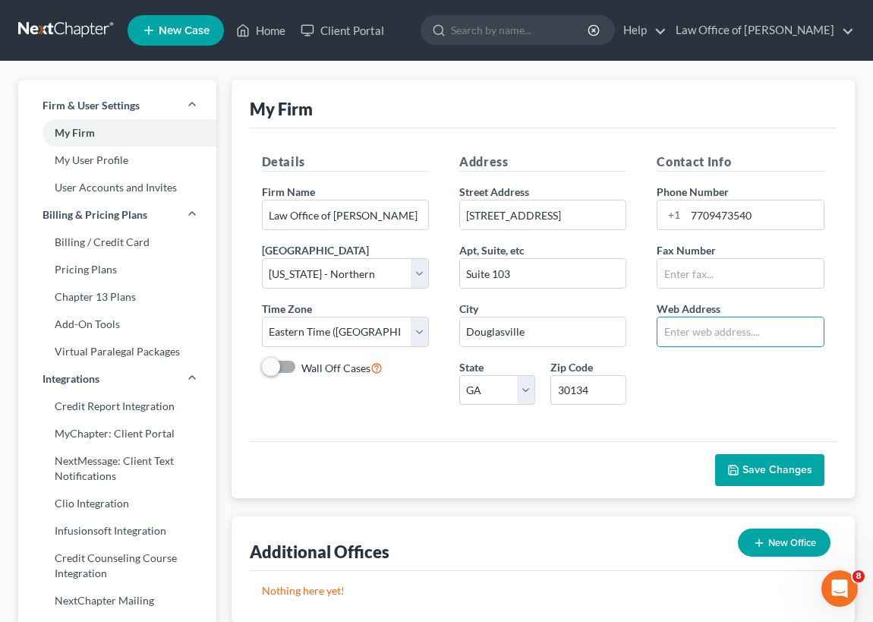
click at [758, 473] on span "Save Changes" at bounding box center [778, 469] width 70 height 13
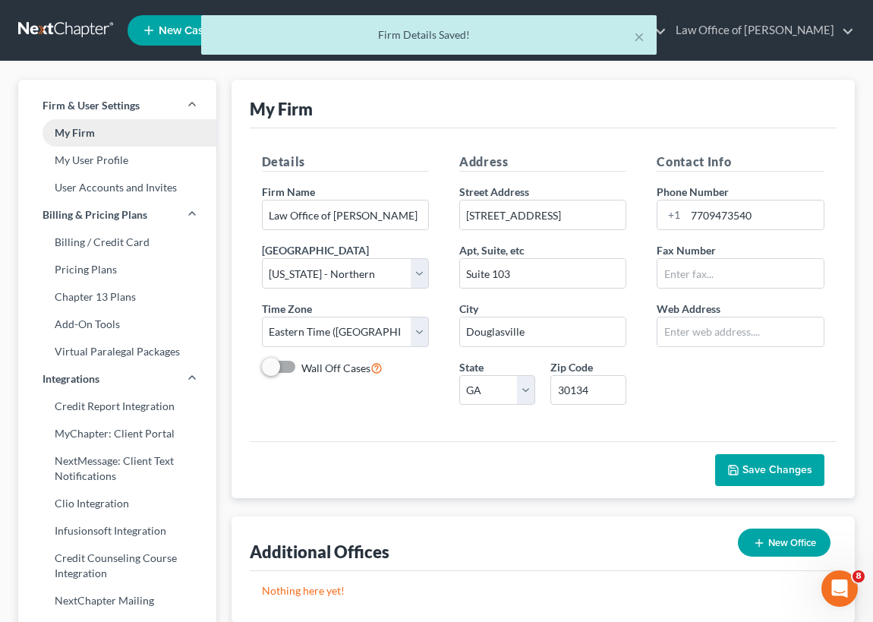
click at [93, 134] on link "My Firm" at bounding box center [117, 132] width 198 height 27
click at [126, 159] on link "My User Profile" at bounding box center [117, 160] width 198 height 27
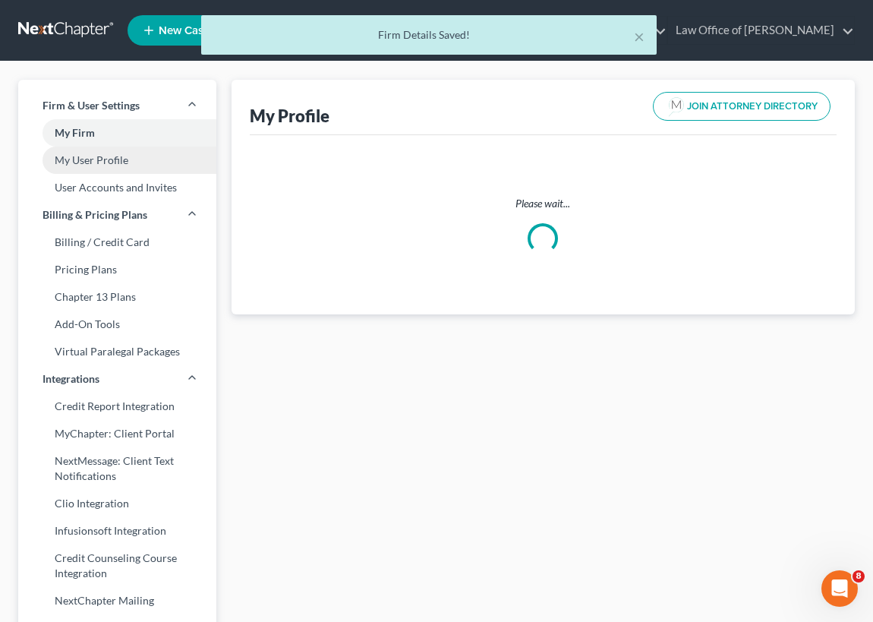
select select "10"
select select "19"
select select "attorney"
select select "0"
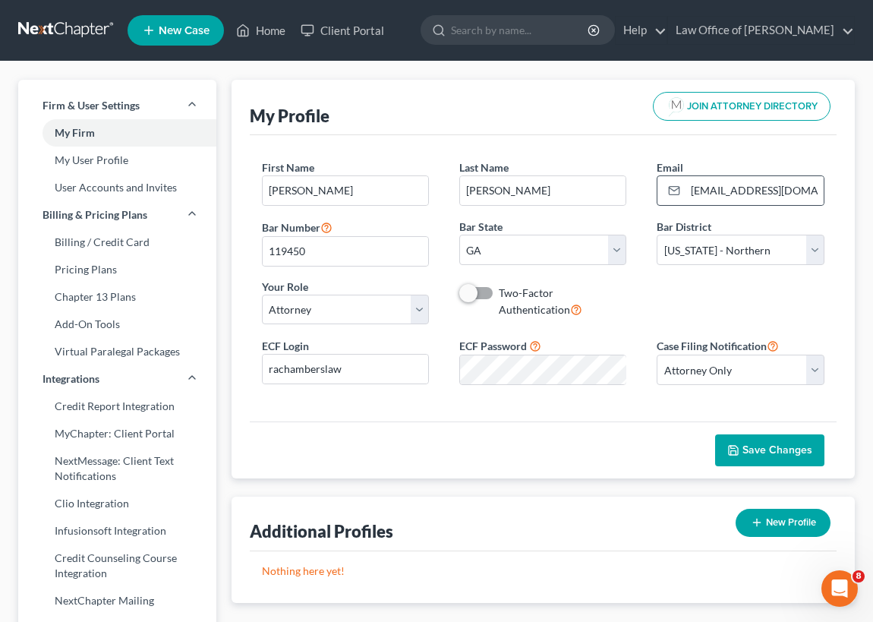
click at [674, 188] on icon at bounding box center [674, 190] width 12 height 12
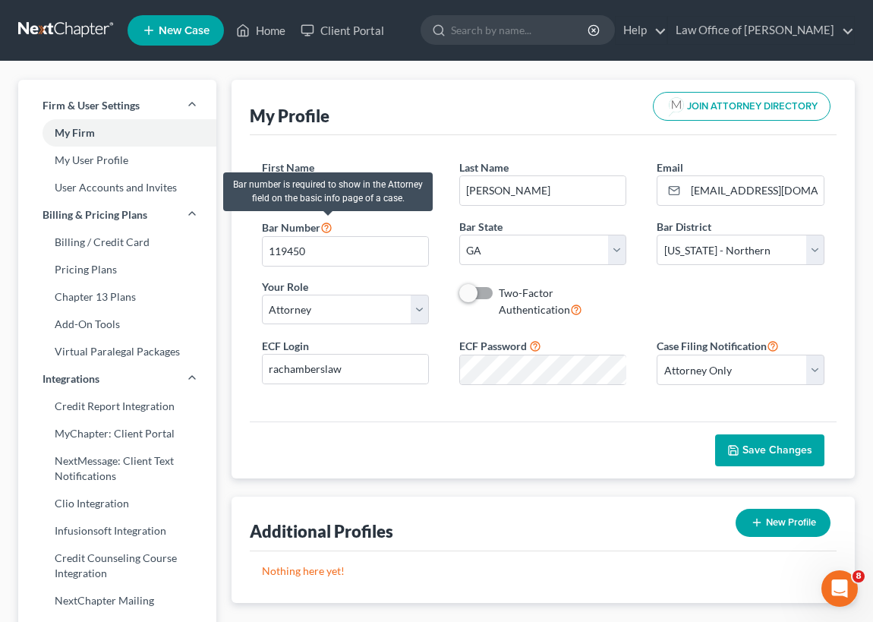
click at [329, 225] on icon at bounding box center [326, 226] width 12 height 14
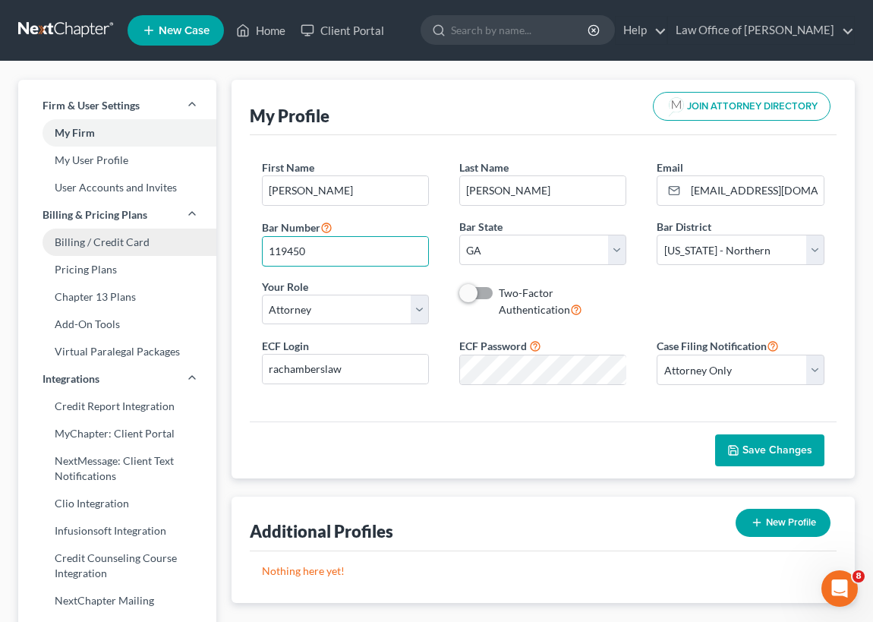
drag, startPoint x: 312, startPoint y: 251, endPoint x: 202, endPoint y: 244, distance: 110.3
click at [205, 247] on div "Firm & User Settings My Firm My User Profile User Accounts and Invites Billing …" at bounding box center [437, 610] width 852 height 1060
type input "119450"
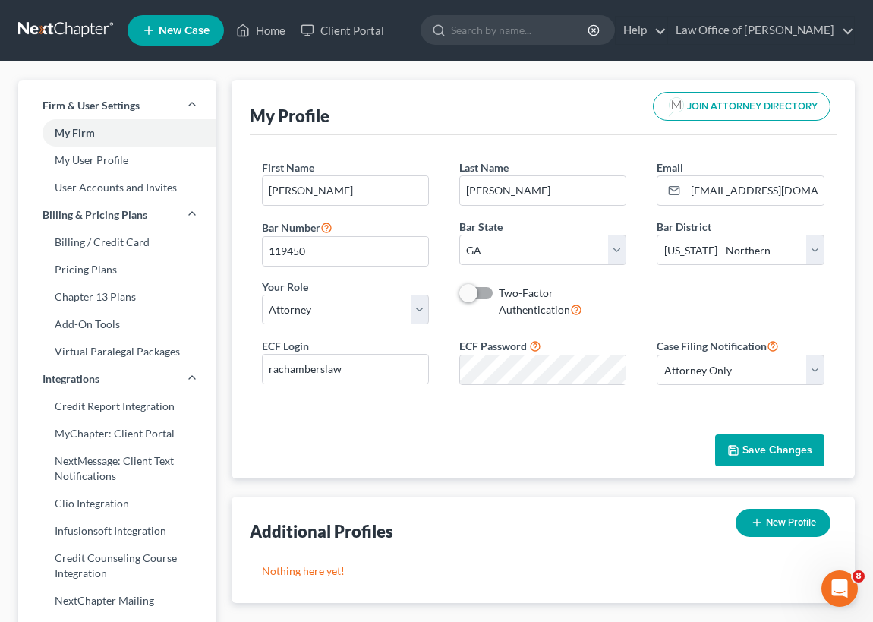
click at [776, 446] on span "Save Changes" at bounding box center [778, 449] width 70 height 13
click at [174, 32] on span "New Case" at bounding box center [184, 30] width 51 height 11
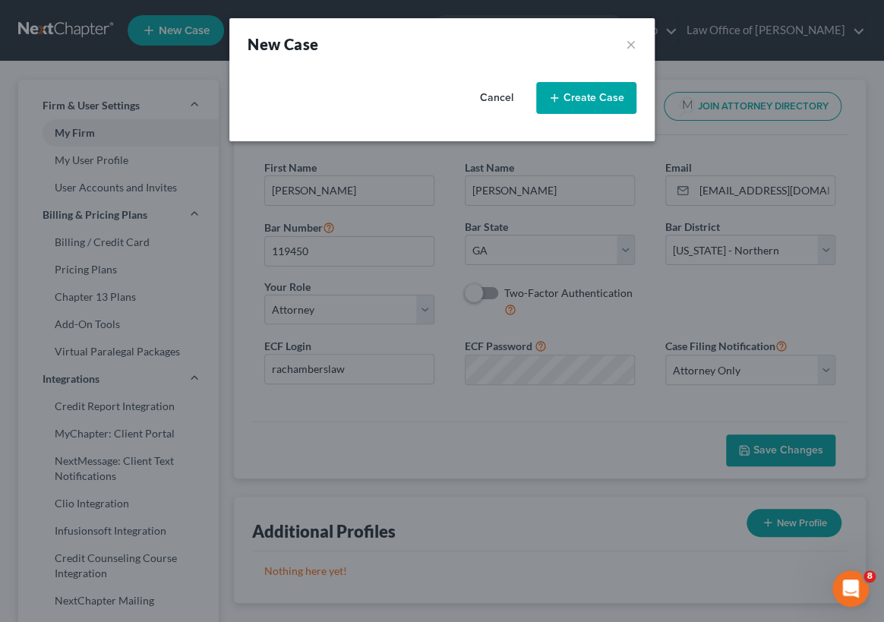
select select "19"
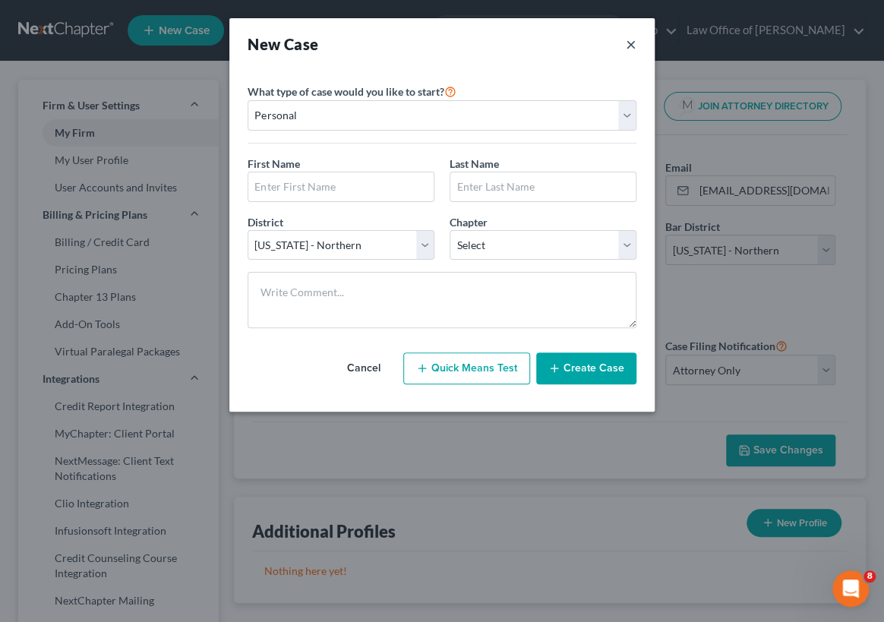
click at [633, 45] on button "×" at bounding box center [631, 43] width 11 height 21
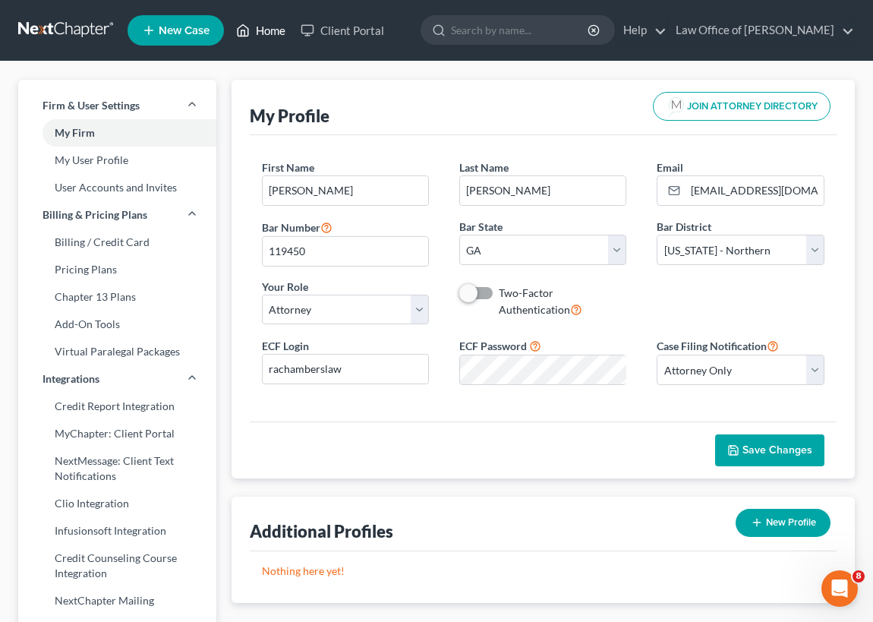
click at [270, 27] on link "Home" at bounding box center [261, 30] width 65 height 27
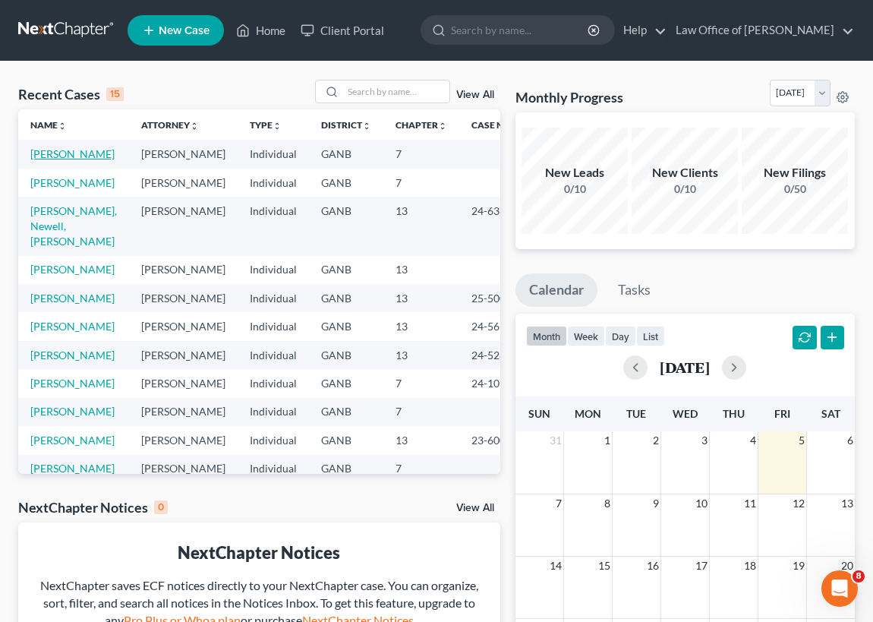
click at [52, 156] on link "[PERSON_NAME]" at bounding box center [72, 153] width 84 height 13
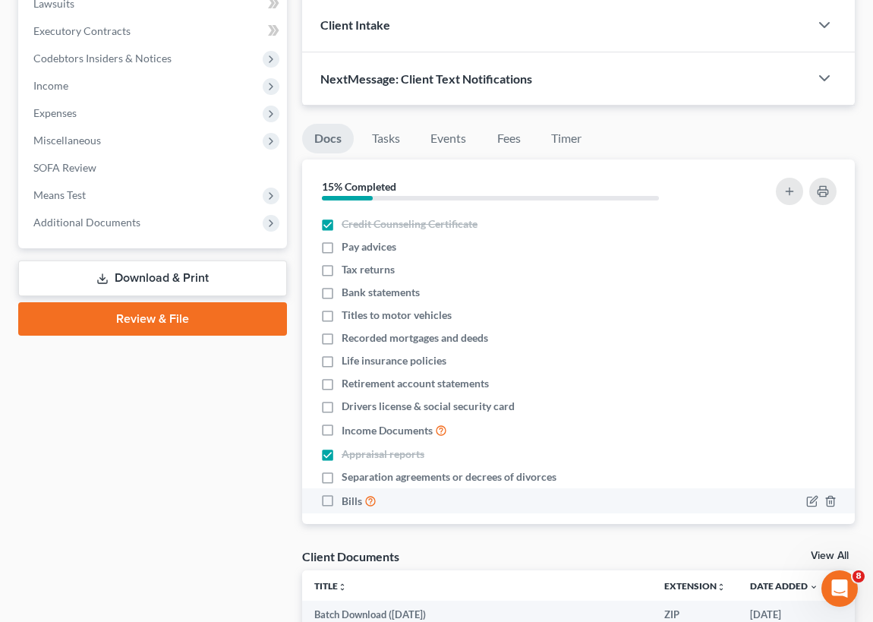
scroll to position [13, 0]
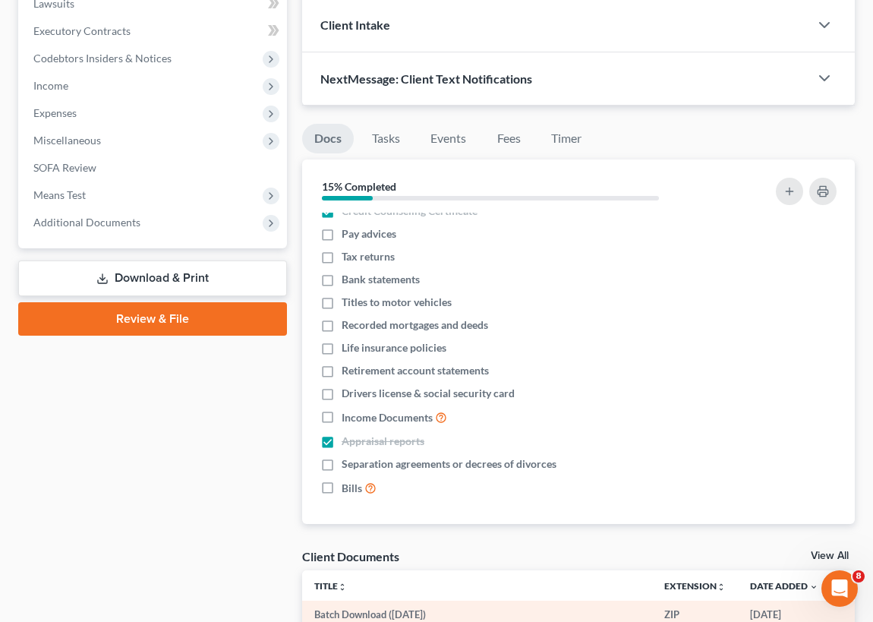
click at [494, 613] on td "Batch Download ([DATE])" at bounding box center [477, 614] width 350 height 27
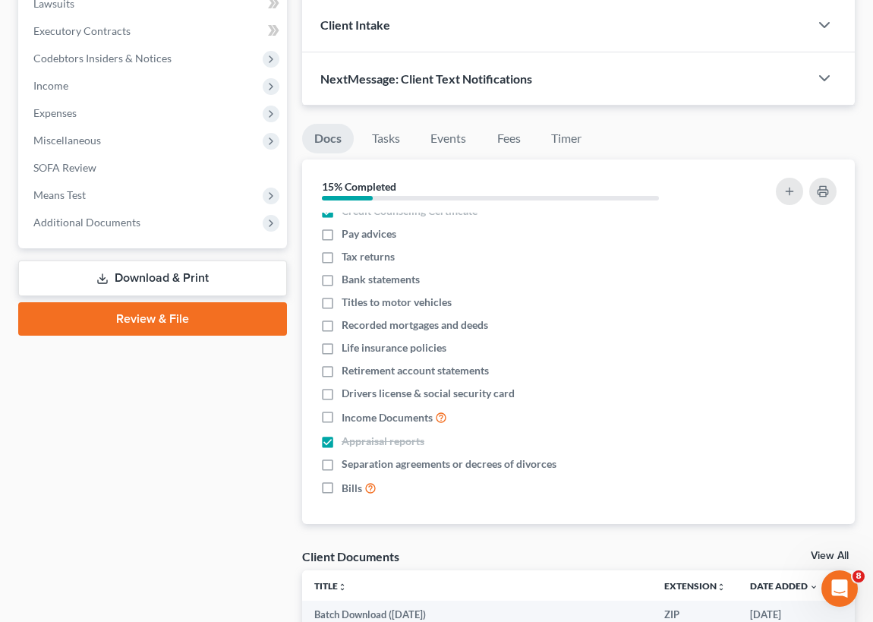
click at [494, 612] on td "Batch Download ([DATE])" at bounding box center [477, 614] width 350 height 27
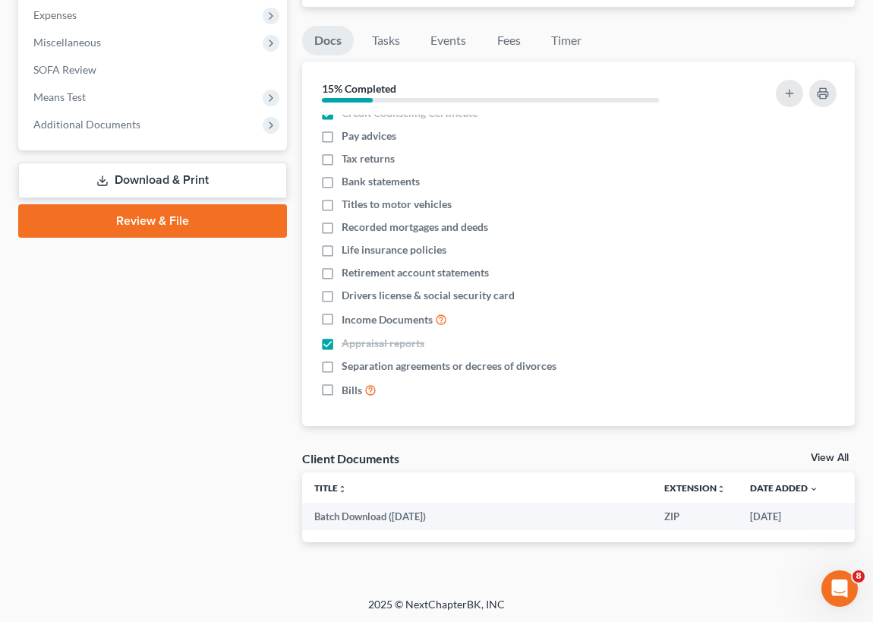
click at [841, 454] on link "View All" at bounding box center [830, 458] width 38 height 11
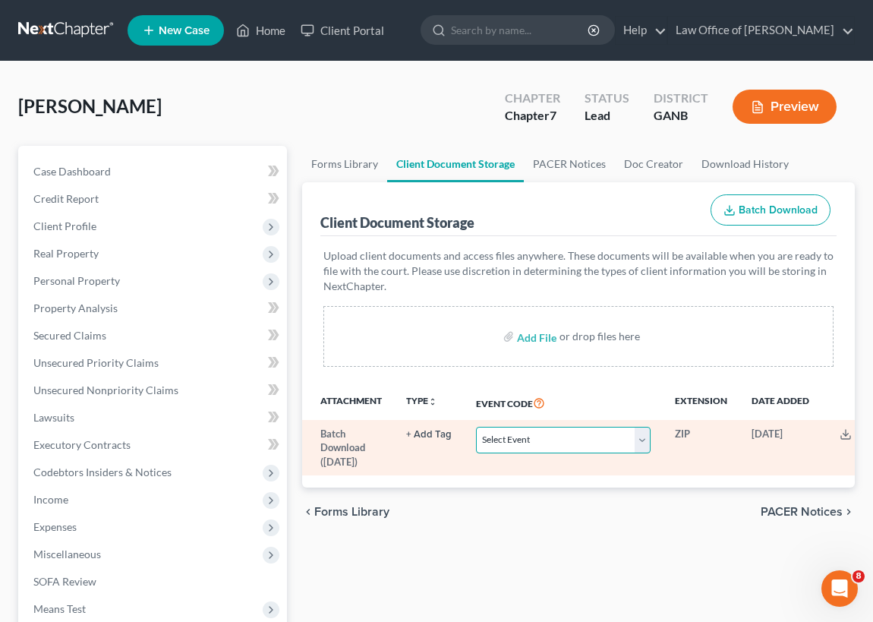
click at [648, 437] on select "Select Event 01 - Chapter 13 Plan - Initial Plan 02-Application to Pay Filing F…" at bounding box center [563, 440] width 175 height 27
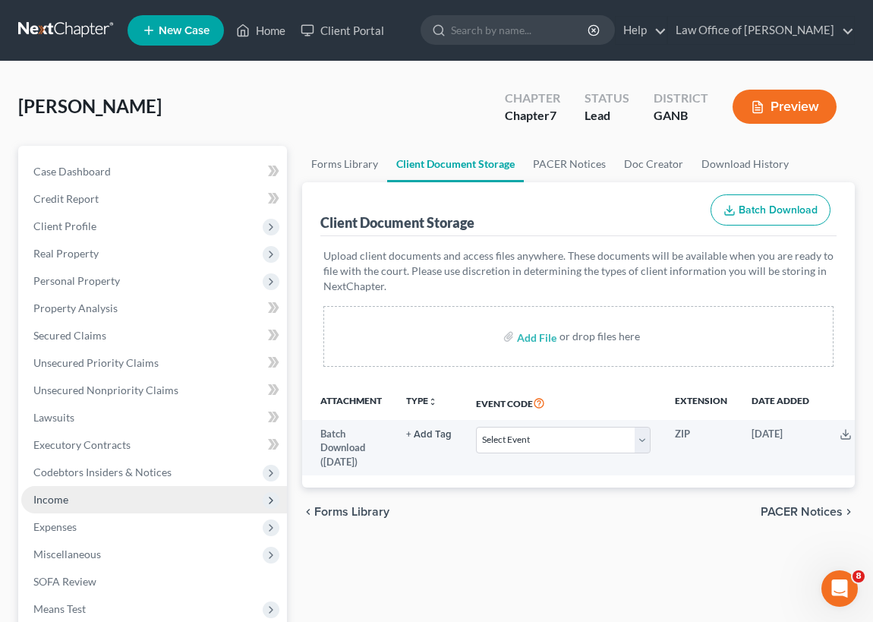
click at [237, 492] on span "Income" at bounding box center [154, 499] width 266 height 27
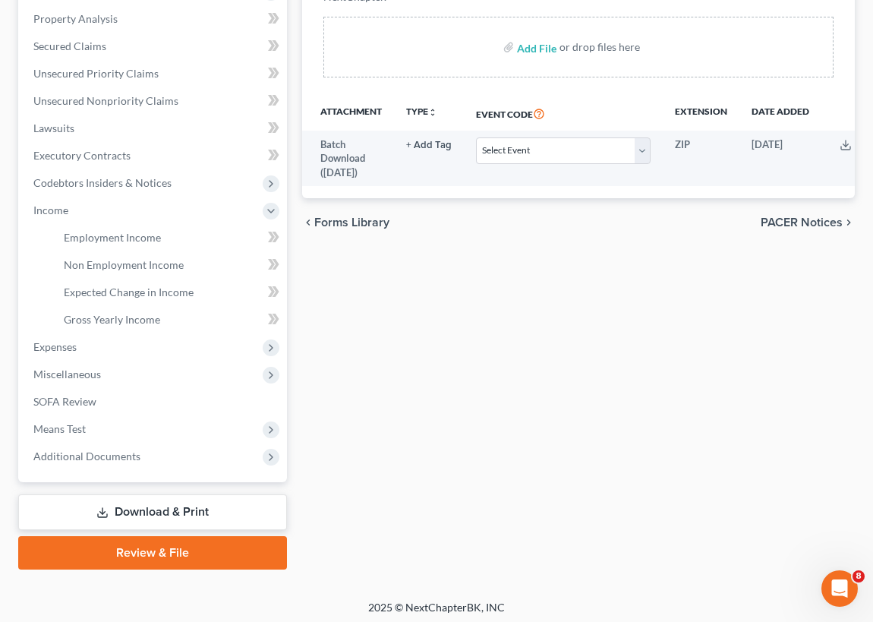
scroll to position [292, 0]
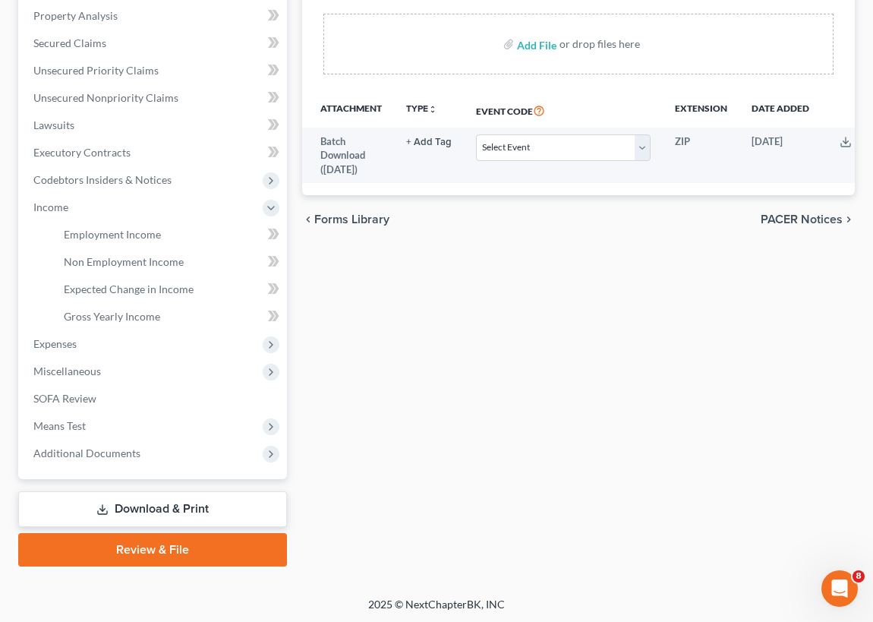
click at [194, 547] on link "Review & File" at bounding box center [152, 549] width 269 height 33
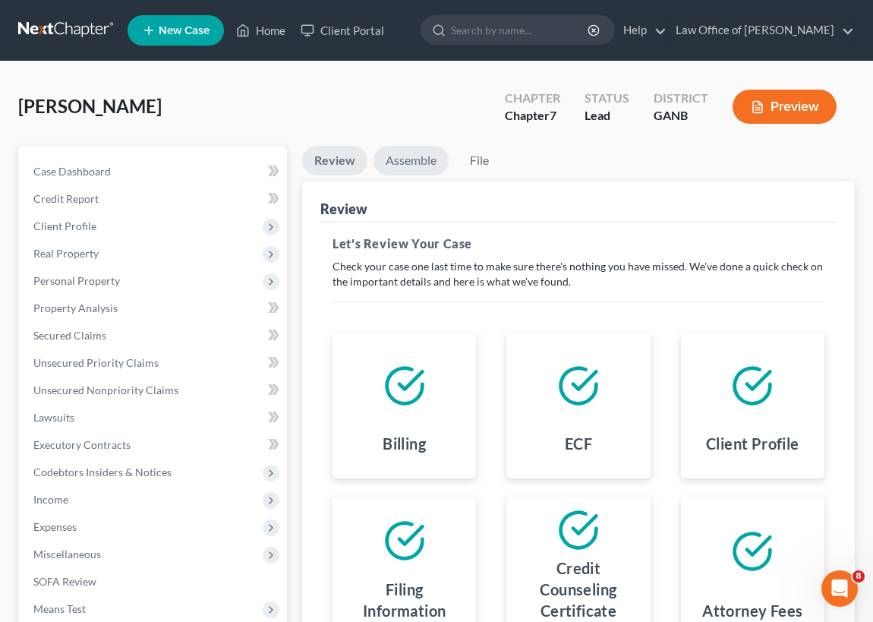
click at [408, 158] on link "Assemble" at bounding box center [411, 161] width 75 height 30
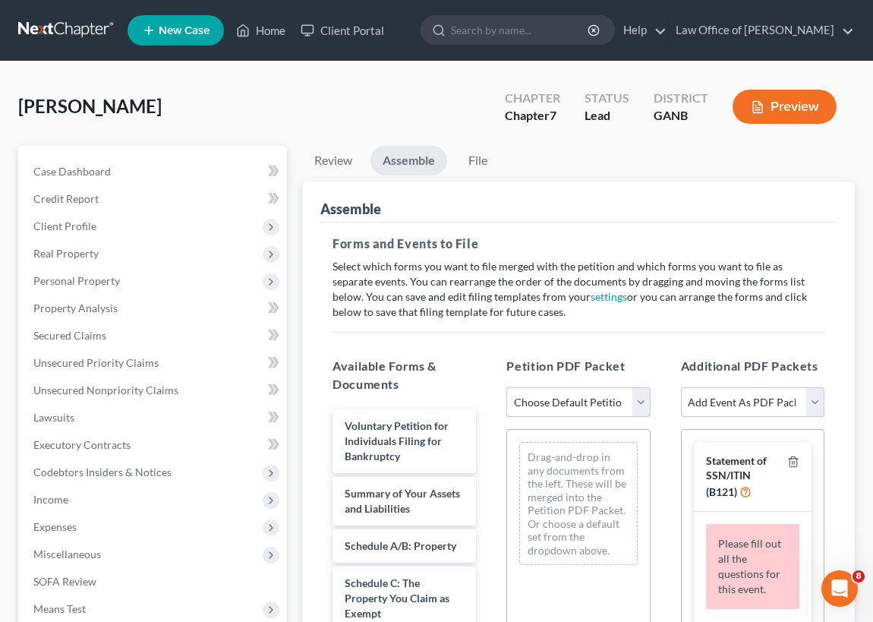
click at [640, 402] on select "Choose Default Petition PDF Packet Complete Bankruptcy Petition (all forms and …" at bounding box center [577, 402] width 143 height 30
click at [506, 387] on select "Choose Default Petition PDF Packet Complete Bankruptcy Petition (all forms and …" at bounding box center [577, 402] width 143 height 30
click at [639, 397] on select "Choose Default Petition PDF Packet Complete Bankruptcy Petition (all forms and …" at bounding box center [577, 402] width 143 height 30
select select "0"
click at [506, 387] on select "Choose Default Petition PDF Packet Complete Bankruptcy Petition (all forms and …" at bounding box center [577, 402] width 143 height 30
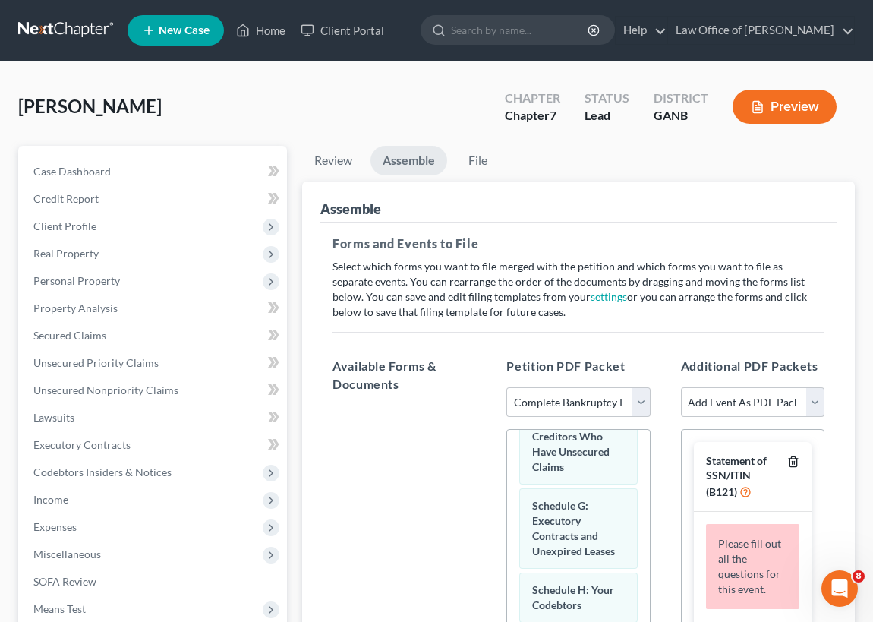
click at [790, 458] on icon "button" at bounding box center [793, 462] width 12 height 12
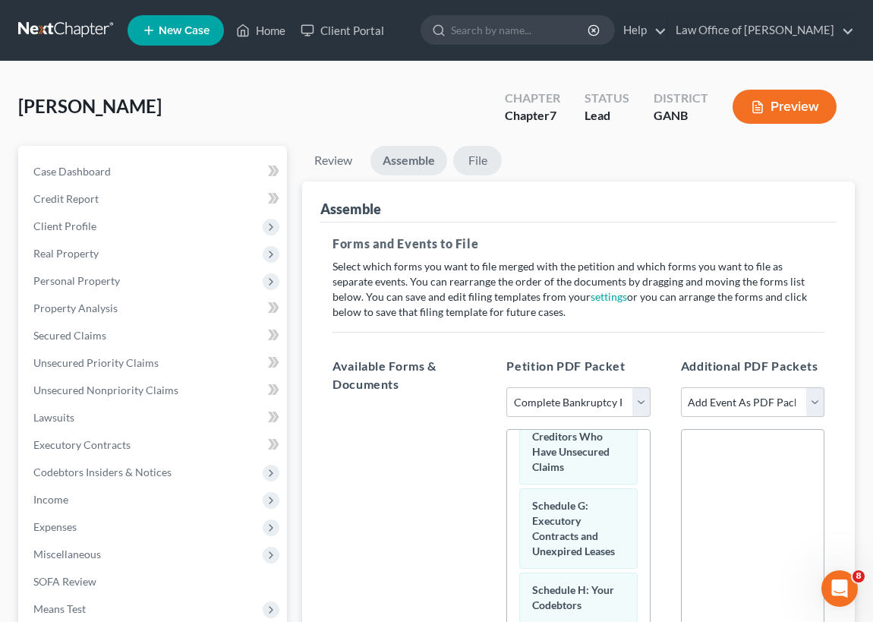
click at [480, 158] on link "File" at bounding box center [477, 161] width 49 height 30
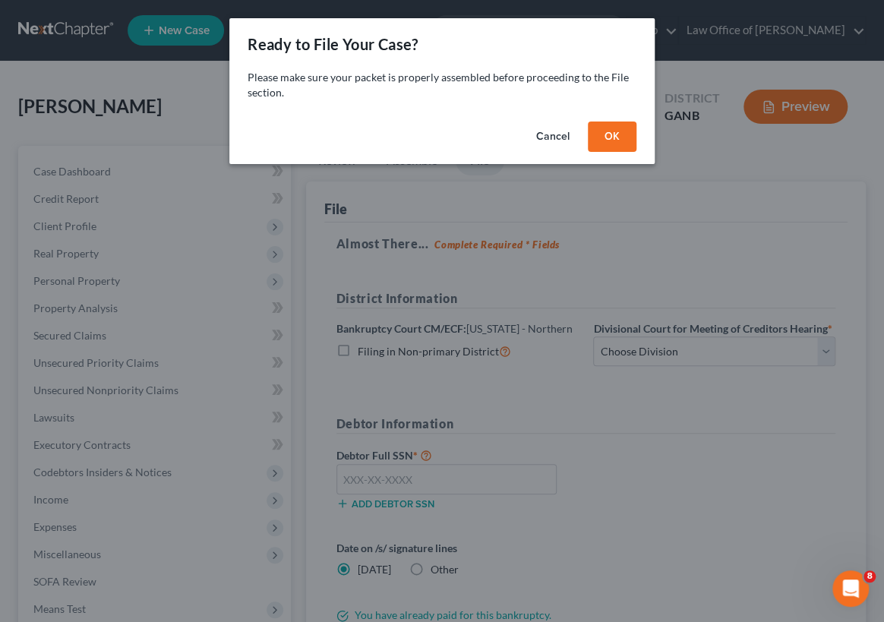
click at [611, 130] on button "OK" at bounding box center [612, 136] width 49 height 30
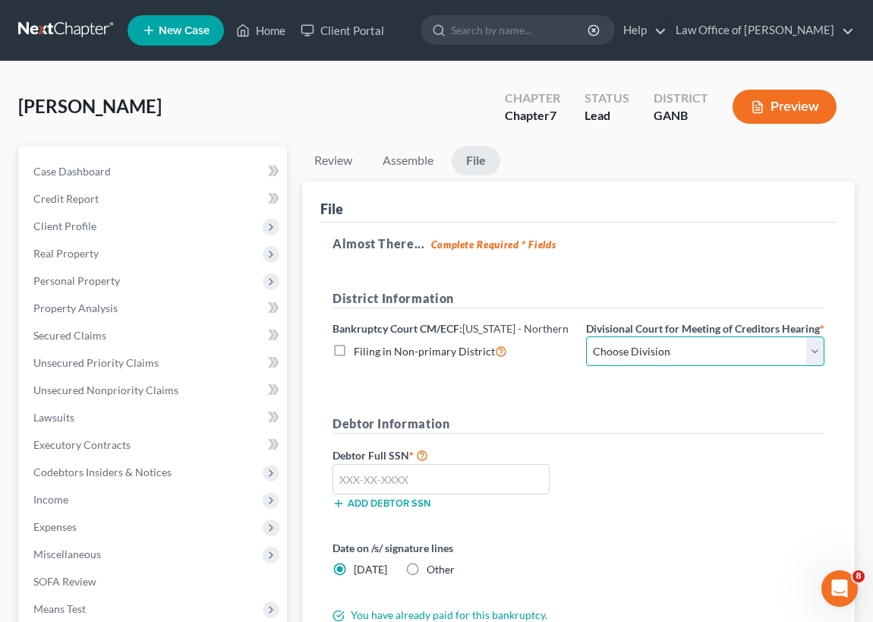
drag, startPoint x: 814, startPoint y: 367, endPoint x: 772, endPoint y: 376, distance: 42.7
click at [814, 367] on select "Choose Division [GEOGRAPHIC_DATA] [GEOGRAPHIC_DATA] [GEOGRAPHIC_DATA] [GEOGRAPH…" at bounding box center [705, 351] width 238 height 30
select select "0"
click at [586, 350] on select "Choose Division [GEOGRAPHIC_DATA] [GEOGRAPHIC_DATA] [GEOGRAPHIC_DATA] [GEOGRAPH…" at bounding box center [705, 351] width 238 height 30
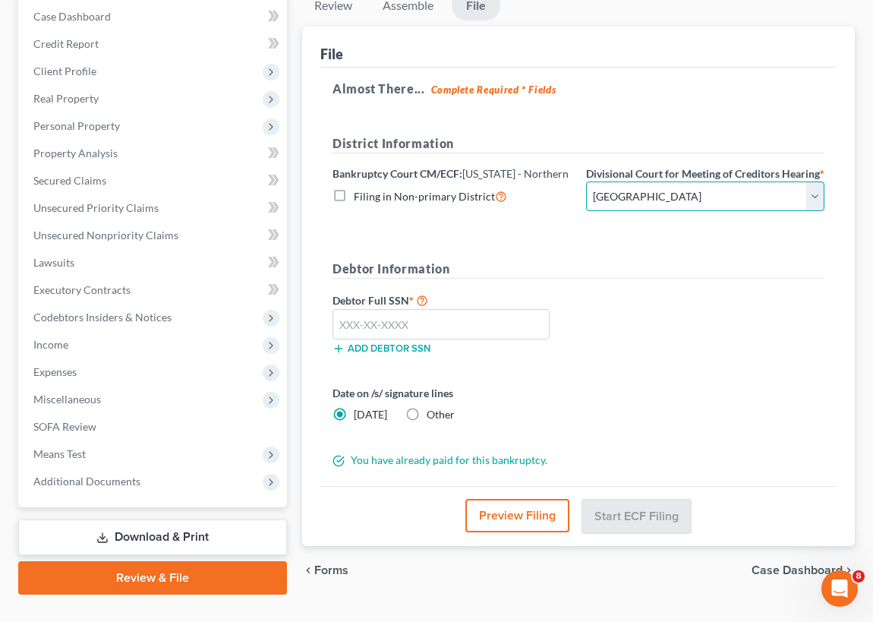
scroll to position [199, 0]
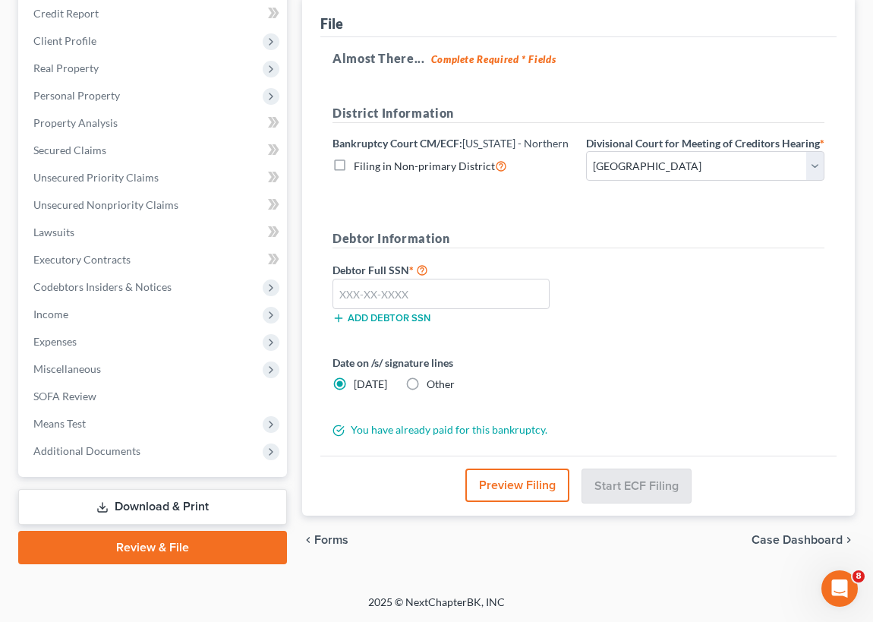
click at [338, 428] on icon at bounding box center [339, 430] width 12 height 12
click at [532, 489] on button "Preview Filing" at bounding box center [517, 484] width 104 height 33
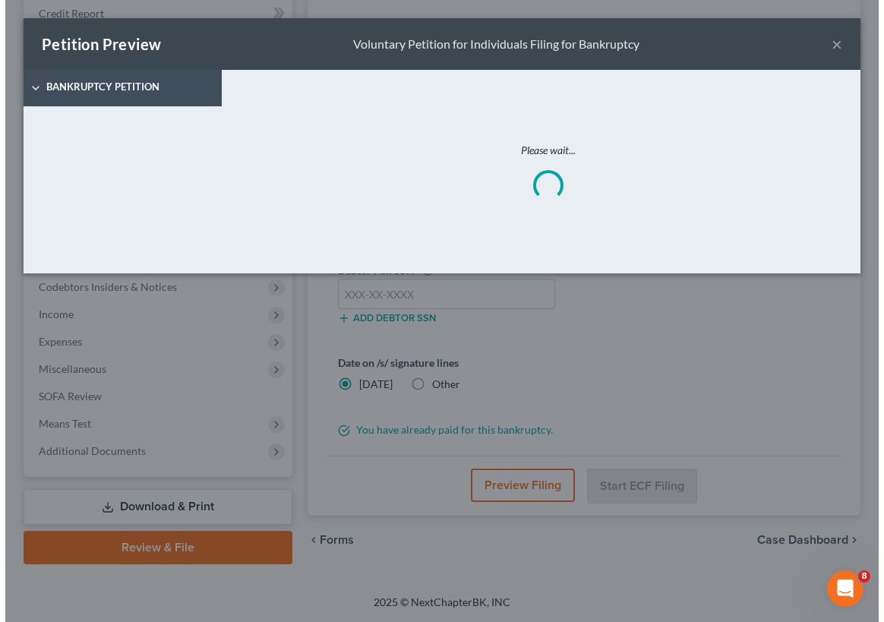
scroll to position [183, 0]
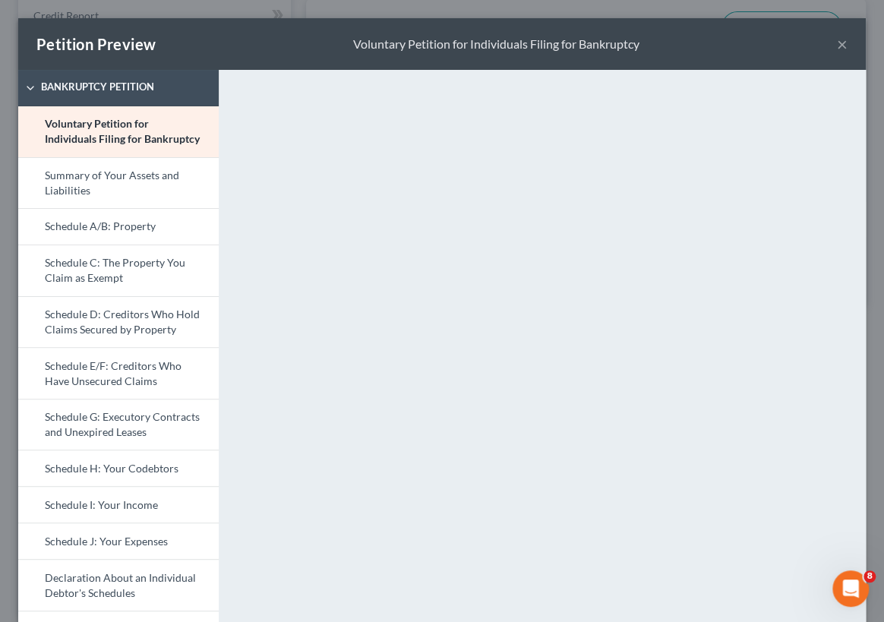
click at [837, 42] on button "×" at bounding box center [842, 44] width 11 height 18
click at [837, 44] on button "×" at bounding box center [842, 44] width 11 height 18
click at [143, 192] on link "Summary of Your Assets and Liabilities" at bounding box center [118, 183] width 200 height 52
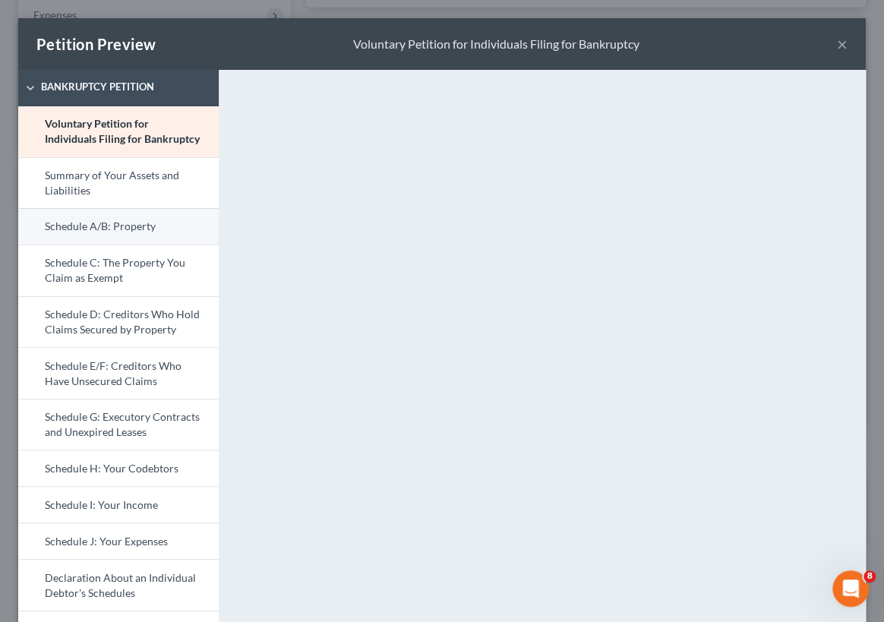
click at [147, 238] on link "Schedule A/B: Property" at bounding box center [118, 226] width 200 height 36
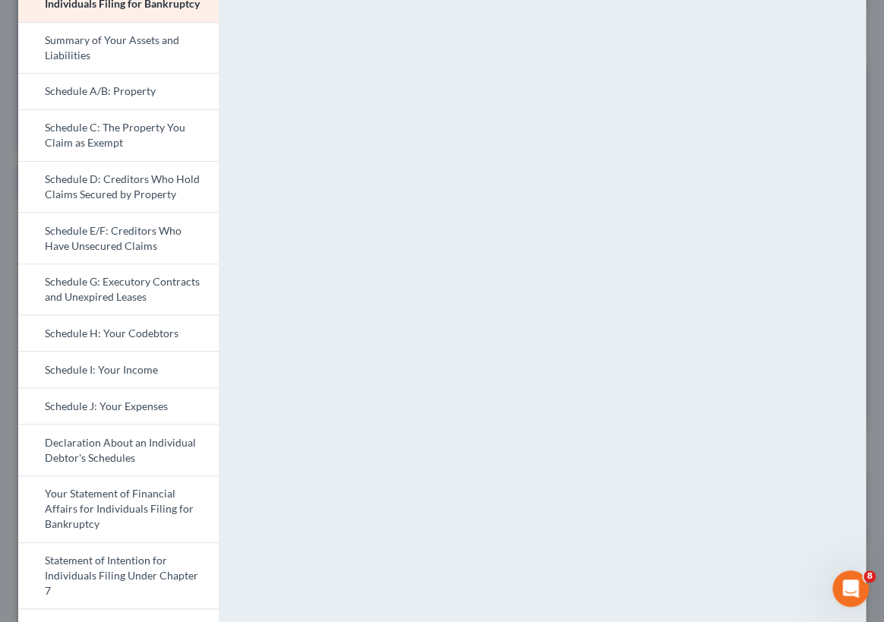
scroll to position [0, 0]
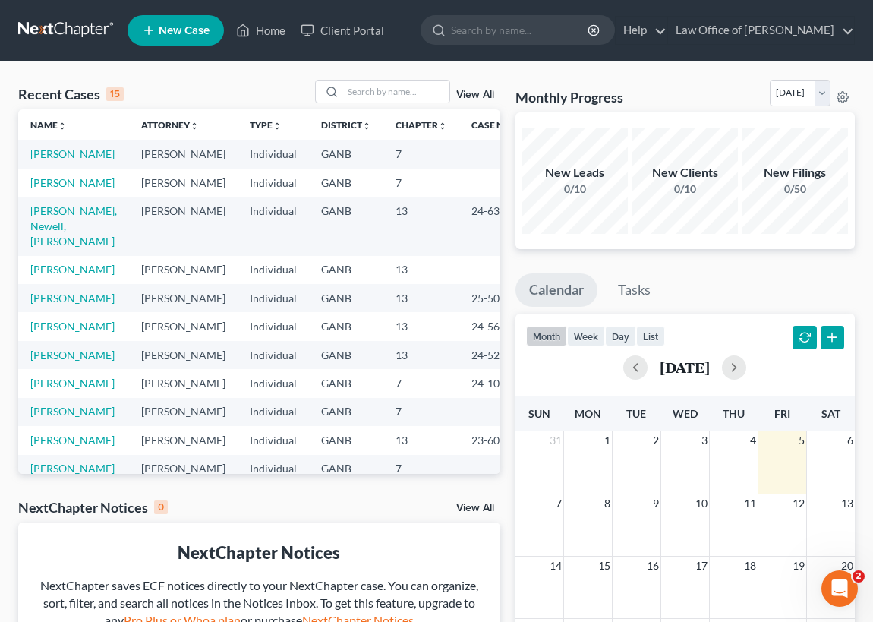
click at [61, 161] on td "[PERSON_NAME]" at bounding box center [73, 154] width 111 height 28
click at [47, 156] on link "[PERSON_NAME]" at bounding box center [72, 153] width 84 height 13
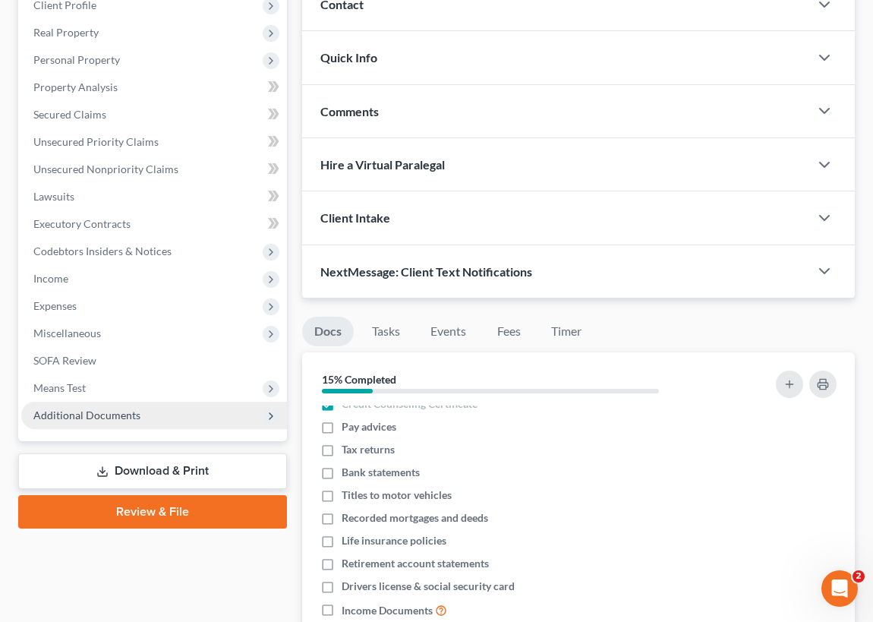
scroll to position [276, 0]
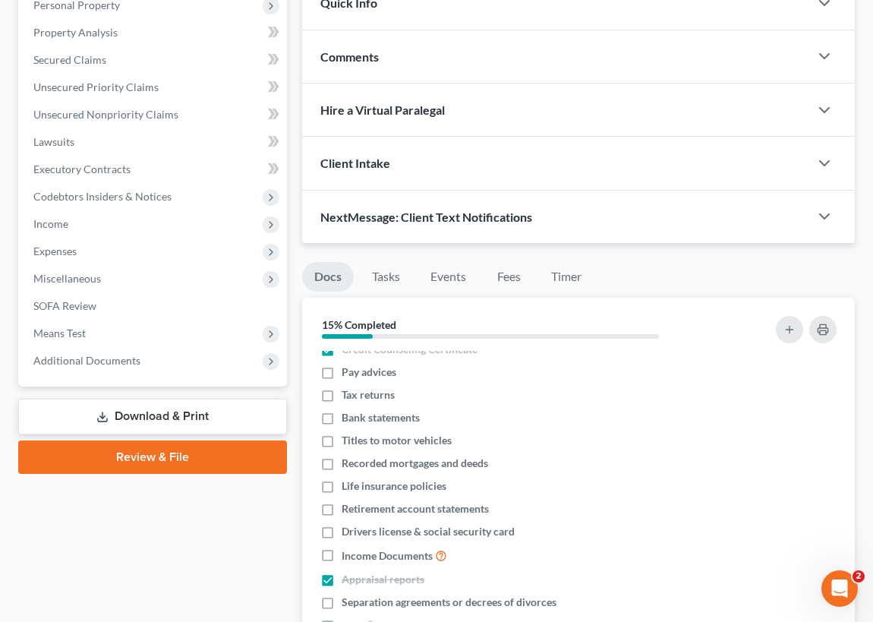
click at [169, 452] on link "Review & File" at bounding box center [152, 456] width 269 height 33
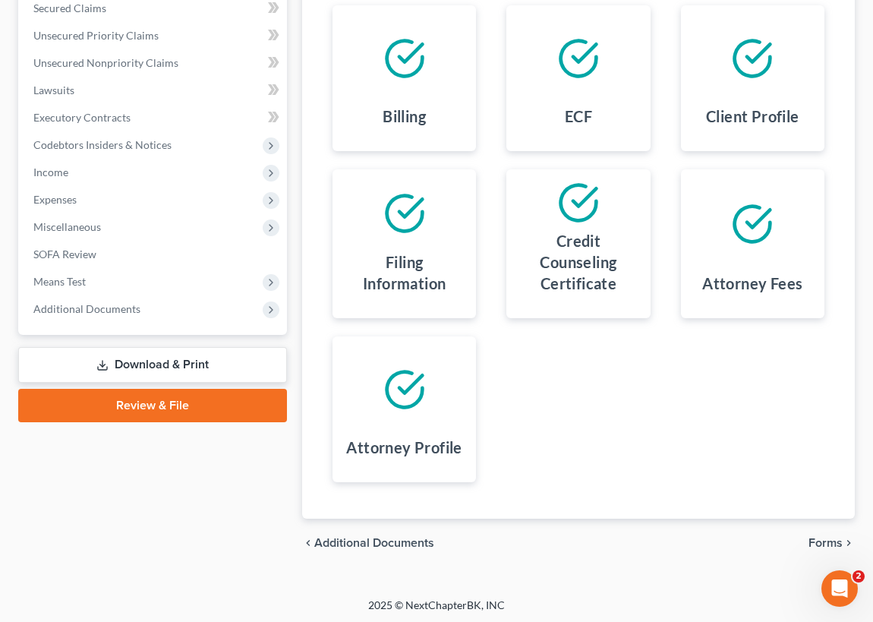
scroll to position [328, 0]
click at [843, 537] on icon "chevron_right" at bounding box center [849, 542] width 12 height 12
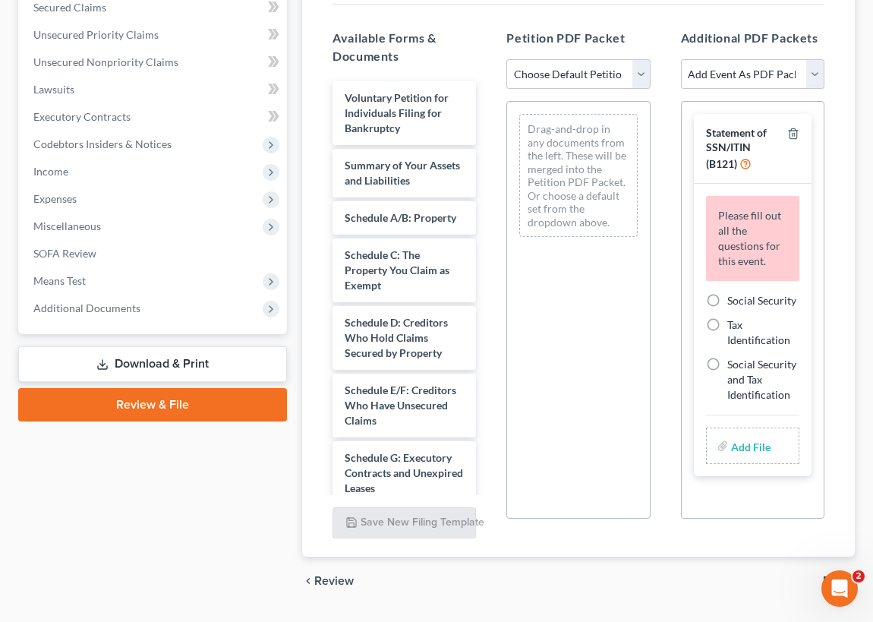
click at [727, 296] on label "Social Security" at bounding box center [761, 300] width 69 height 15
click at [733, 296] on input "Social Security" at bounding box center [738, 298] width 10 height 10
radio input "true"
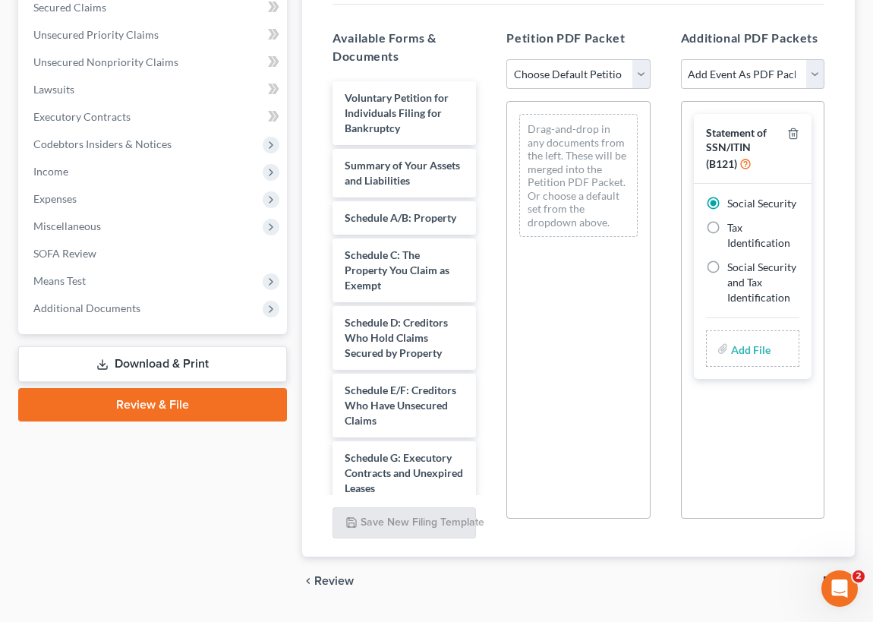
click at [766, 153] on div "Statement of SSN/ITIN (B121)" at bounding box center [743, 148] width 75 height 45
click at [812, 68] on select "Add Event As PDF Packet 02-Application to Pay Filing Fee in Installments Amende…" at bounding box center [752, 74] width 143 height 30
select select "35"
click at [681, 59] on select "Add Event As PDF Packet 02-Application to Pay Filing Fee in Installments Amende…" at bounding box center [752, 74] width 143 height 30
select select
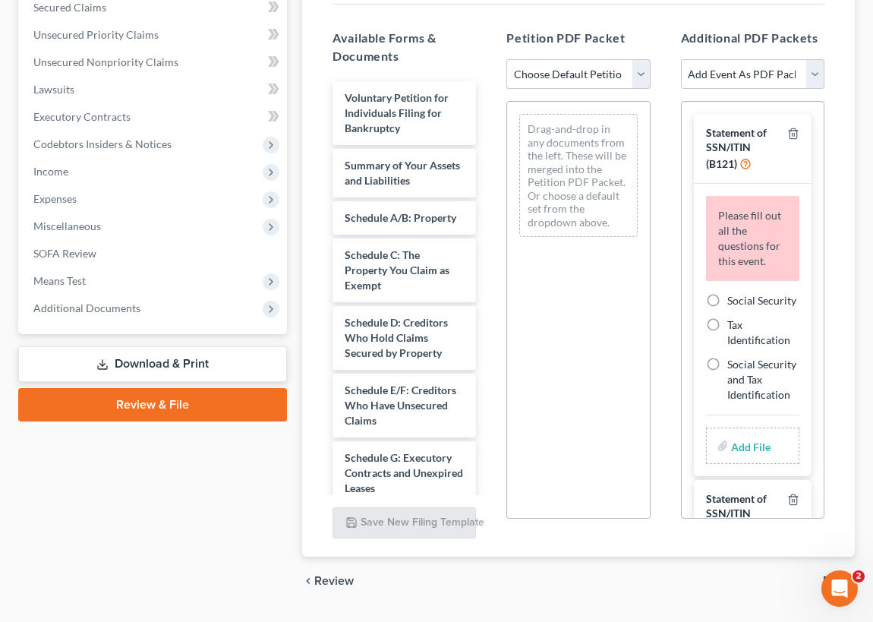
click at [207, 361] on link "Download & Print" at bounding box center [152, 364] width 269 height 36
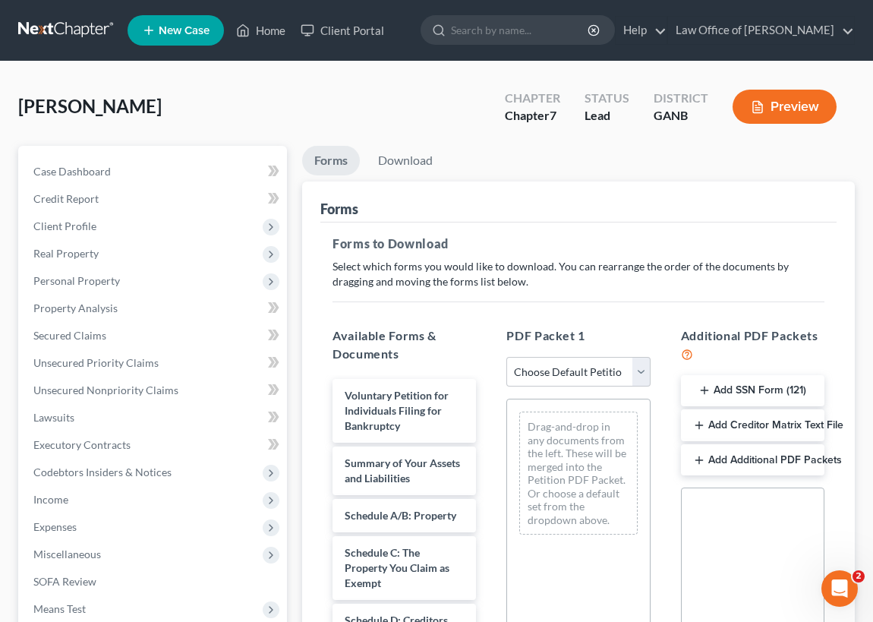
drag, startPoint x: 741, startPoint y: 385, endPoint x: 651, endPoint y: 430, distance: 100.5
click at [653, 432] on div "Available Forms & Documents Voluntary Petition for Individuals Filing for Bankr…" at bounding box center [578, 579] width 522 height 531
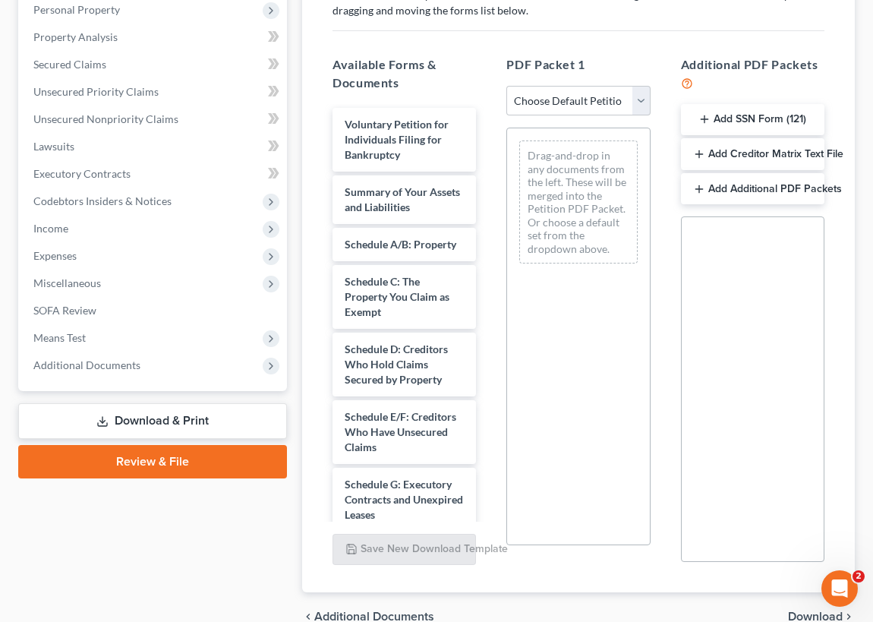
scroll to position [276, 0]
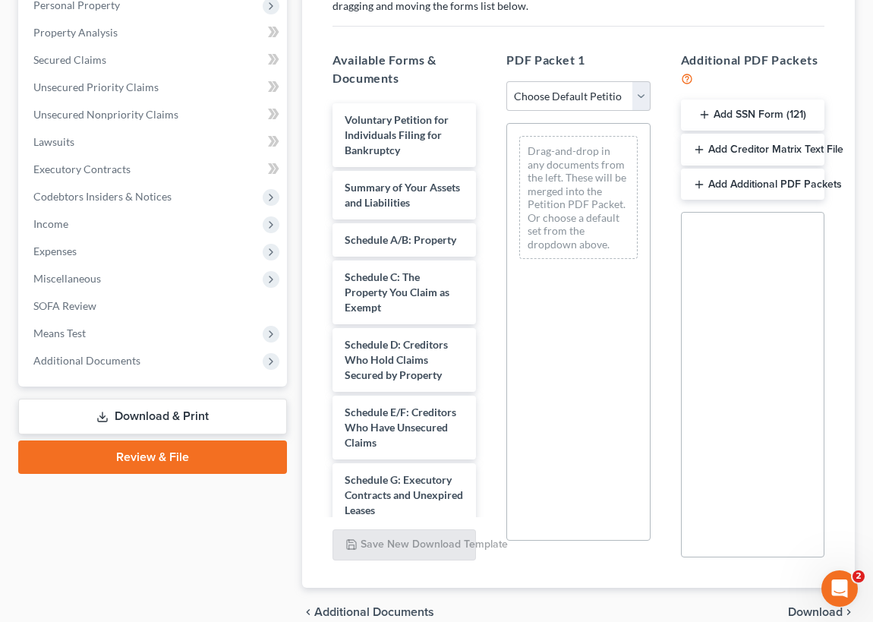
click at [713, 109] on button "Add SSN Form (121)" at bounding box center [752, 115] width 143 height 32
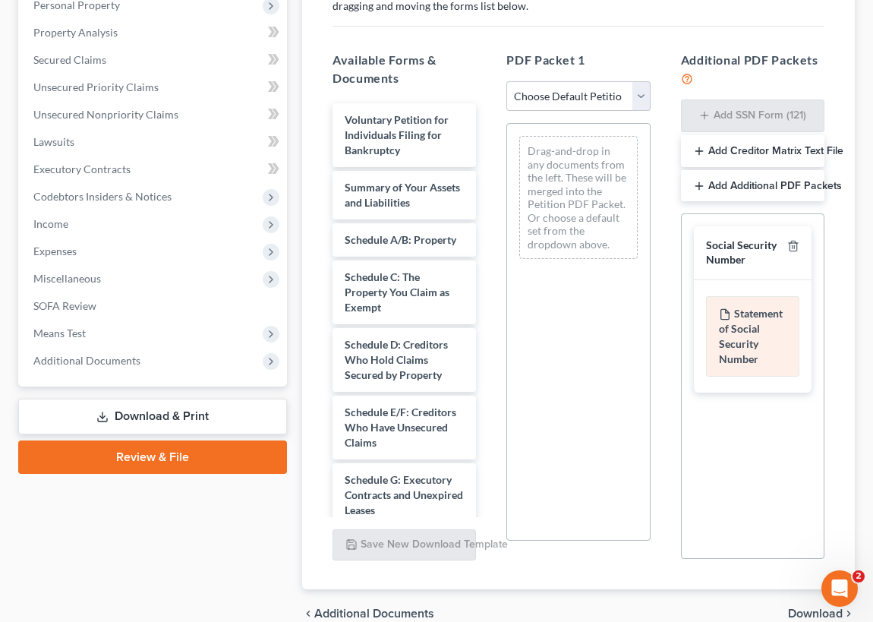
click at [763, 338] on div "Statement of Social Security Number" at bounding box center [752, 336] width 93 height 80
drag, startPoint x: 762, startPoint y: 331, endPoint x: 665, endPoint y: 320, distance: 97.0
click at [666, 323] on div "Additional PDF Packets Add SSN Form (121) Add Creditor Matrix Text File Add Add…" at bounding box center [753, 305] width 174 height 533
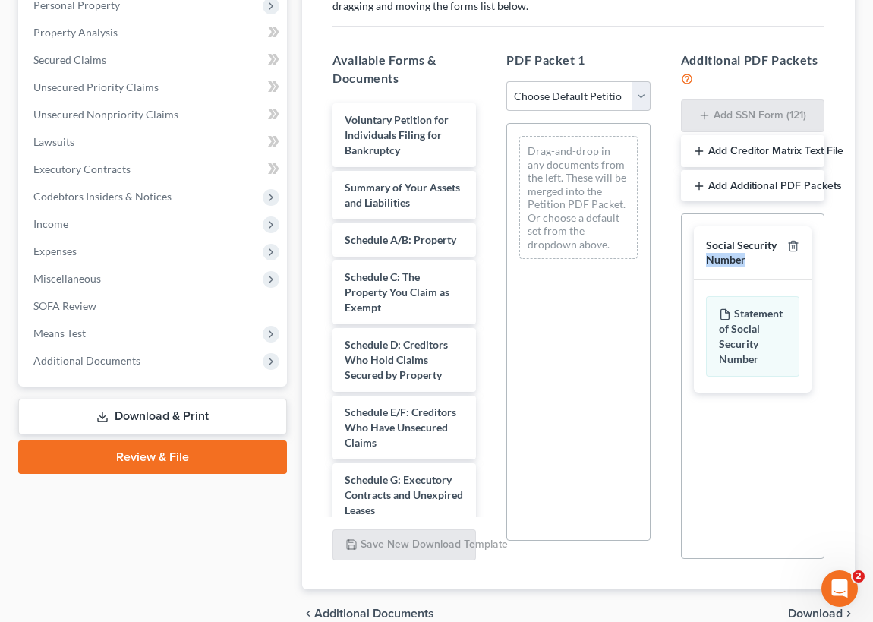
drag, startPoint x: 665, startPoint y: 320, endPoint x: 691, endPoint y: 251, distance: 74.5
click at [691, 251] on div "Social Security Number Statement of Social Security Number Creditor Matrix Text…" at bounding box center [753, 309] width 142 height 190
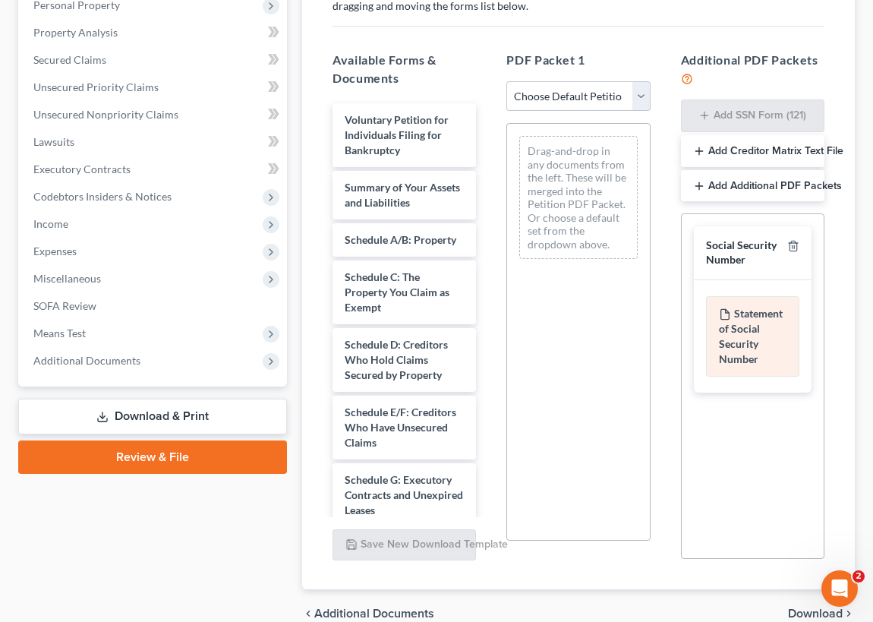
drag, startPoint x: 691, startPoint y: 251, endPoint x: 774, endPoint y: 348, distance: 127.6
click at [774, 348] on div "Statement of Social Security Number" at bounding box center [752, 336] width 93 height 80
click at [773, 346] on div "Statement of Social Security Number" at bounding box center [752, 336] width 93 height 80
drag, startPoint x: 773, startPoint y: 346, endPoint x: 757, endPoint y: 266, distance: 82.0
click at [757, 266] on div "Social Security Number" at bounding box center [753, 252] width 118 height 53
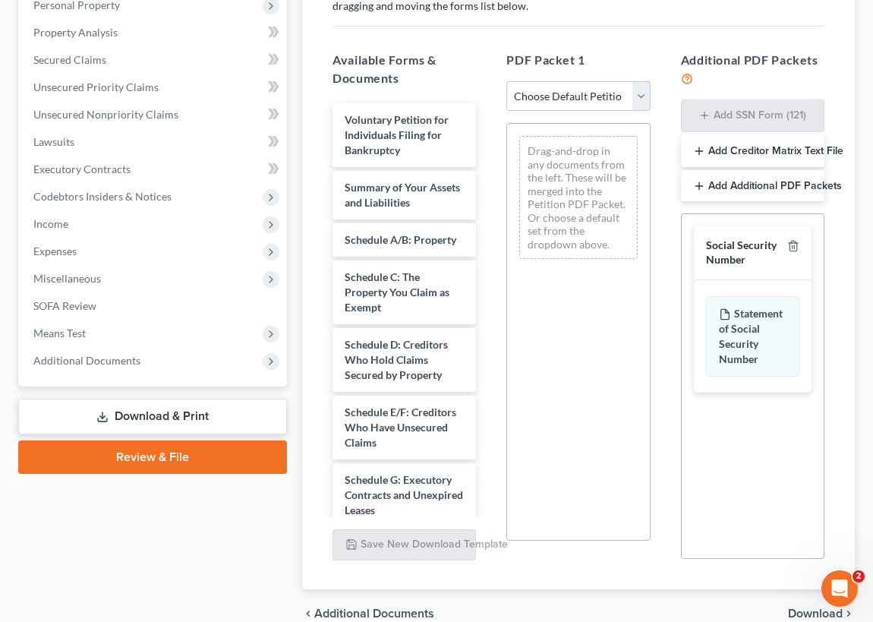
click at [733, 249] on div "Social Security Number" at bounding box center [743, 252] width 75 height 28
drag, startPoint x: 749, startPoint y: 336, endPoint x: 755, endPoint y: 318, distance: 18.8
click at [755, 318] on div "Statement of Social Security Number" at bounding box center [752, 336] width 93 height 80
drag, startPoint x: 755, startPoint y: 318, endPoint x: 764, endPoint y: 350, distance: 33.0
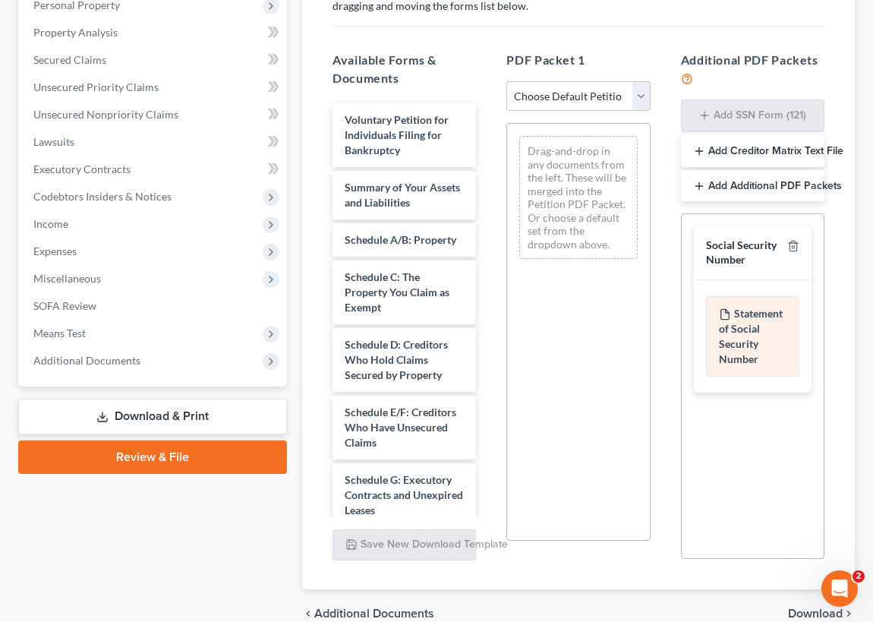
click at [762, 350] on div "Statement of Social Security Number" at bounding box center [752, 336] width 93 height 80
click at [765, 350] on div "Statement of Social Security Number" at bounding box center [752, 336] width 93 height 80
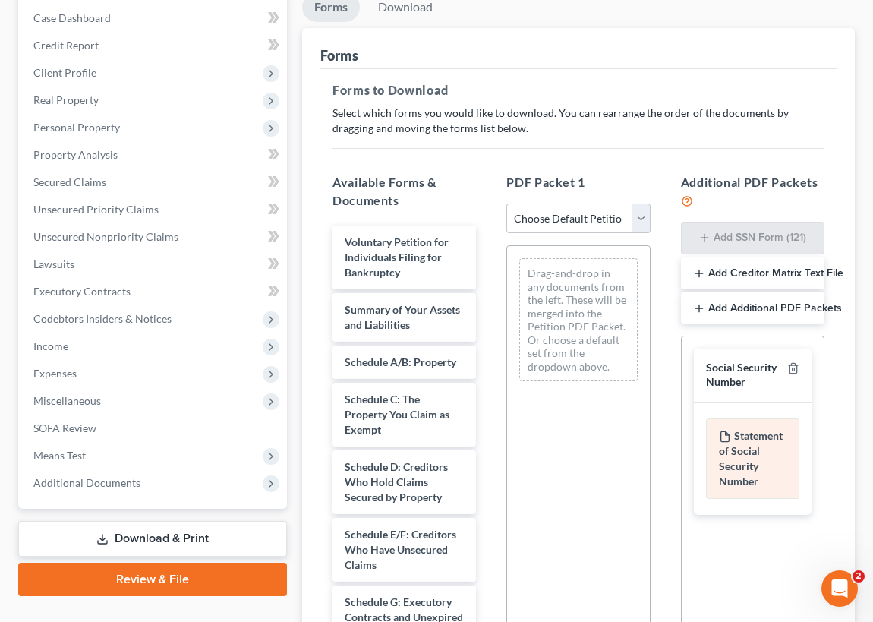
scroll to position [137, 0]
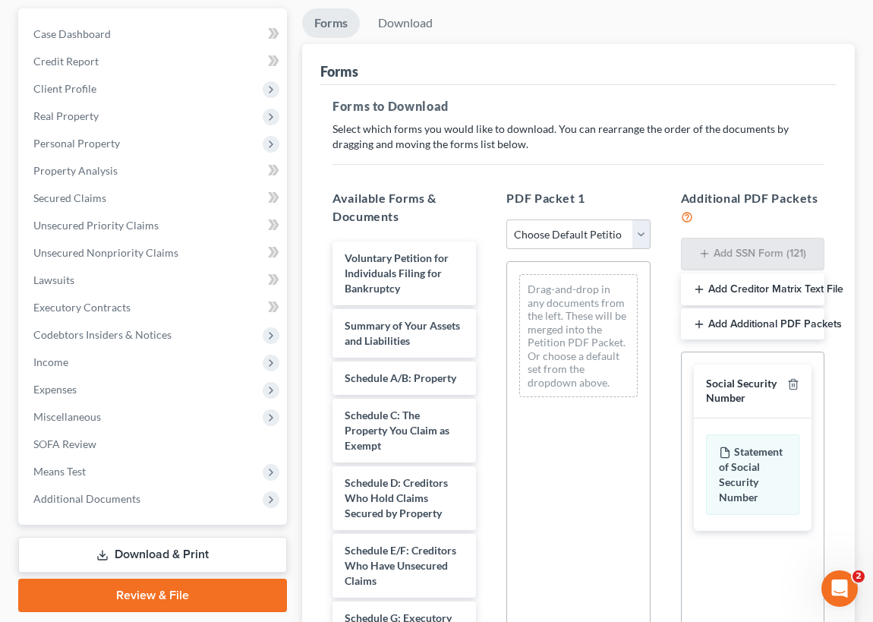
click at [197, 550] on link "Download & Print" at bounding box center [152, 555] width 269 height 36
click at [220, 554] on link "Download & Print" at bounding box center [152, 555] width 269 height 36
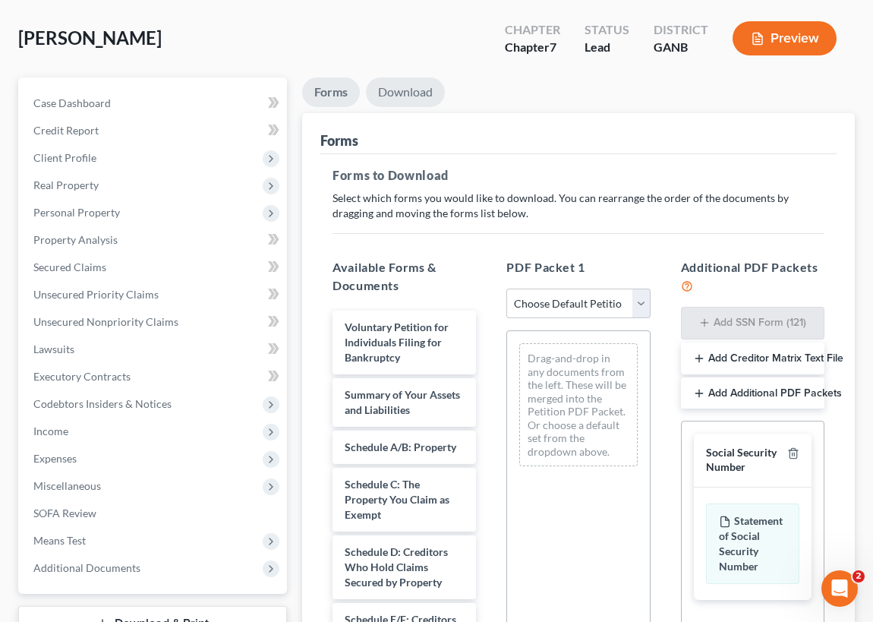
click at [415, 89] on link "Download" at bounding box center [405, 92] width 79 height 30
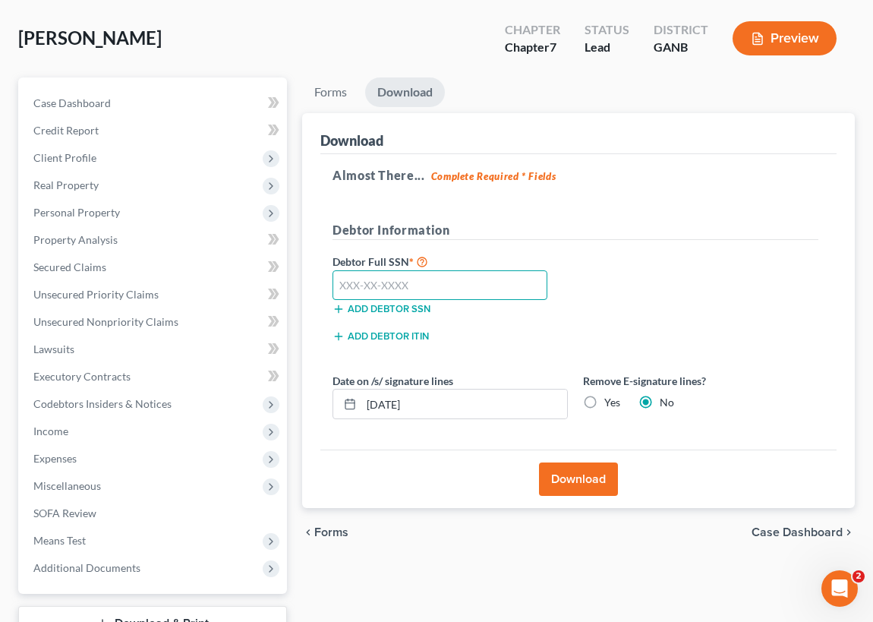
drag, startPoint x: 407, startPoint y: 284, endPoint x: 297, endPoint y: 277, distance: 110.3
click at [306, 281] on div "Download Almost There... Complete Required * Fields Debtor Information Debtor F…" at bounding box center [578, 311] width 553 height 396
type input "252-37-6892"
click at [579, 478] on button "Download" at bounding box center [578, 478] width 79 height 33
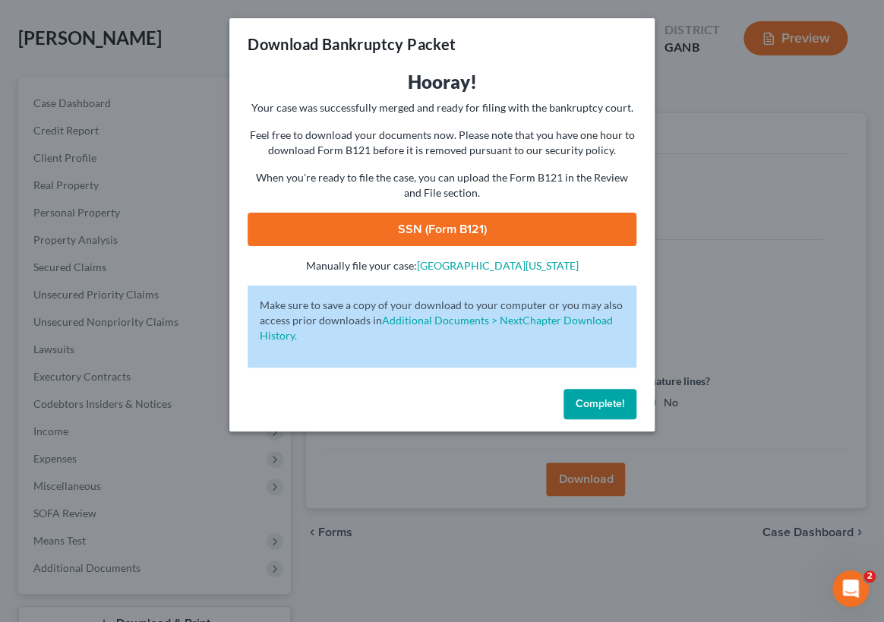
click at [427, 225] on link "SSN (Form B121)" at bounding box center [442, 229] width 389 height 33
click at [610, 402] on span "Complete!" at bounding box center [600, 403] width 49 height 13
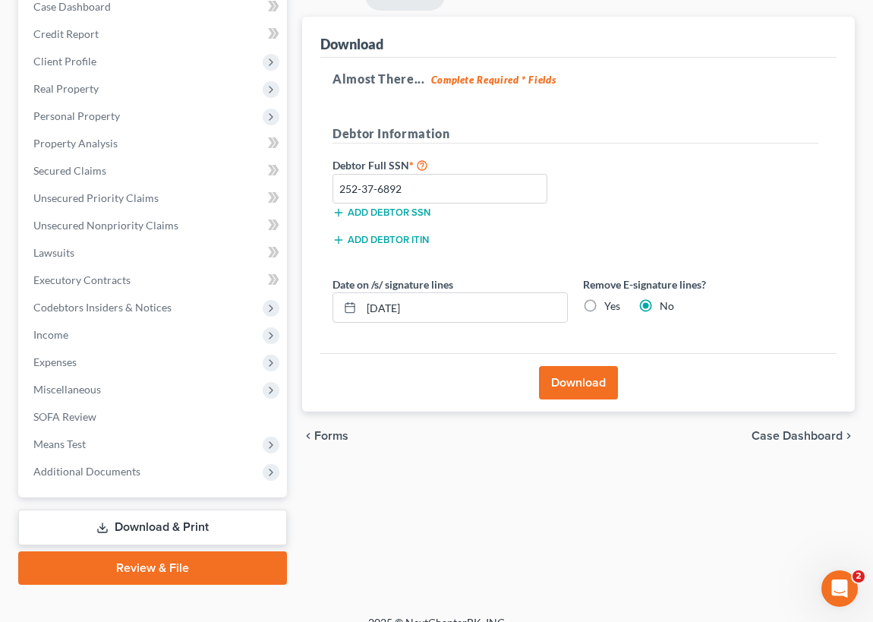
scroll to position [183, 0]
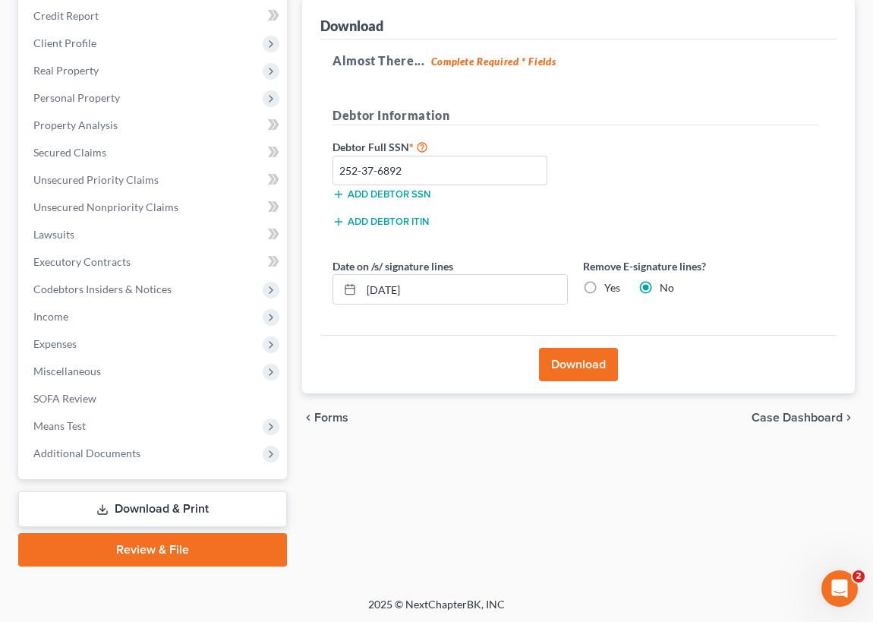
click at [800, 412] on span "Case Dashboard" at bounding box center [797, 418] width 91 height 12
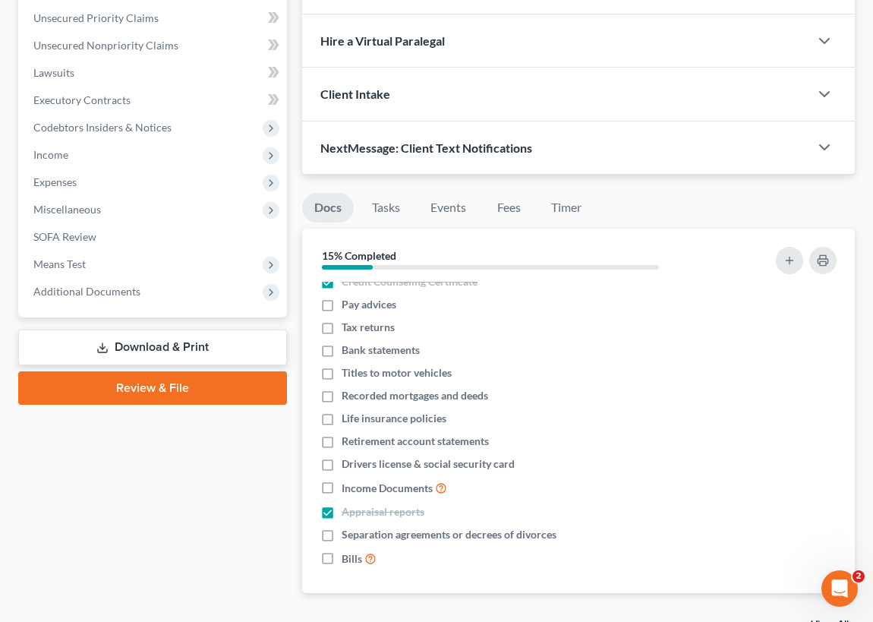
scroll to position [13, 0]
click at [140, 383] on link "Review & File" at bounding box center [152, 387] width 269 height 33
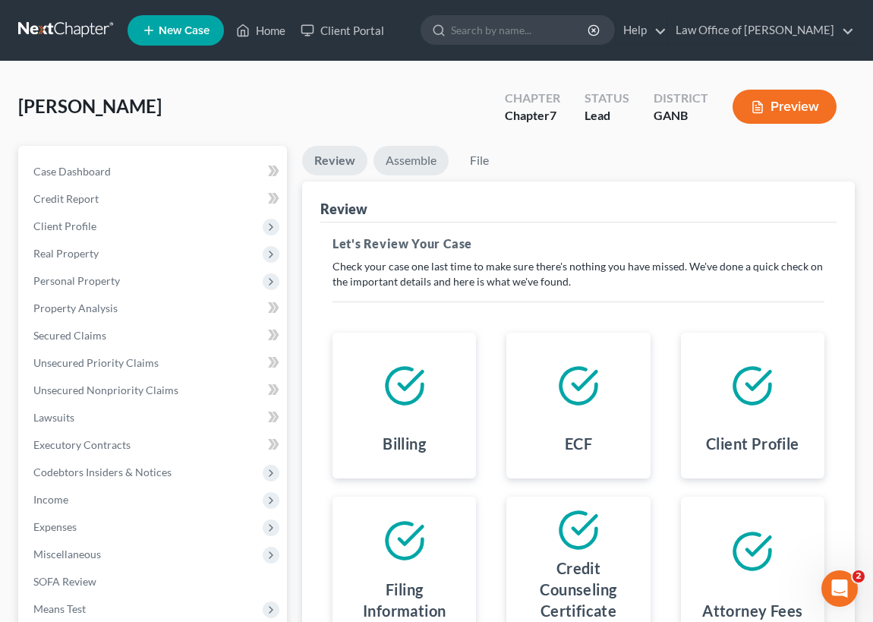
click at [407, 159] on link "Assemble" at bounding box center [411, 161] width 75 height 30
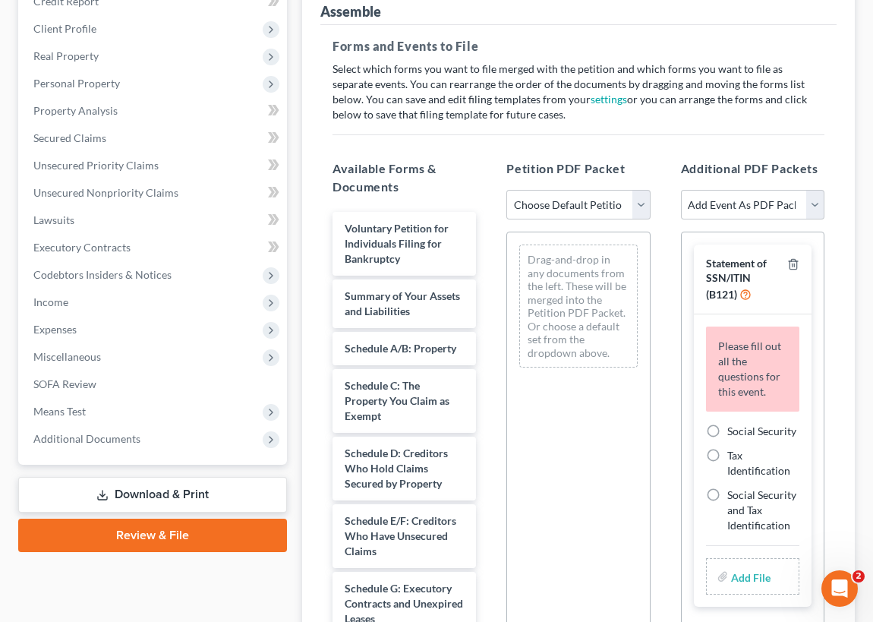
scroll to position [207, 0]
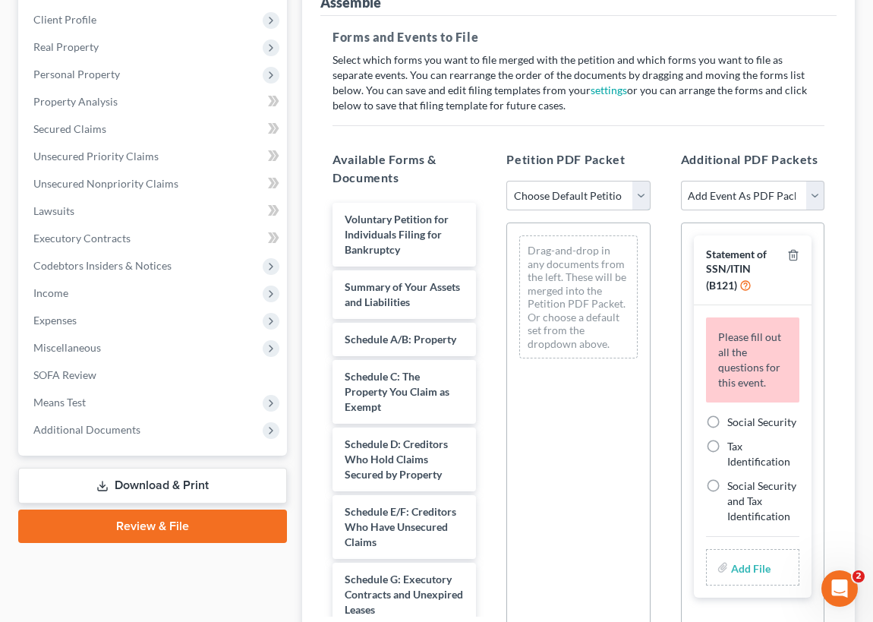
click at [641, 190] on select "Choose Default Petition PDF Packet Complete Bankruptcy Petition (all forms and …" at bounding box center [577, 196] width 143 height 30
select select "0"
click at [506, 181] on select "Choose Default Petition PDF Packet Complete Bankruptcy Petition (all forms and …" at bounding box center [577, 196] width 143 height 30
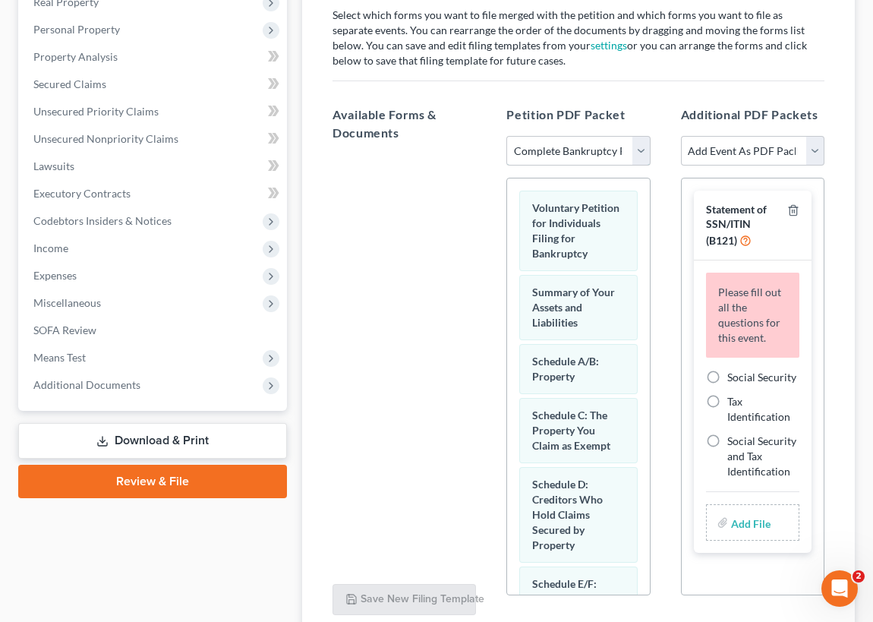
scroll to position [276, 0]
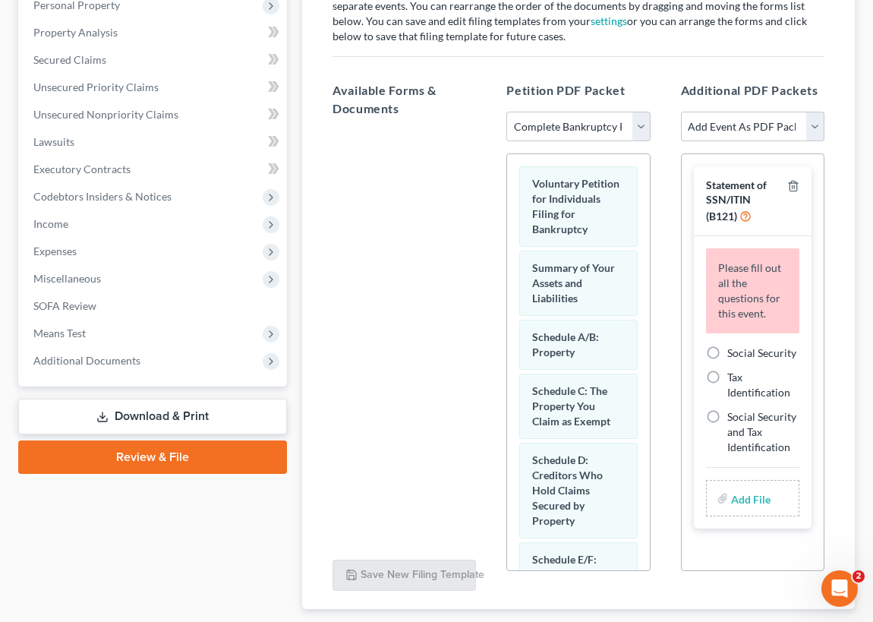
click at [727, 349] on label "Social Security" at bounding box center [761, 352] width 69 height 15
click at [733, 349] on input "Social Security" at bounding box center [738, 350] width 10 height 10
radio input "true"
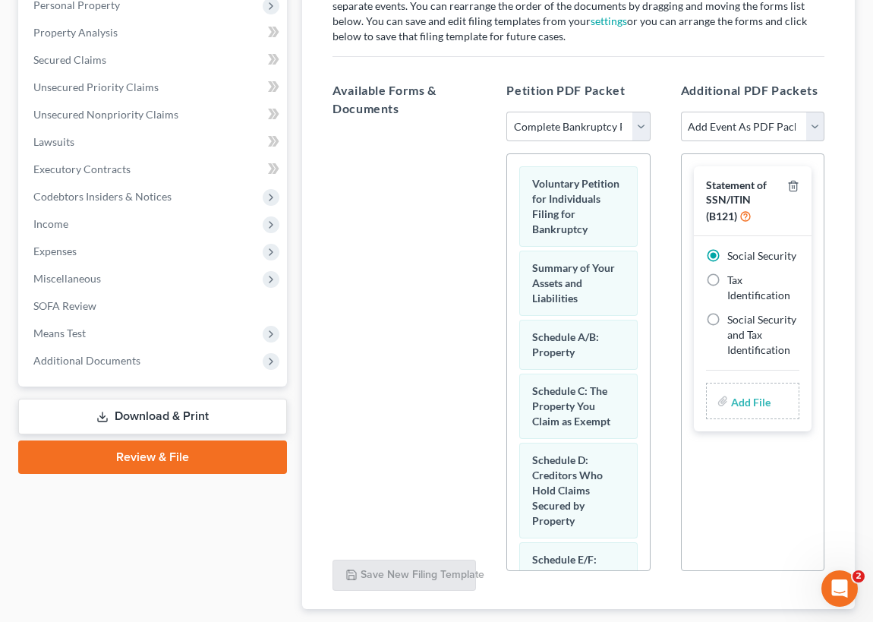
click at [749, 399] on input "file" at bounding box center [749, 400] width 36 height 27
type input "C:\fakepath\ss form for chapter 7.pdf"
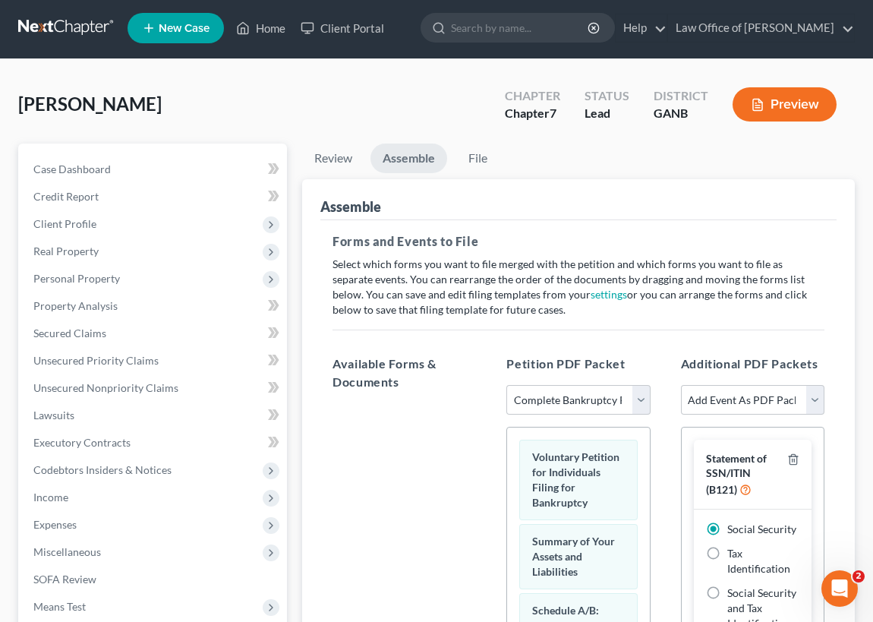
scroll to position [0, 0]
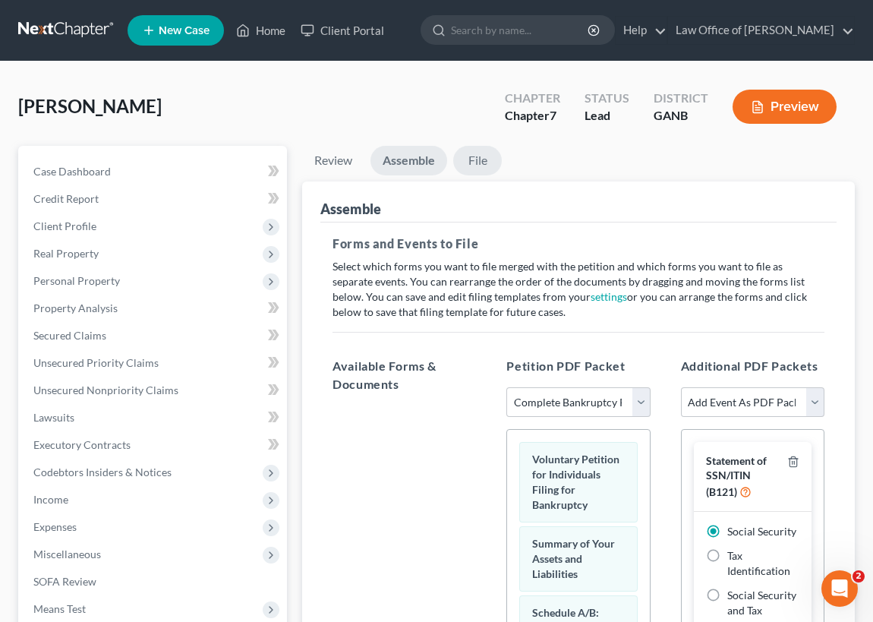
click at [479, 159] on link "File" at bounding box center [477, 161] width 49 height 30
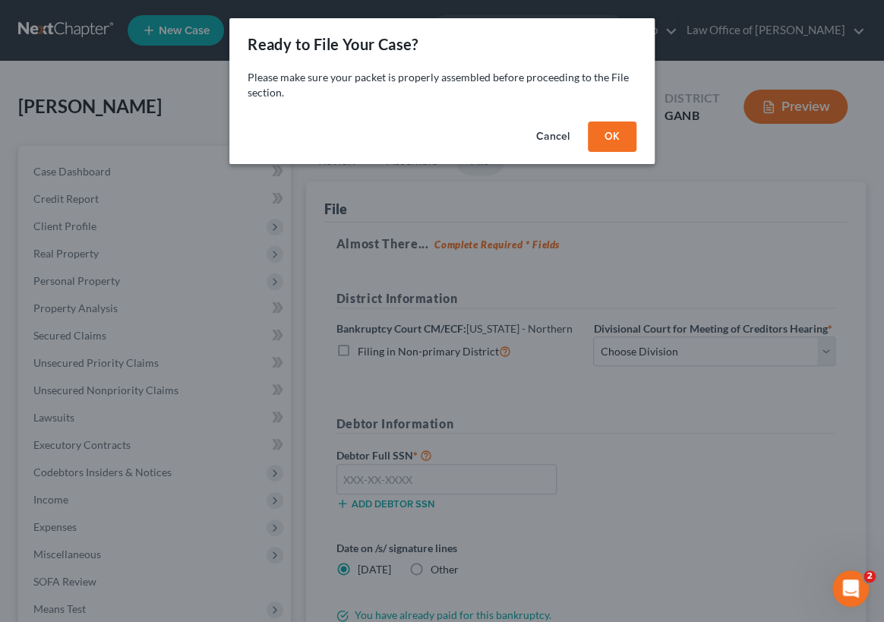
click at [619, 135] on button "OK" at bounding box center [612, 136] width 49 height 30
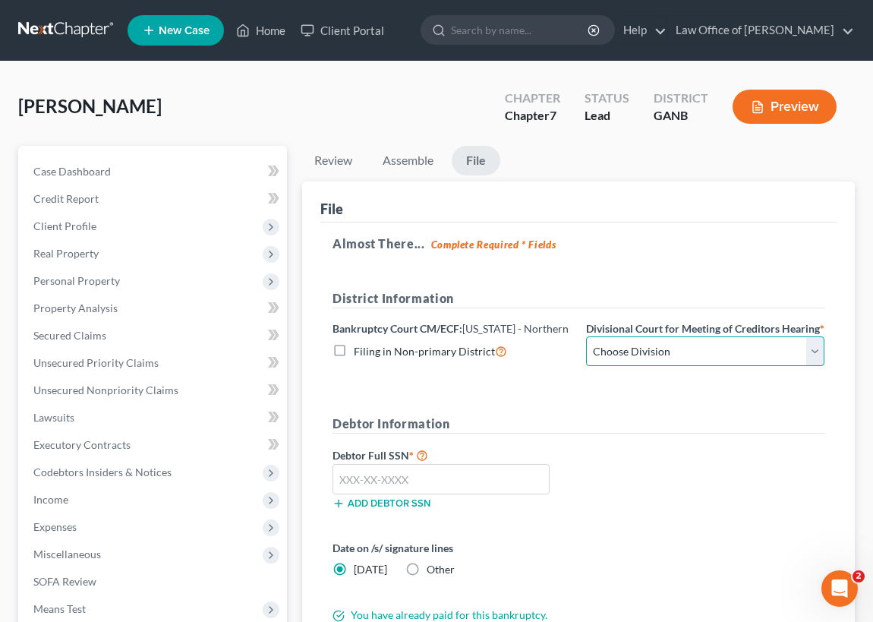
click at [815, 357] on select "Choose Division [GEOGRAPHIC_DATA] [GEOGRAPHIC_DATA] [GEOGRAPHIC_DATA] [GEOGRAPH…" at bounding box center [705, 351] width 238 height 30
select select "0"
click at [586, 350] on select "Choose Division [GEOGRAPHIC_DATA] [GEOGRAPHIC_DATA] [GEOGRAPHIC_DATA] [GEOGRAPH…" at bounding box center [705, 351] width 238 height 30
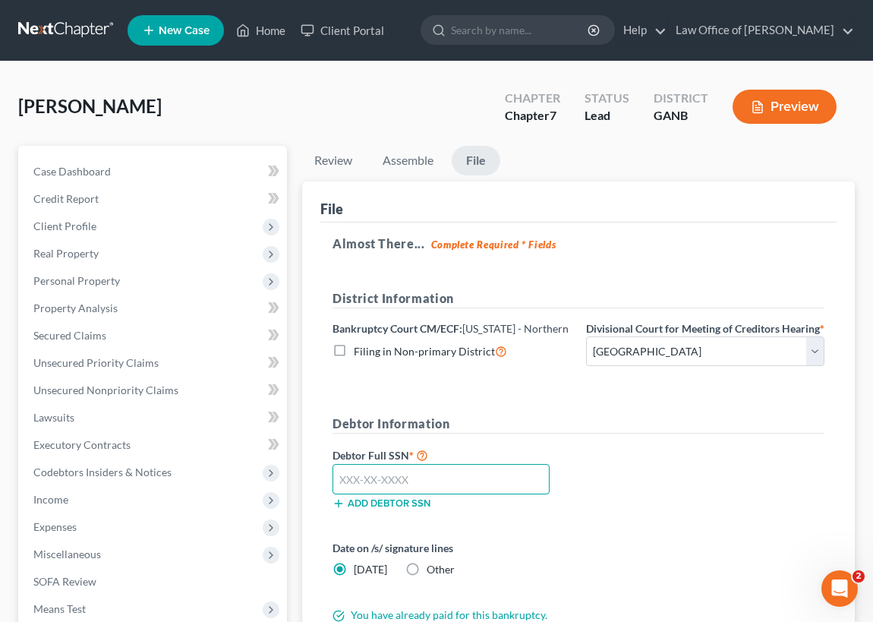
click at [341, 492] on input "text" at bounding box center [441, 479] width 217 height 30
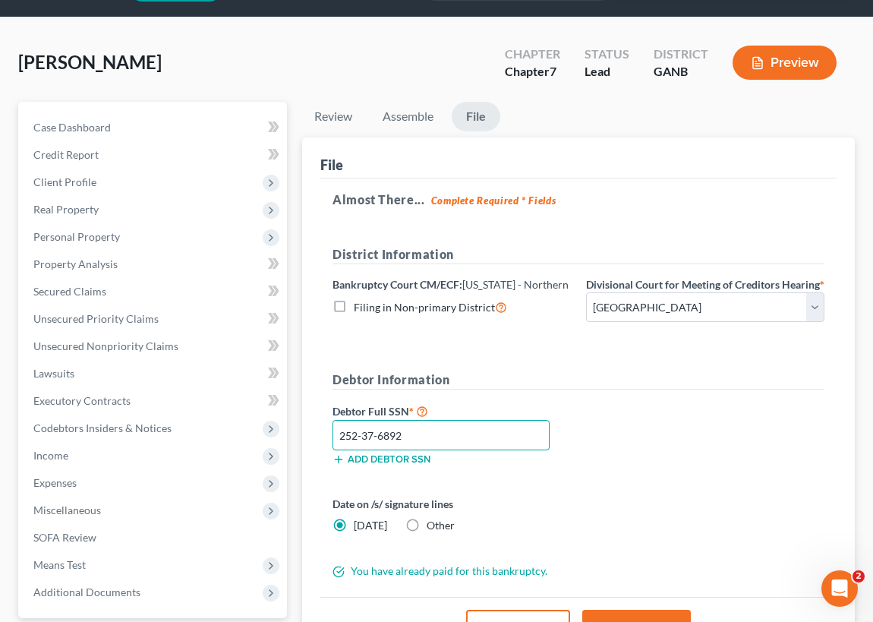
scroll to position [197, 0]
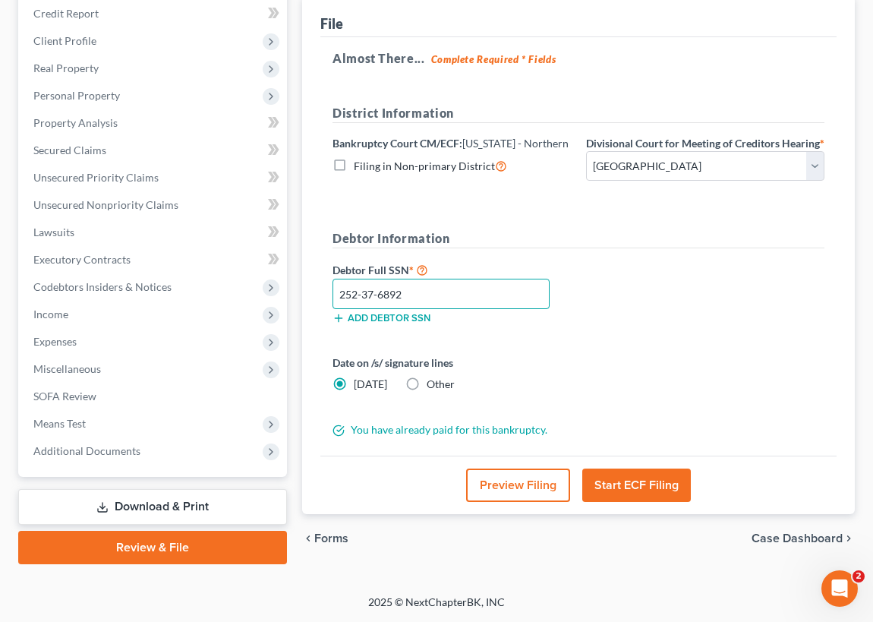
type input "252-37-6892"
click at [645, 486] on button "Start ECF Filing" at bounding box center [636, 484] width 109 height 33
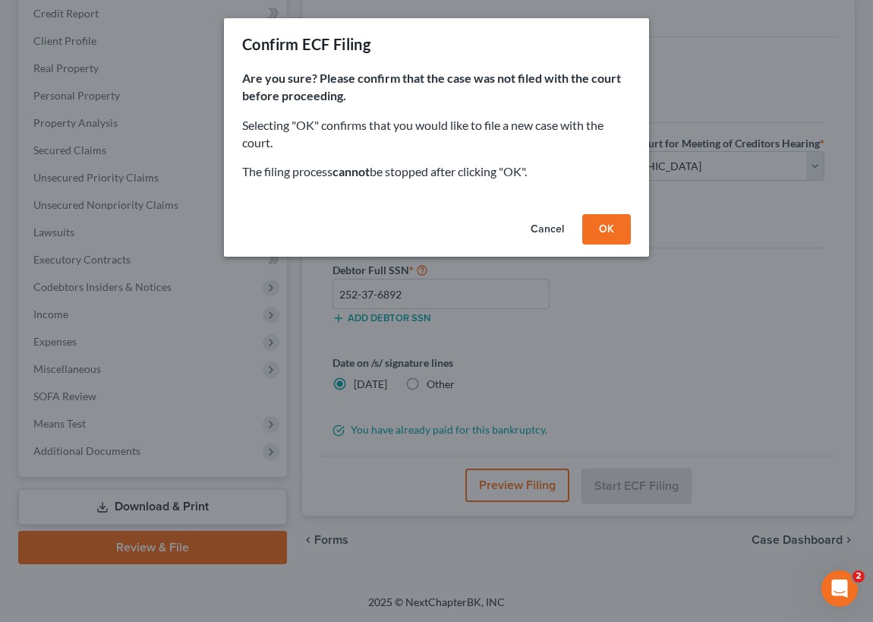
scroll to position [183, 0]
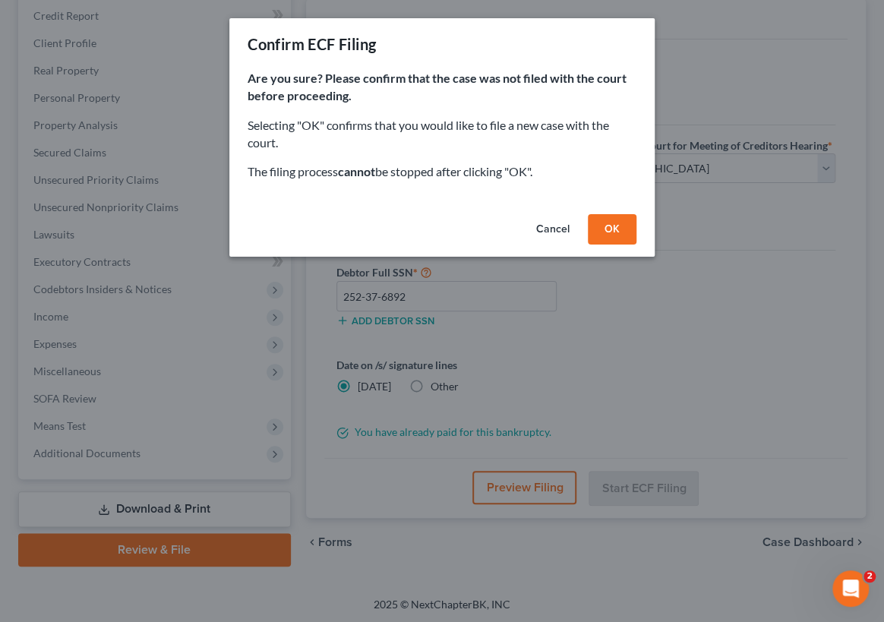
click at [620, 230] on button "OK" at bounding box center [612, 229] width 49 height 30
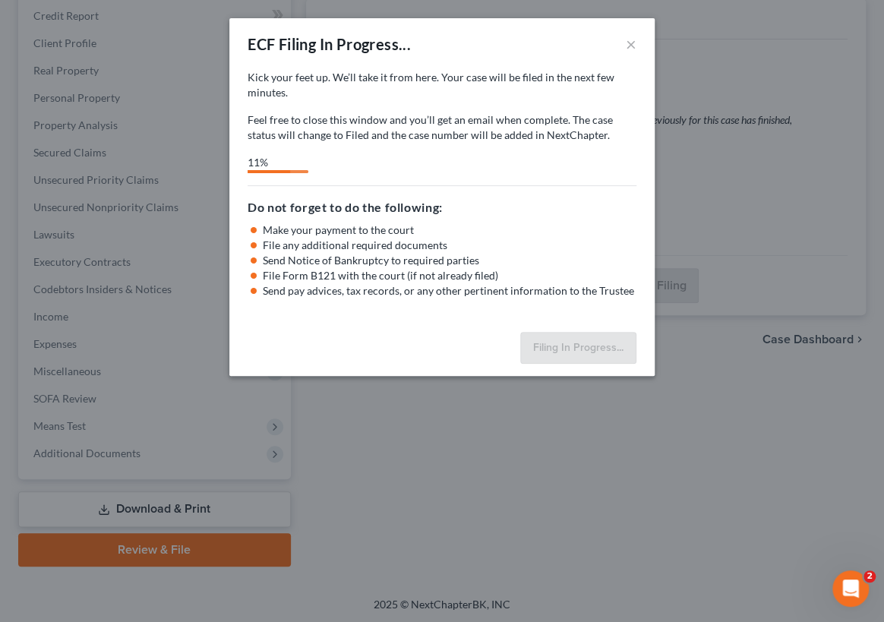
select select "0"
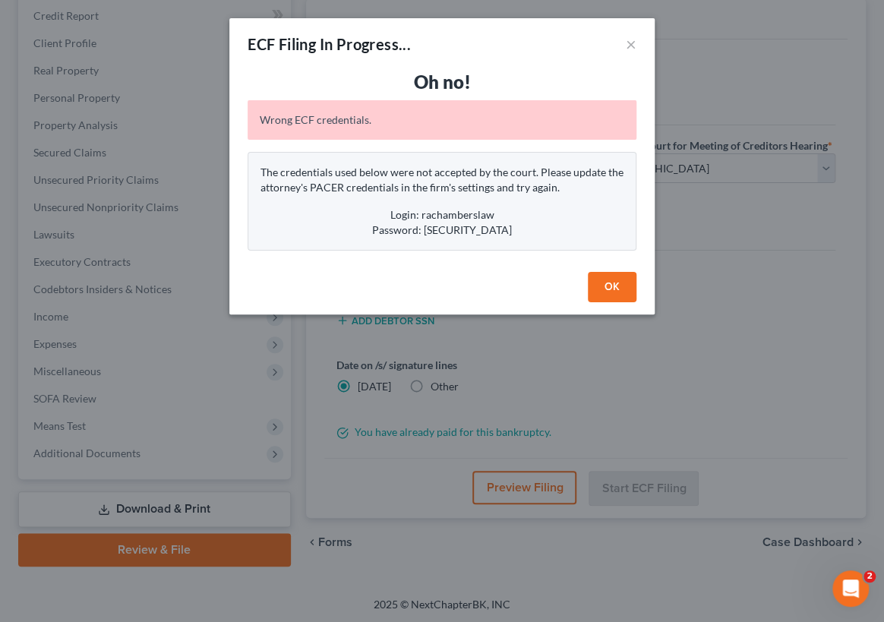
click at [617, 289] on button "OK" at bounding box center [612, 287] width 49 height 30
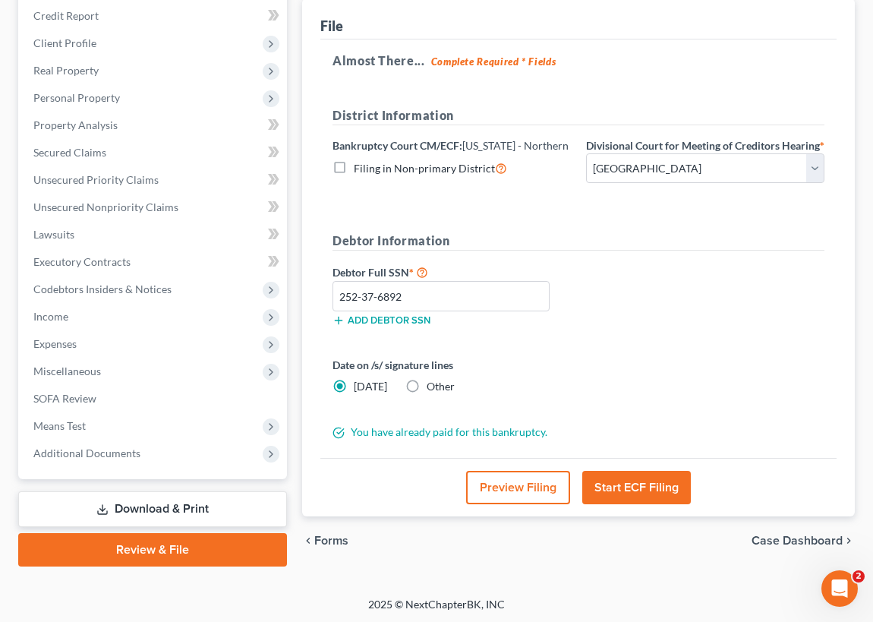
click at [639, 499] on button "Start ECF Filing" at bounding box center [636, 487] width 109 height 33
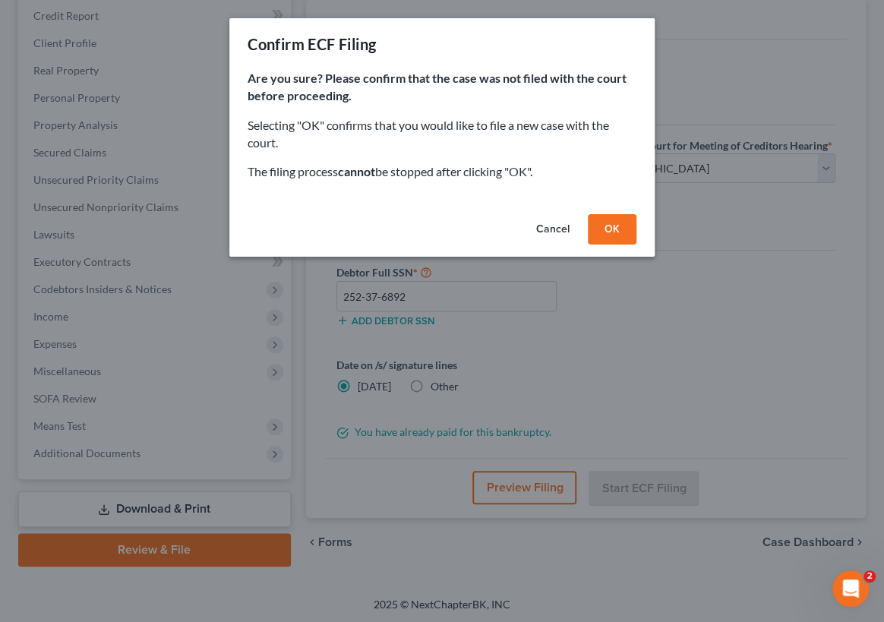
click at [618, 230] on button "OK" at bounding box center [612, 229] width 49 height 30
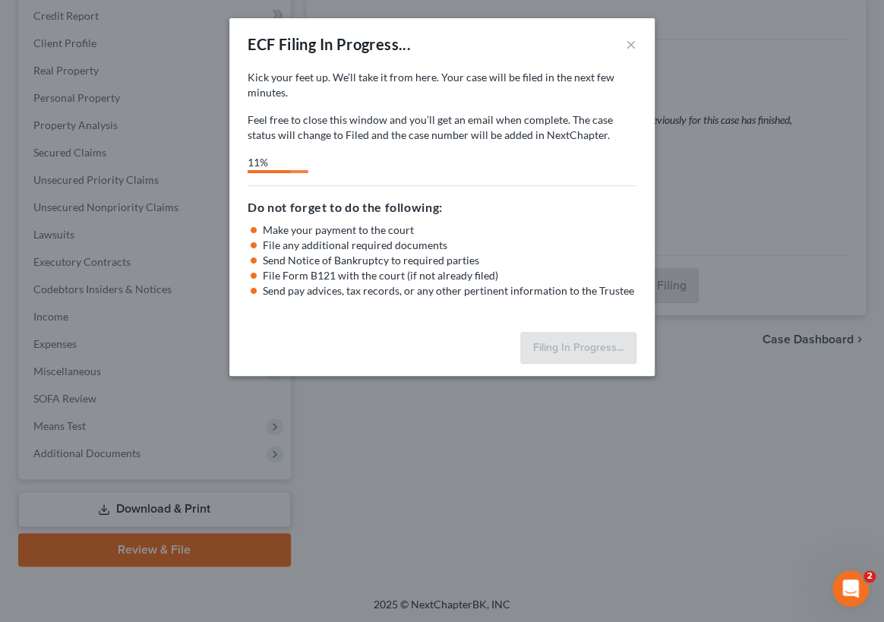
select select "0"
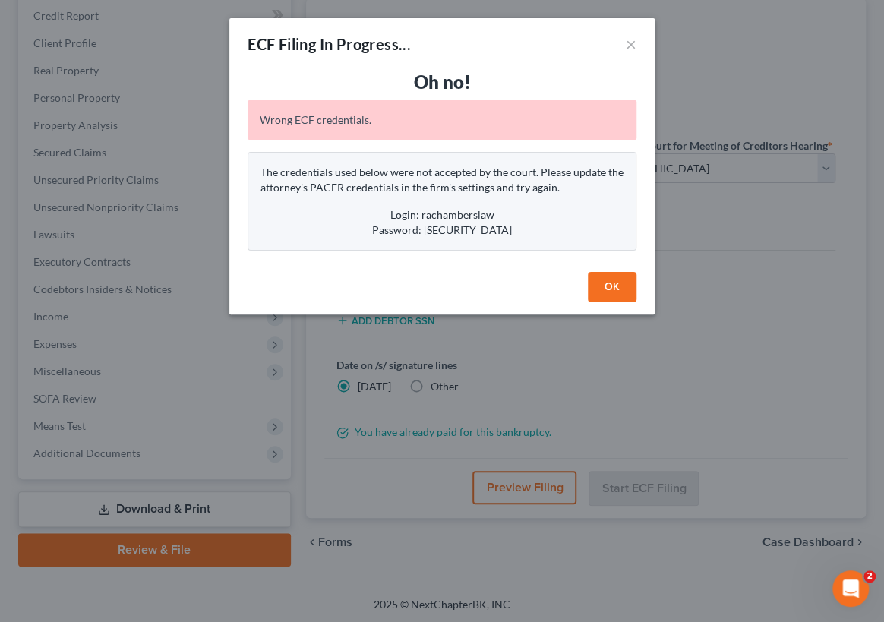
click at [609, 288] on button "OK" at bounding box center [612, 287] width 49 height 30
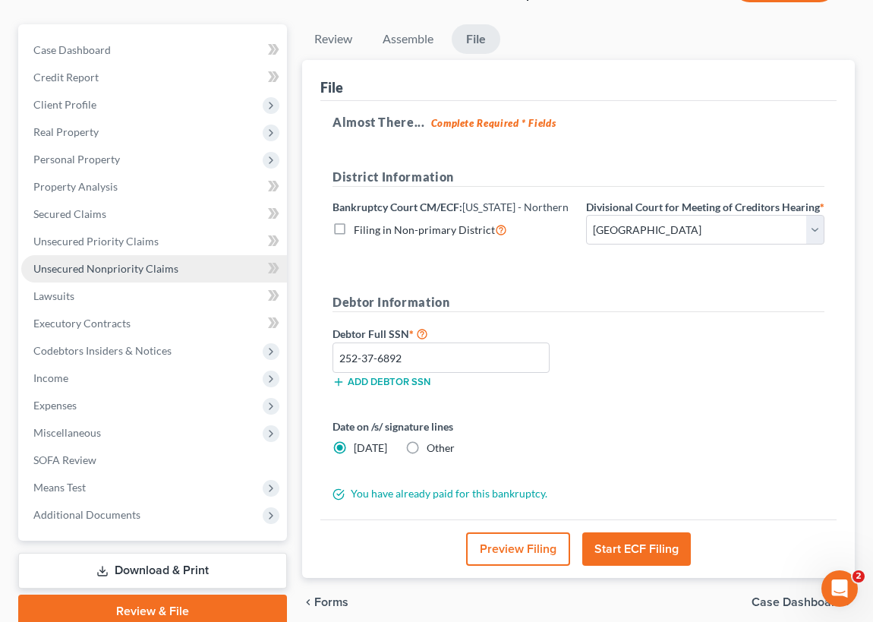
scroll to position [0, 0]
